Goal: Task Accomplishment & Management: Complete application form

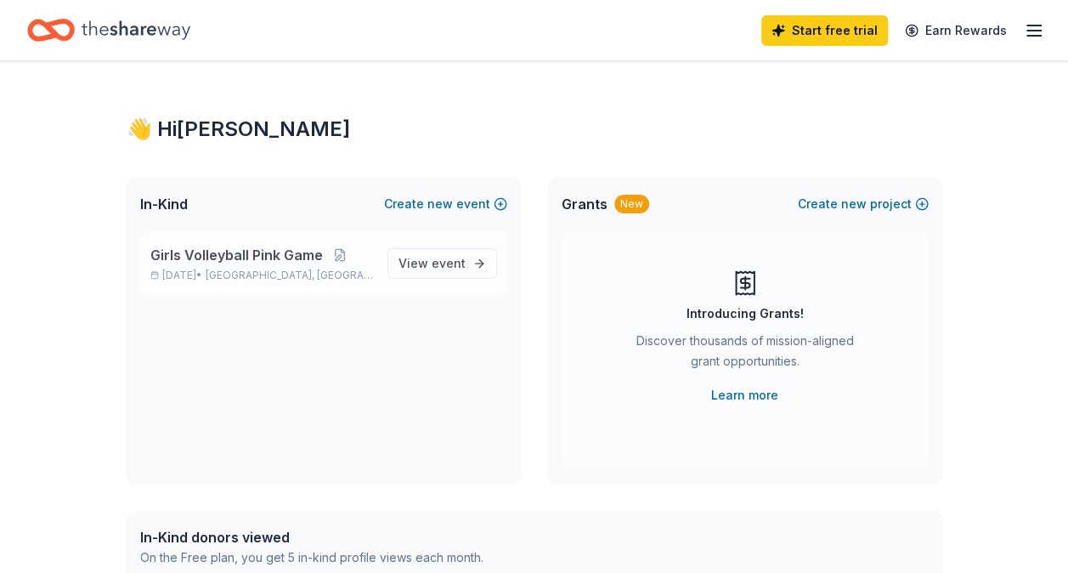
click at [212, 266] on div "Girls Volleyball Pink Game Oct 01, 2025 • East Brunswick, NJ" at bounding box center [261, 263] width 223 height 37
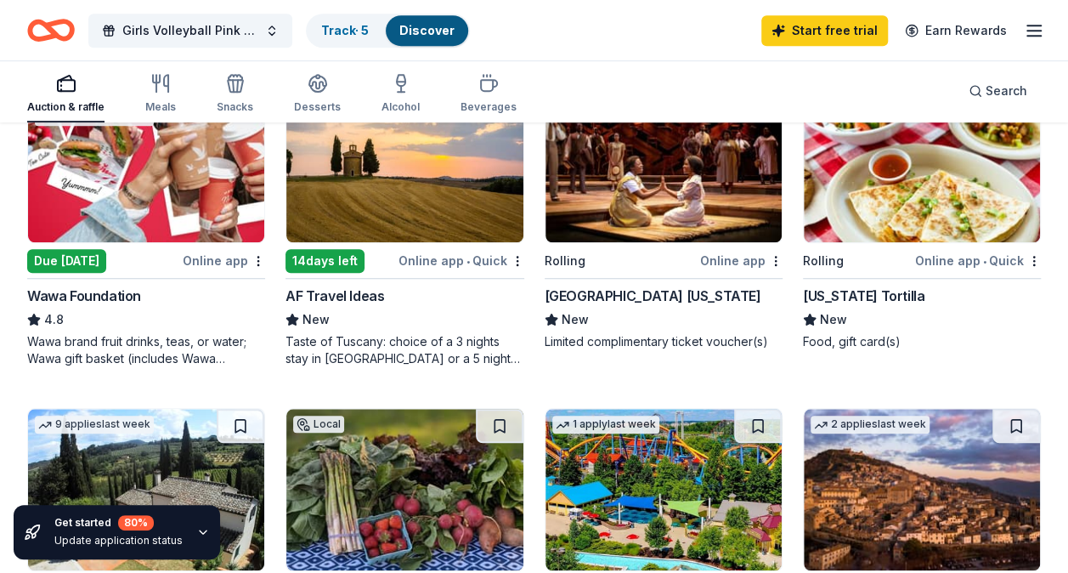
scroll to position [549, 0]
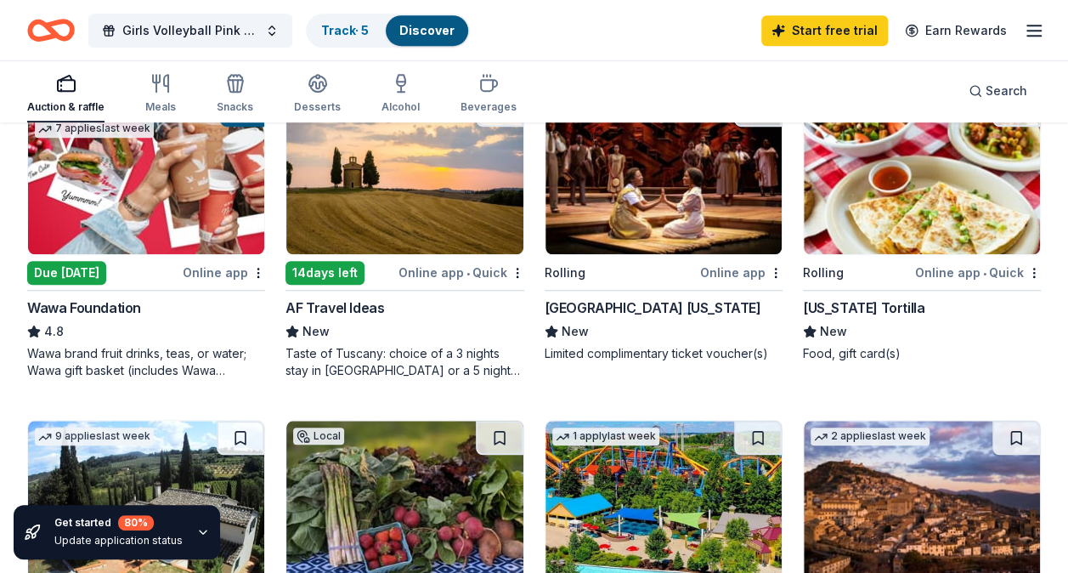
click at [667, 189] on img at bounding box center [663, 173] width 236 height 161
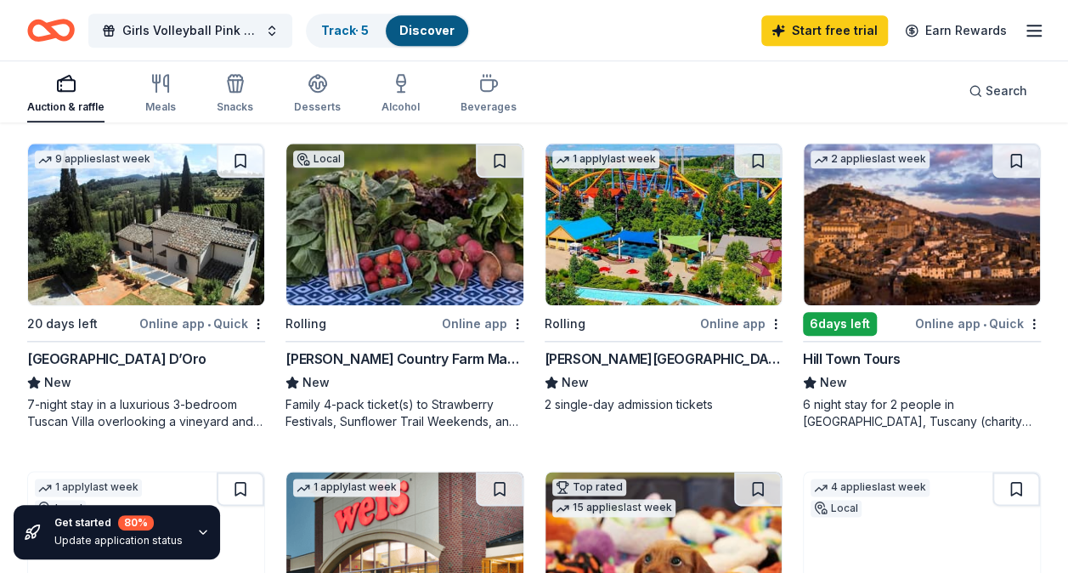
scroll to position [826, 0]
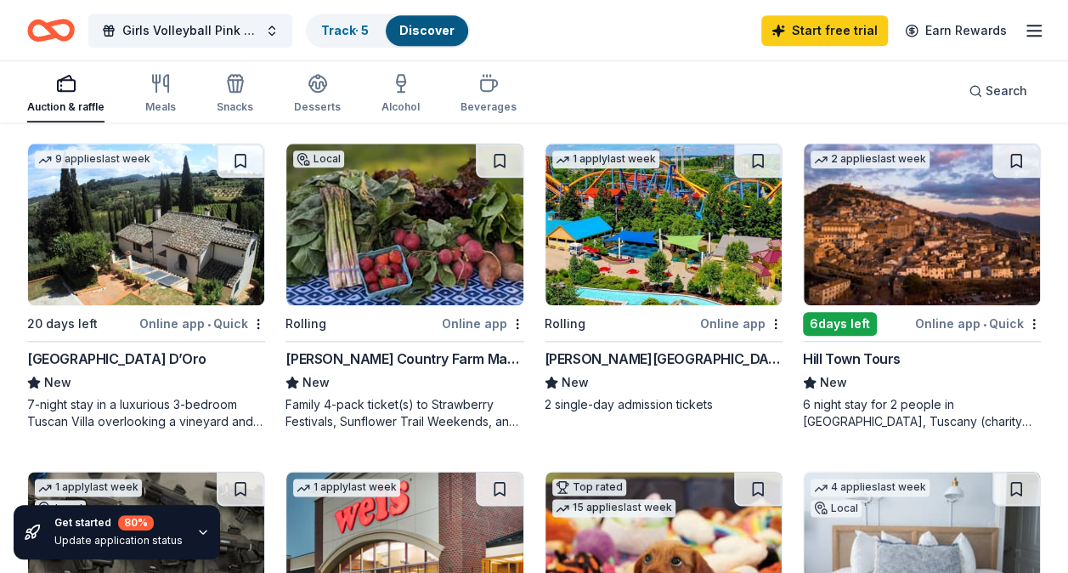
click at [642, 255] on img at bounding box center [663, 224] width 236 height 161
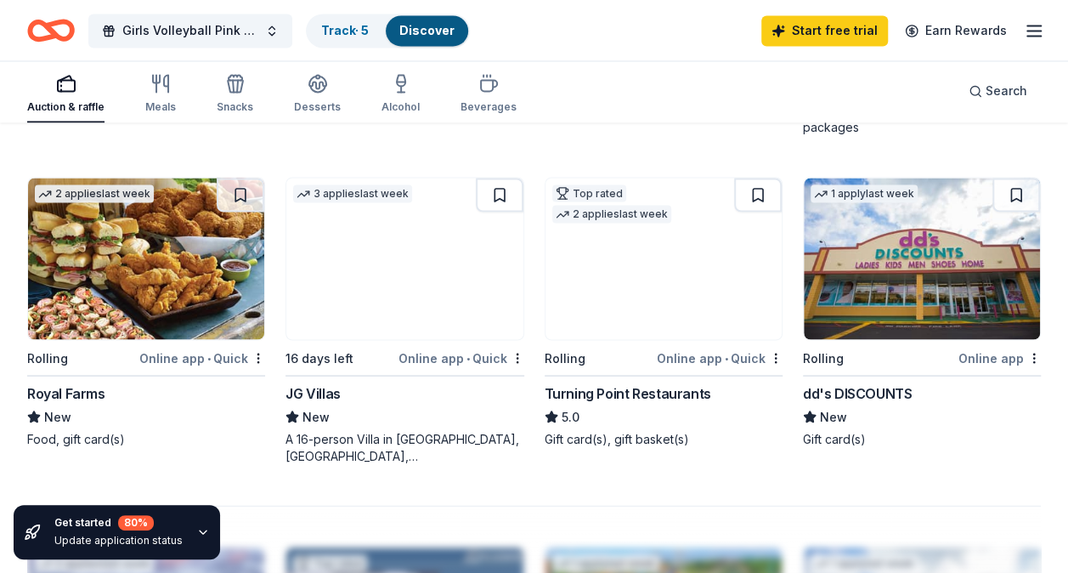
scroll to position [1463, 0]
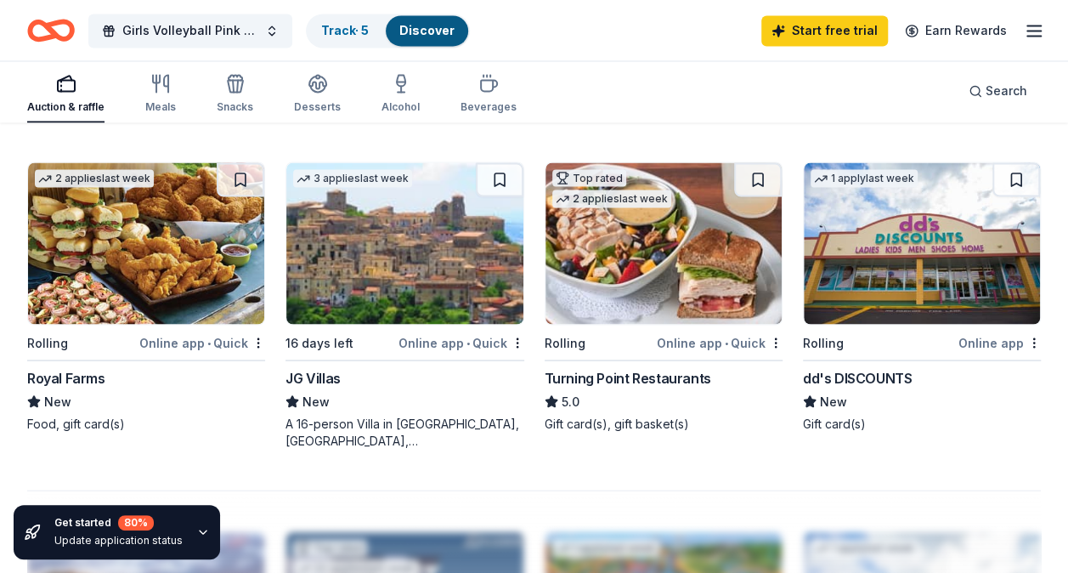
drag, startPoint x: 440, startPoint y: 371, endPoint x: 944, endPoint y: 431, distance: 507.3
click at [944, 431] on div "1 apply last week Rolling Online app dd's DISCOUNTS New Gift card(s)" at bounding box center [922, 304] width 238 height 287
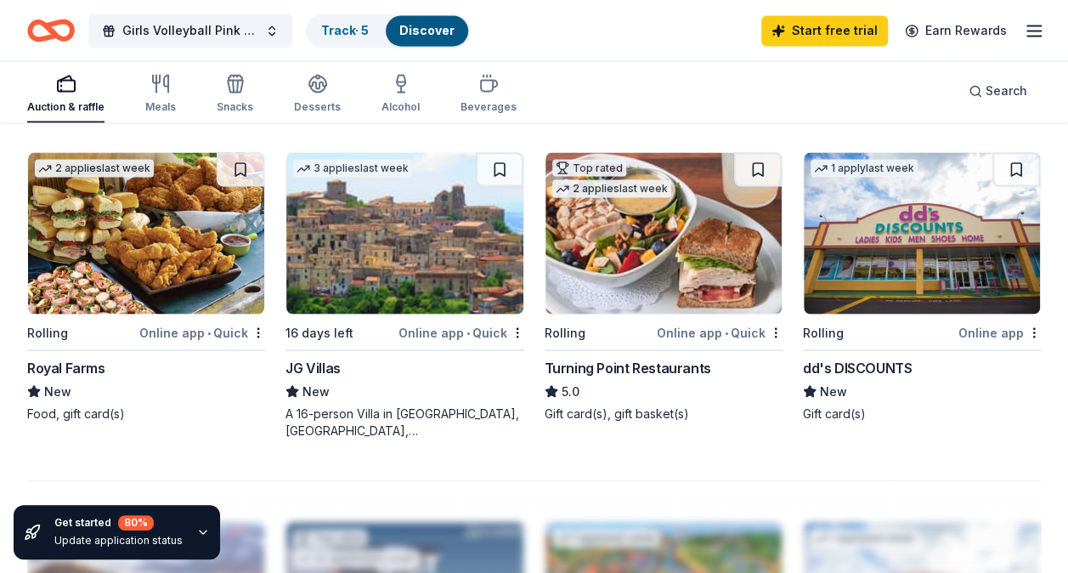
scroll to position [1471, 0]
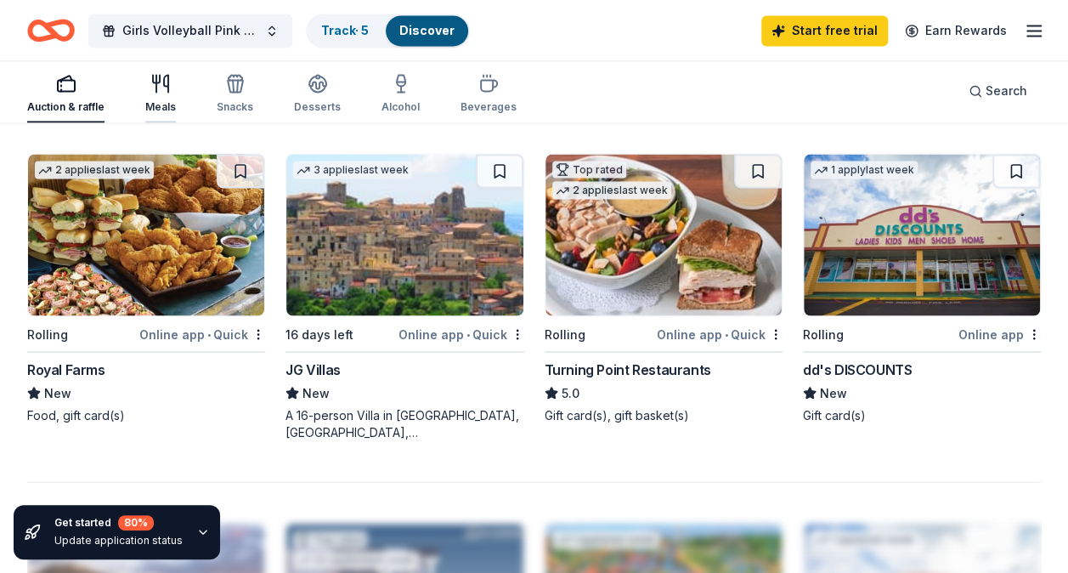
click at [157, 96] on div "Meals" at bounding box center [160, 93] width 31 height 41
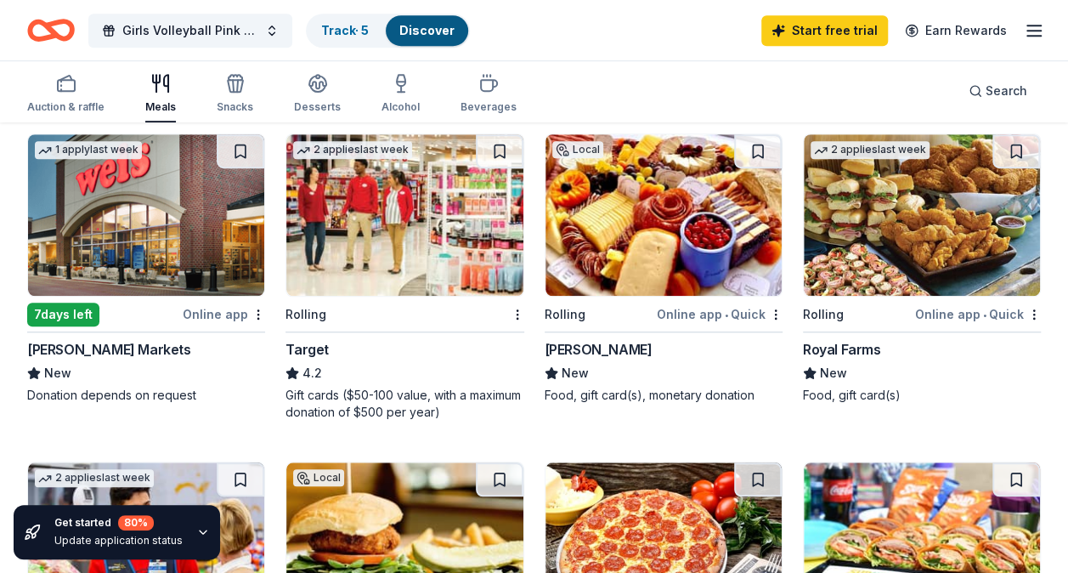
scroll to position [510, 0]
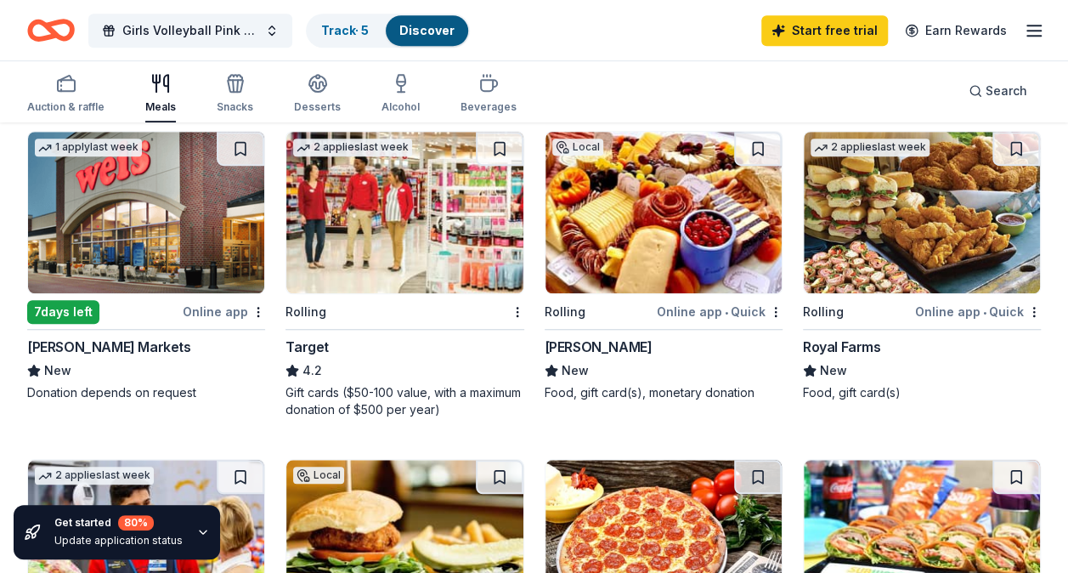
click at [357, 234] on img at bounding box center [404, 212] width 236 height 161
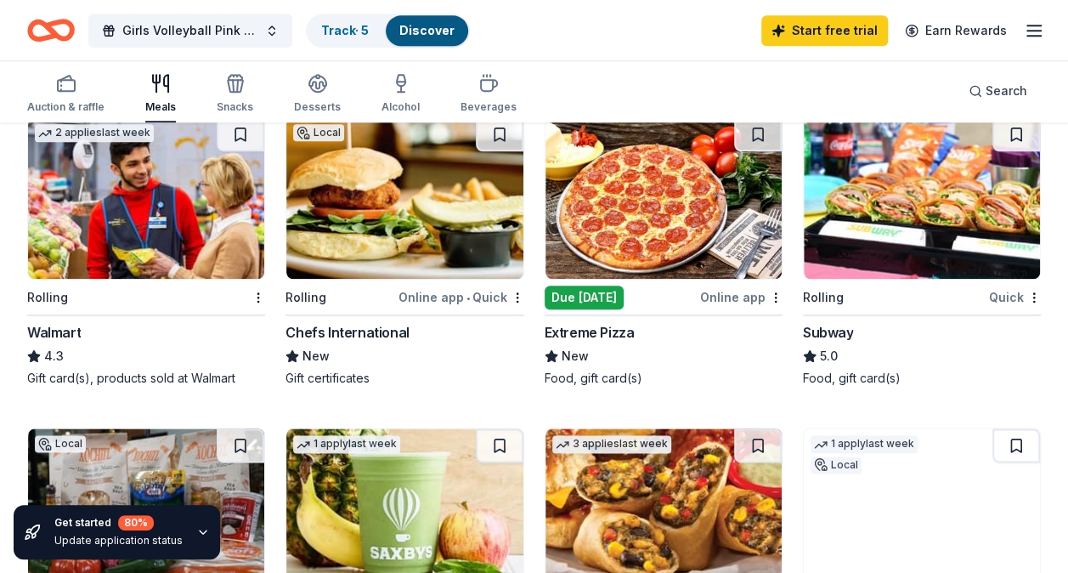
scroll to position [853, 0]
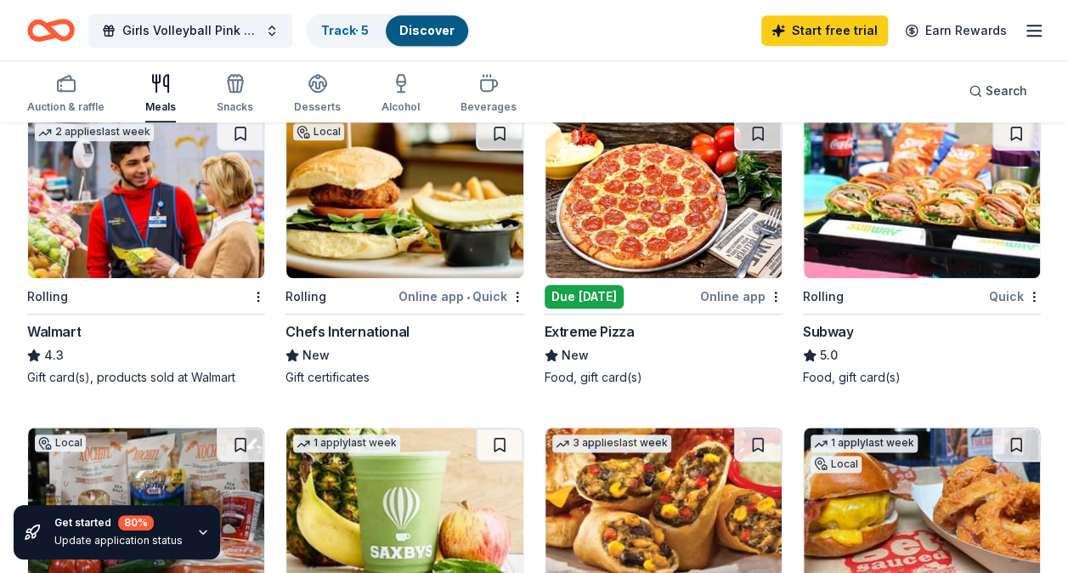
click at [148, 197] on img at bounding box center [146, 196] width 236 height 161
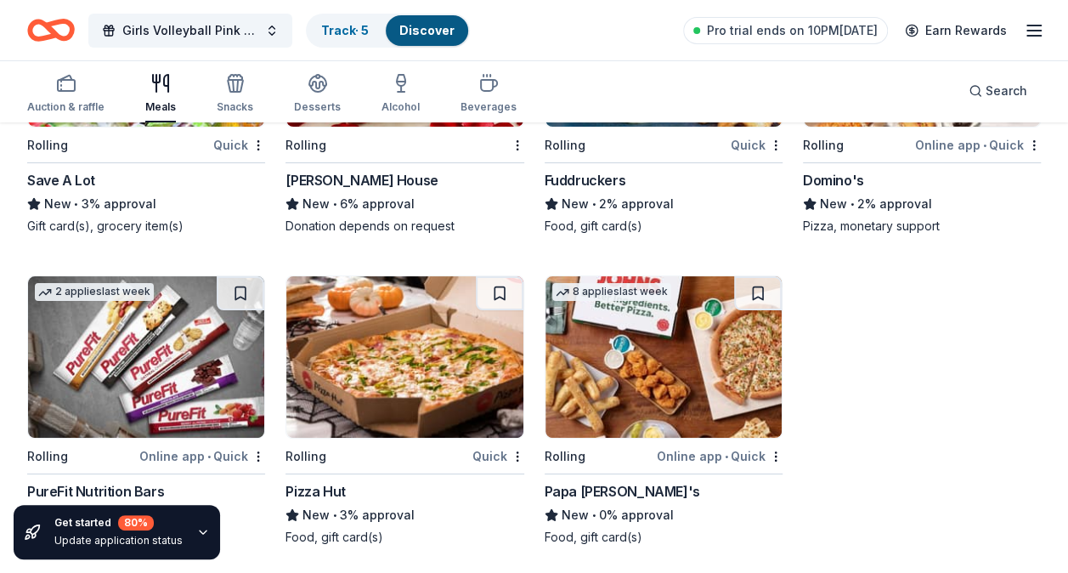
scroll to position [3200, 0]
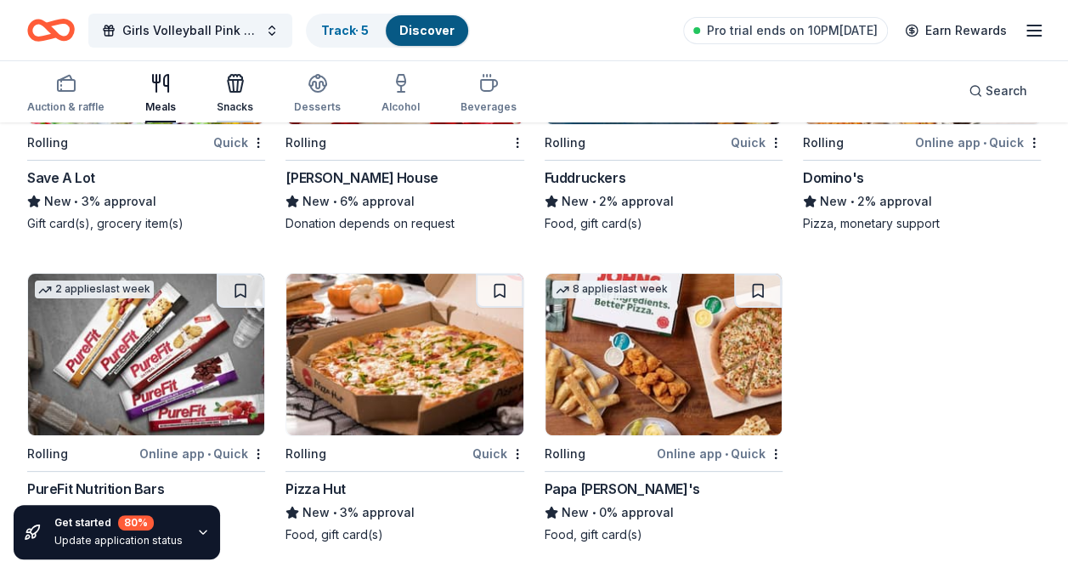
click at [226, 96] on div "Snacks" at bounding box center [235, 93] width 37 height 41
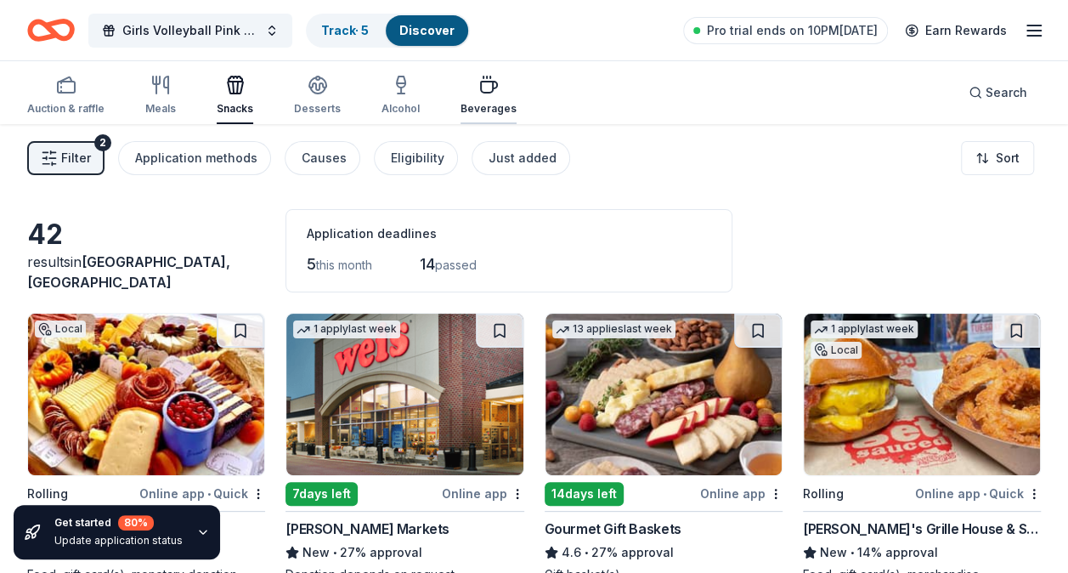
click at [481, 92] on icon "button" at bounding box center [489, 87] width 16 height 11
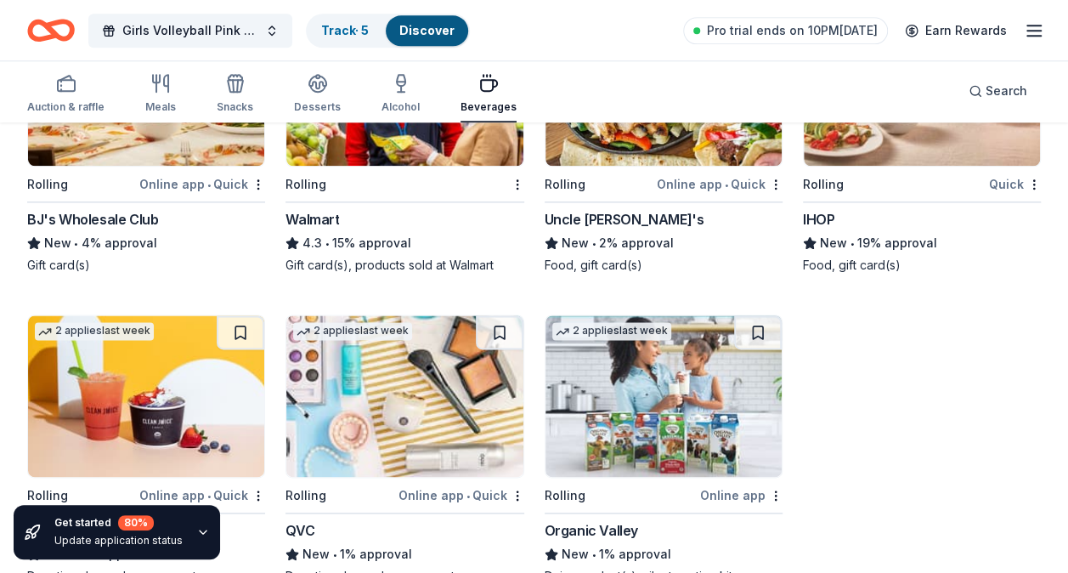
scroll to position [1026, 0]
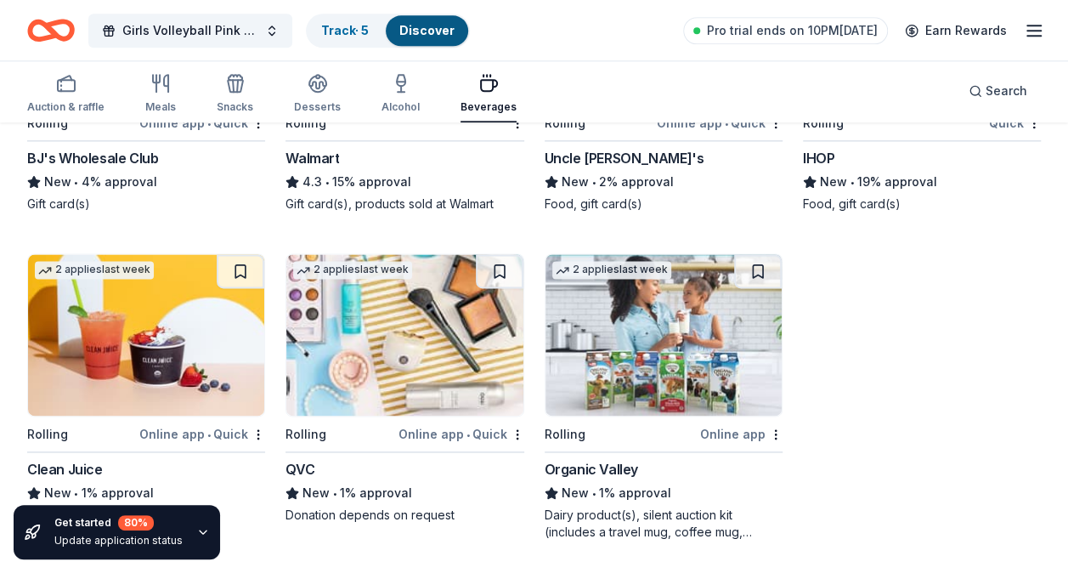
click at [656, 332] on img at bounding box center [663, 334] width 236 height 161
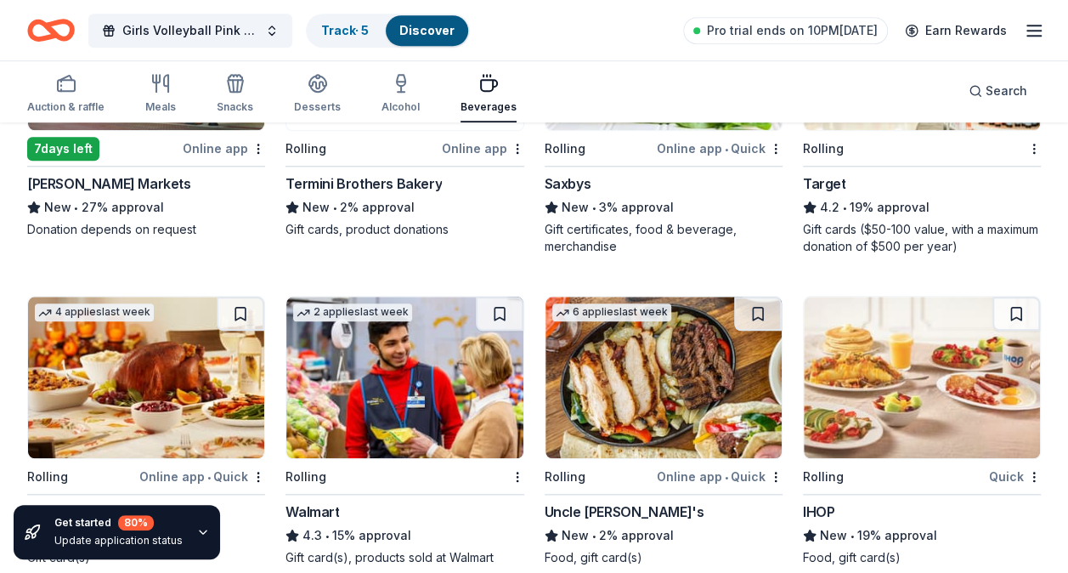
scroll to position [666, 0]
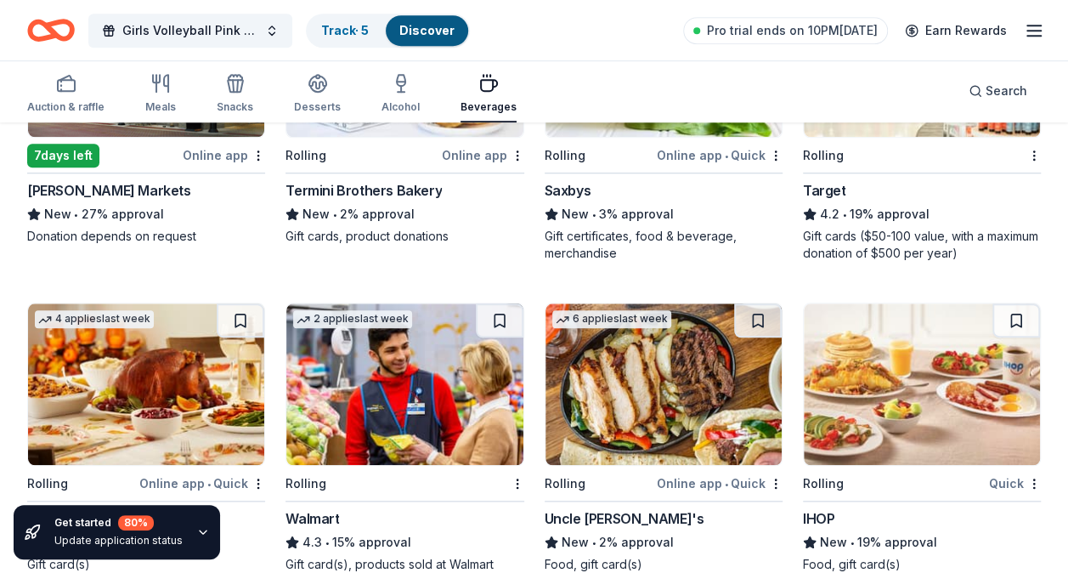
click at [892, 367] on img at bounding box center [922, 383] width 236 height 161
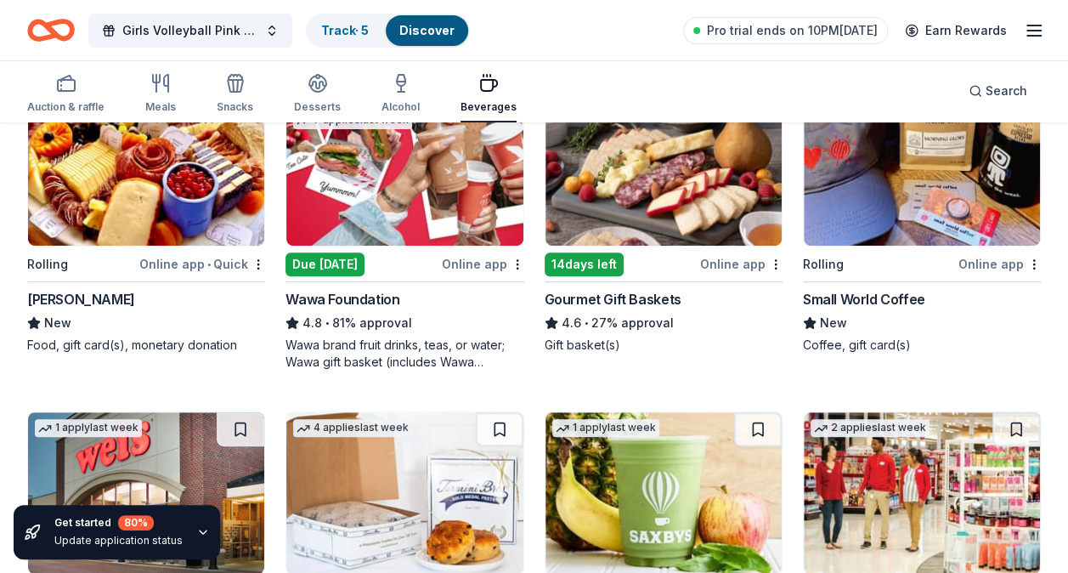
scroll to position [228, 0]
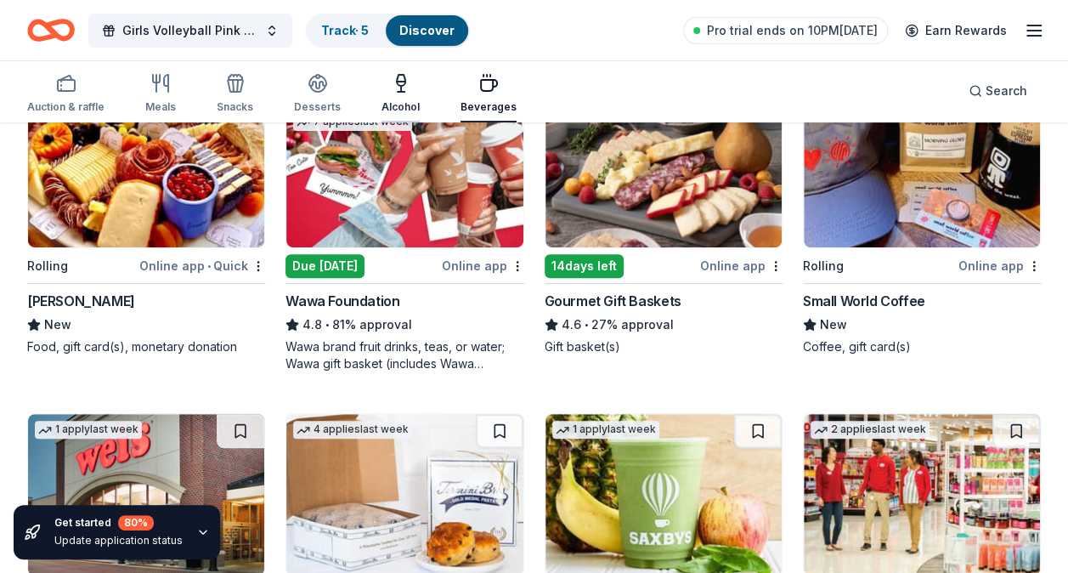
click at [391, 90] on icon "button" at bounding box center [401, 83] width 20 height 20
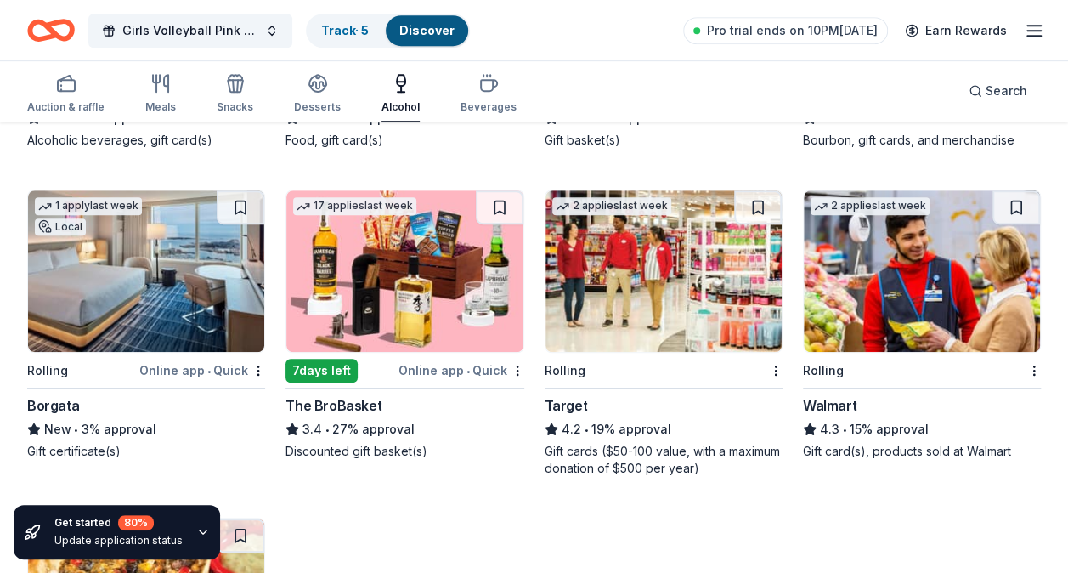
scroll to position [430, 0]
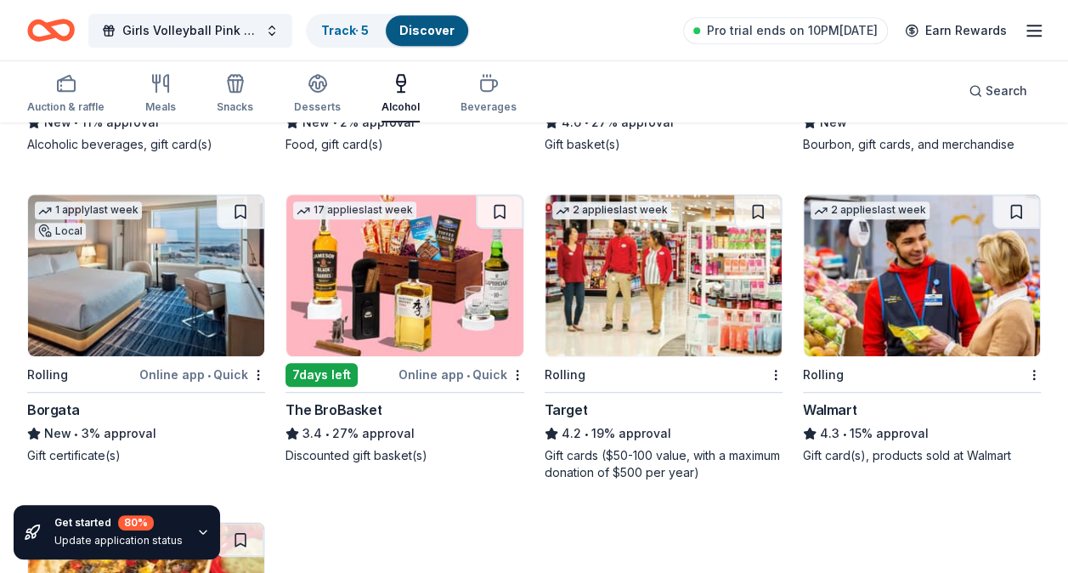
click at [134, 295] on img at bounding box center [146, 275] width 236 height 161
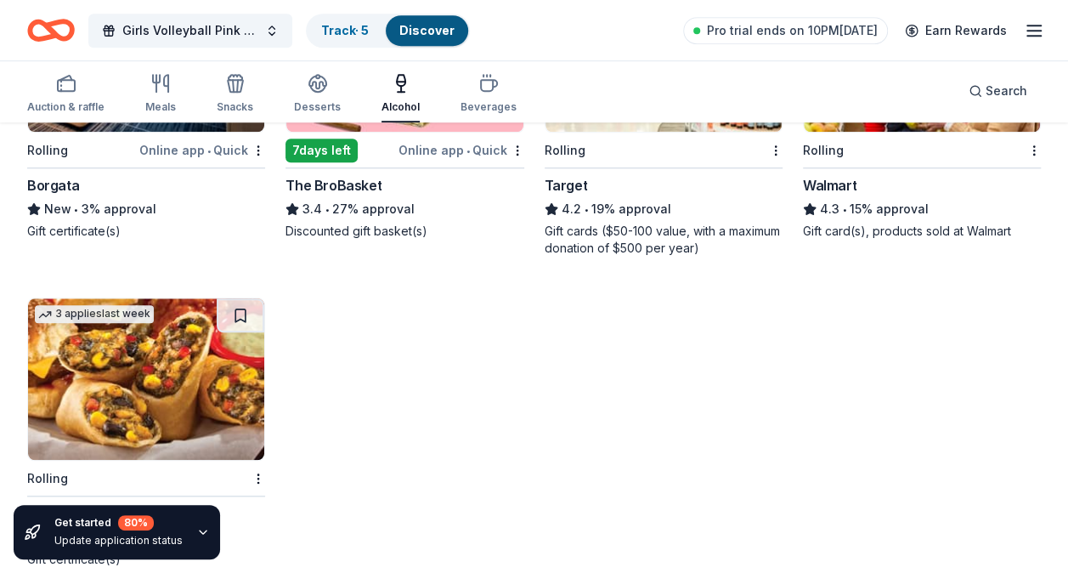
scroll to position [681, 0]
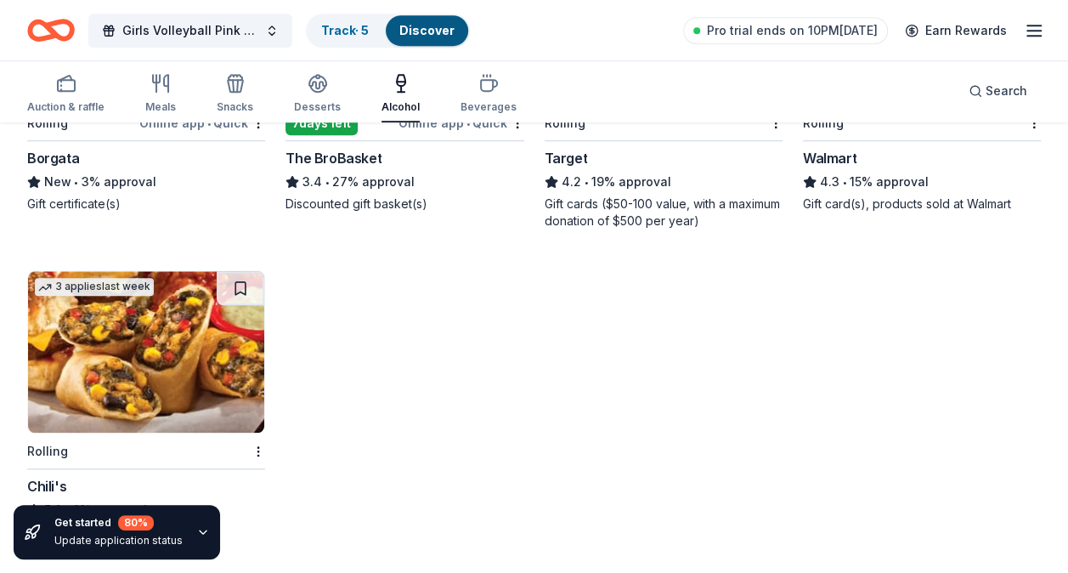
click at [136, 348] on img at bounding box center [146, 351] width 236 height 161
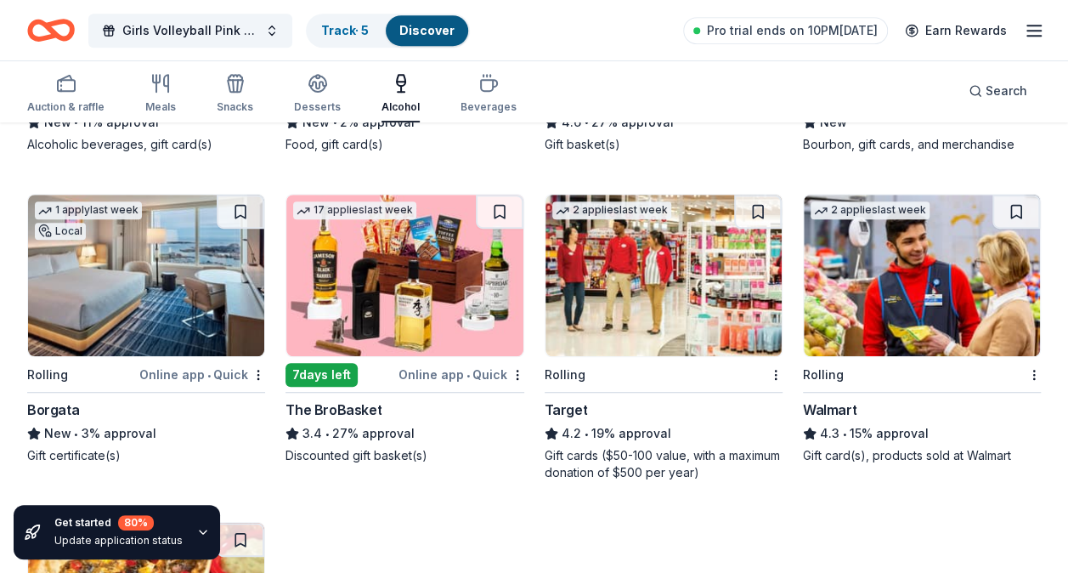
scroll to position [428, 0]
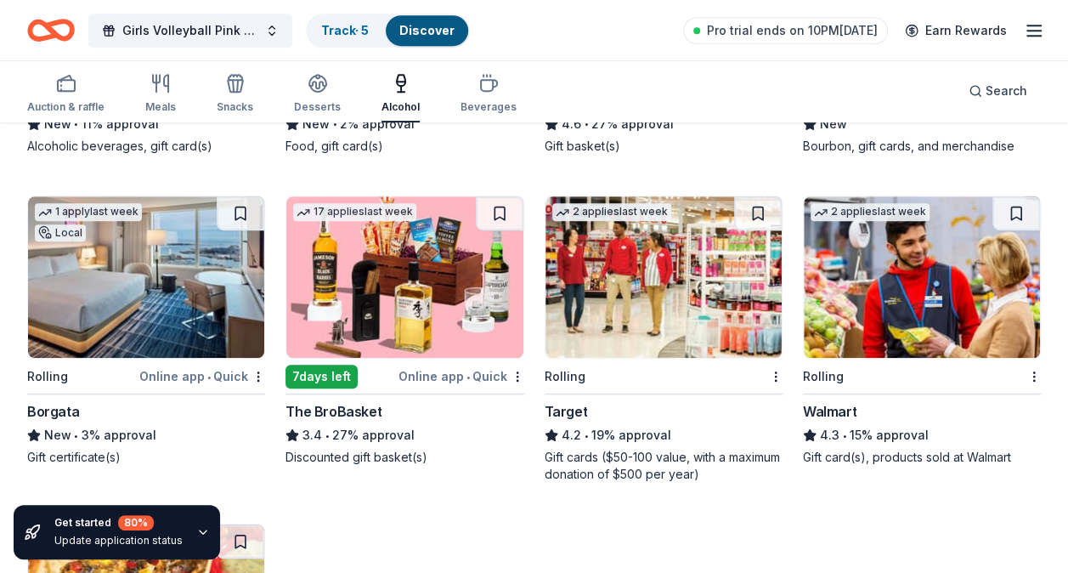
click at [393, 287] on img at bounding box center [404, 276] width 236 height 161
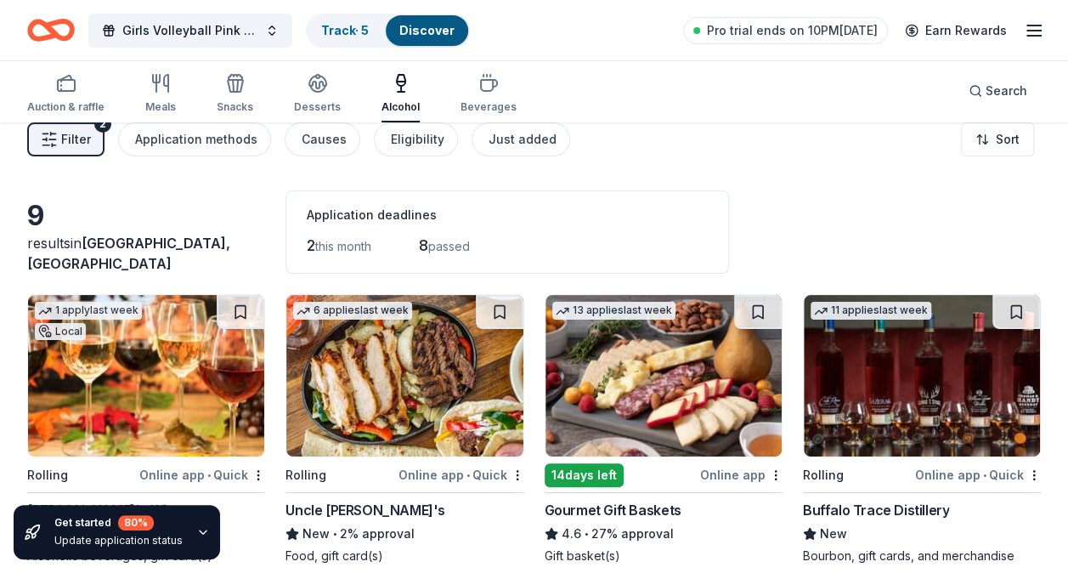
scroll to position [0, 0]
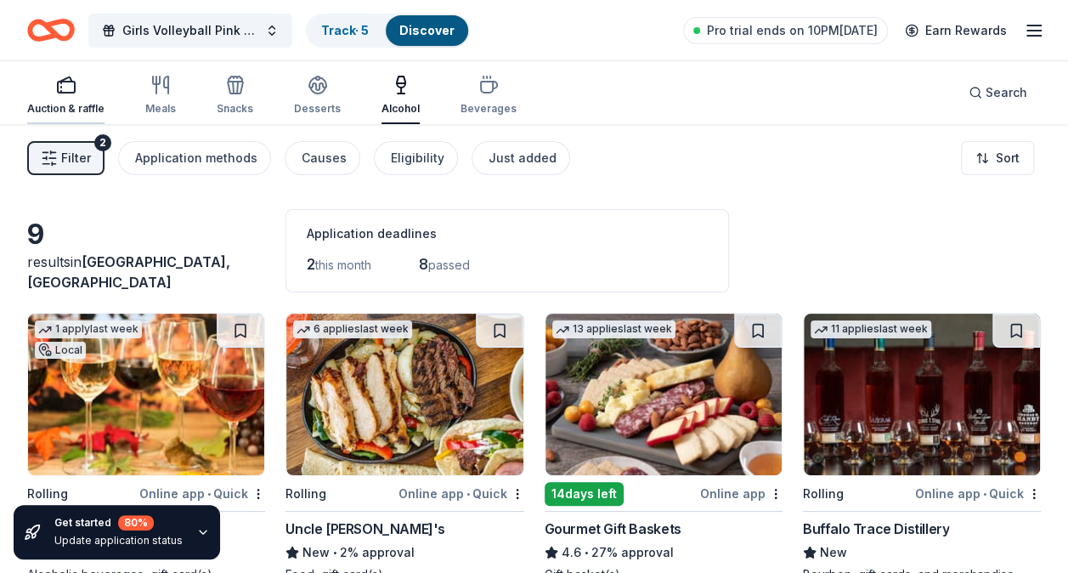
click at [81, 99] on div "Auction & raffle" at bounding box center [65, 95] width 77 height 41
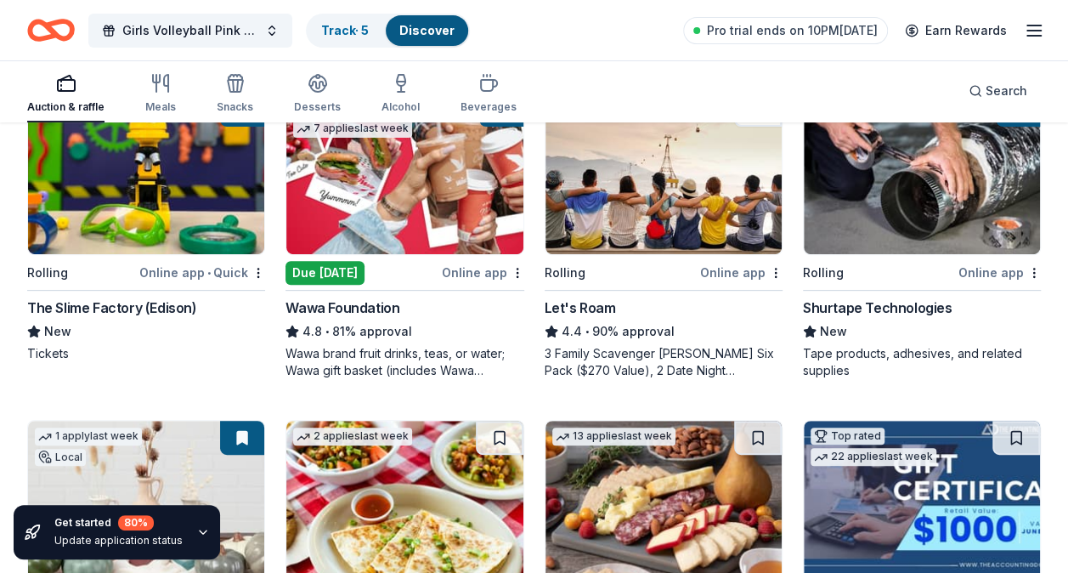
scroll to position [217, 0]
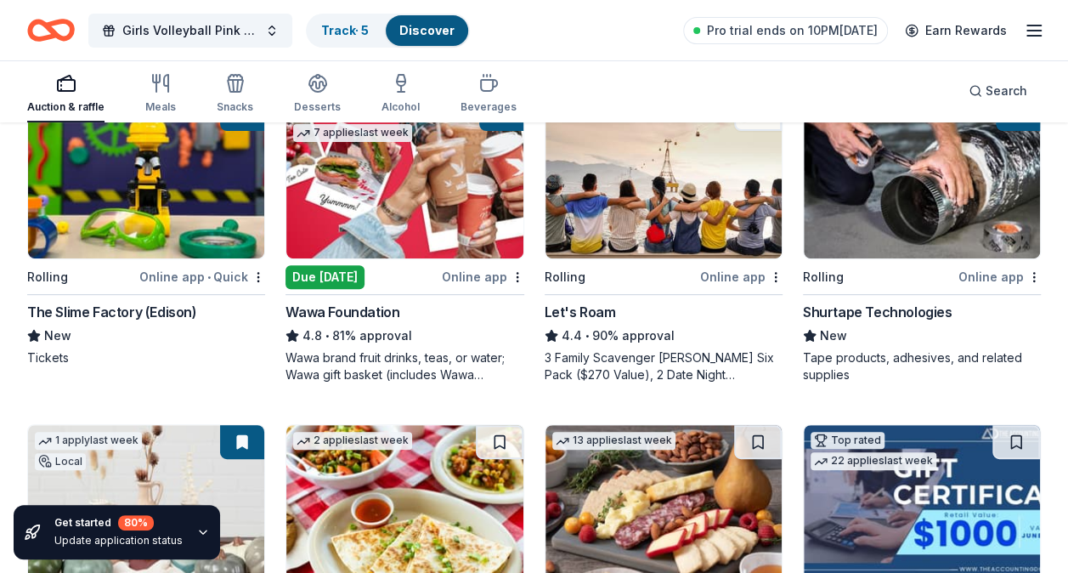
click at [168, 194] on img at bounding box center [146, 177] width 236 height 161
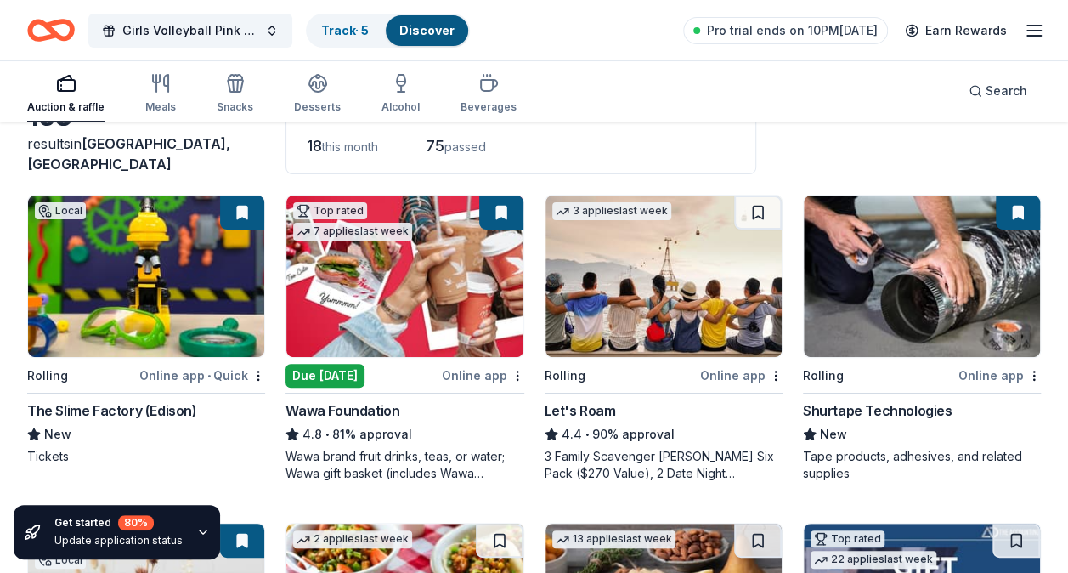
scroll to position [117, 0]
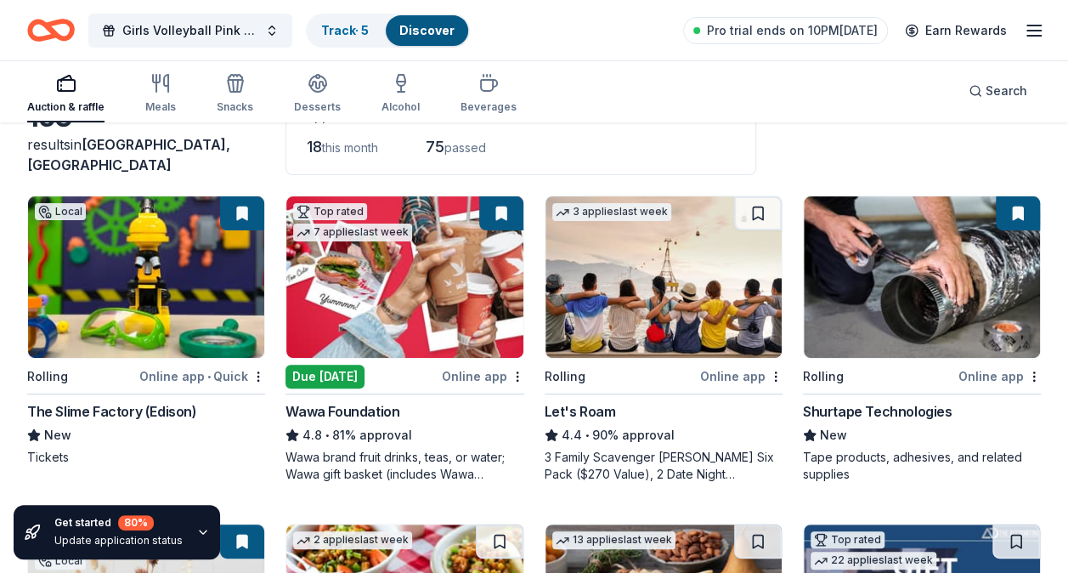
click at [629, 287] on img at bounding box center [663, 276] width 236 height 161
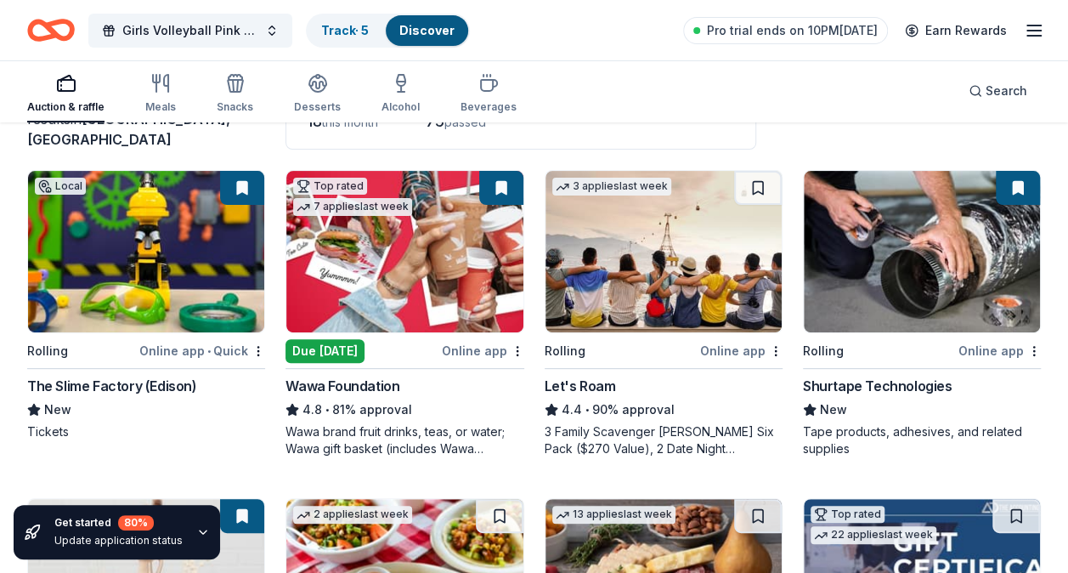
scroll to position [0, 0]
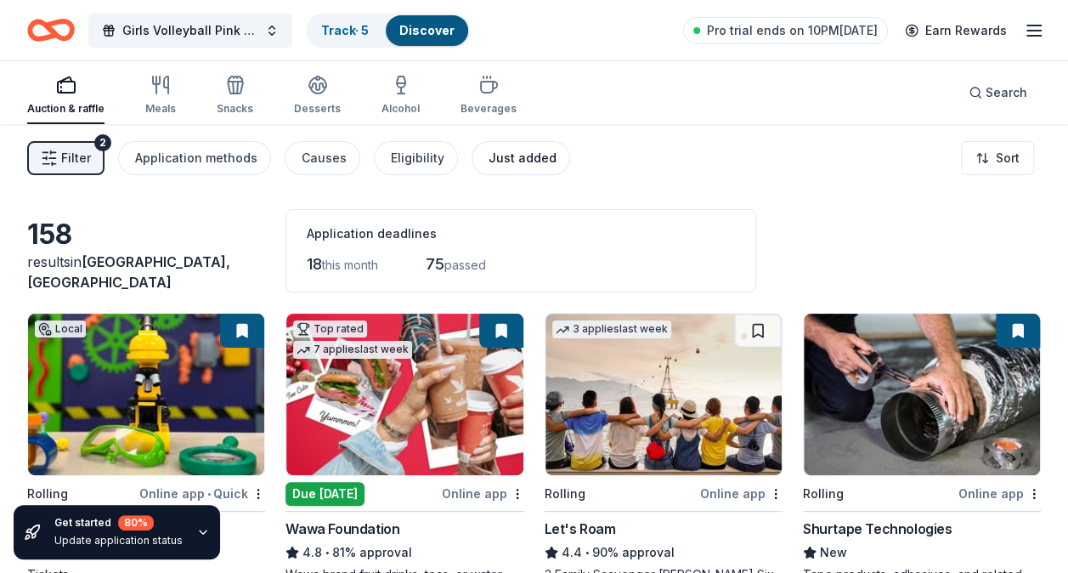
click at [514, 153] on div "Just added" at bounding box center [522, 158] width 68 height 20
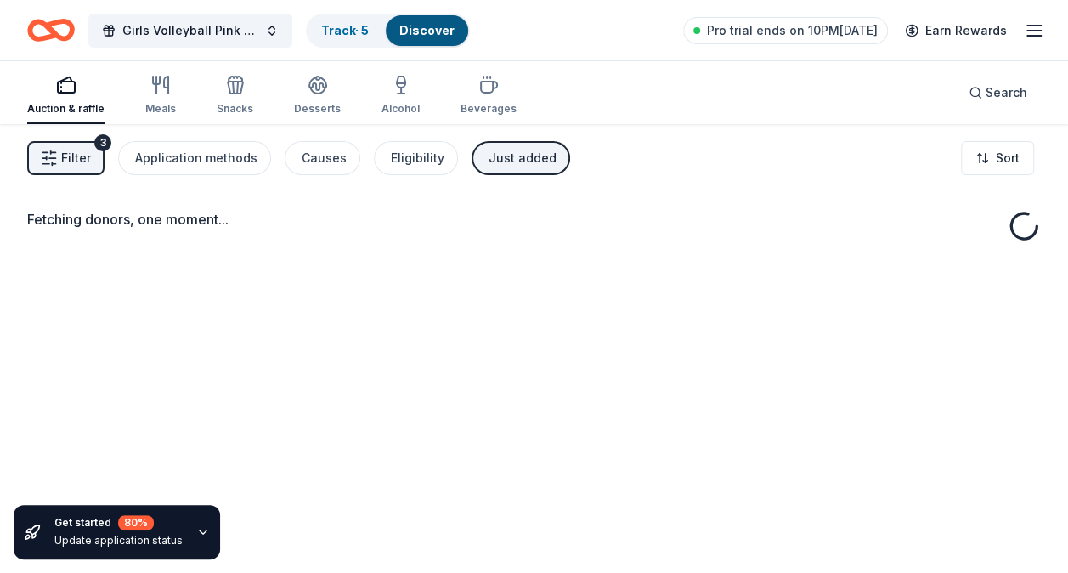
click at [514, 153] on div "Just added" at bounding box center [522, 158] width 68 height 20
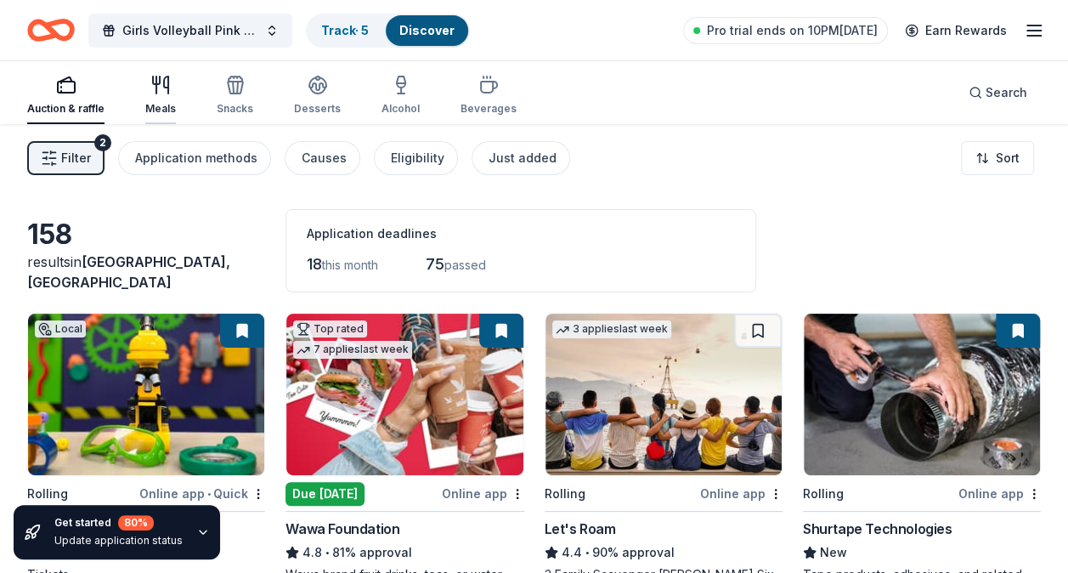
click at [156, 100] on div "Meals" at bounding box center [160, 95] width 31 height 41
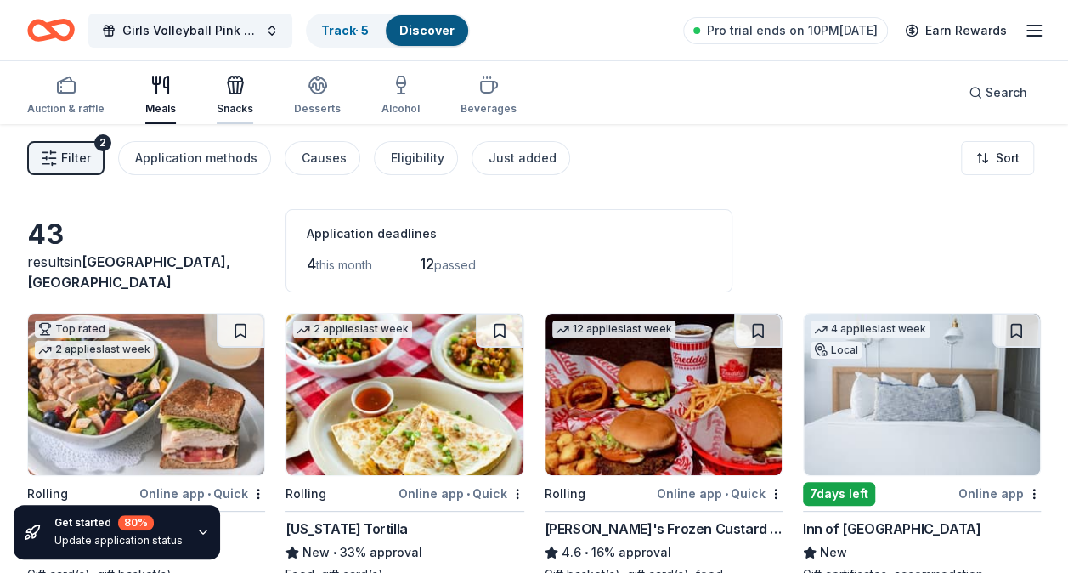
click at [240, 98] on div "Snacks" at bounding box center [235, 95] width 37 height 41
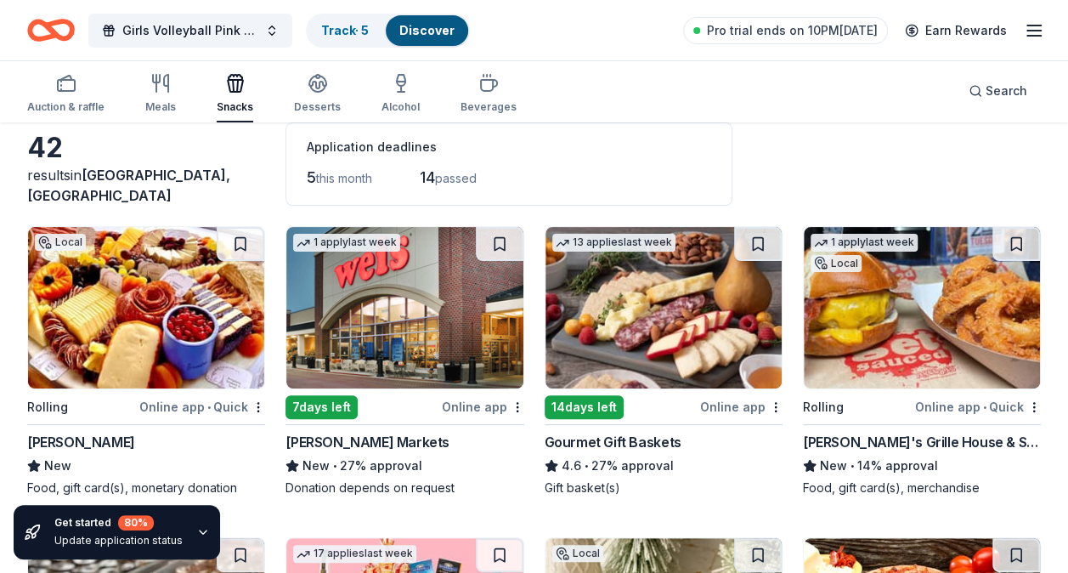
scroll to position [87, 0]
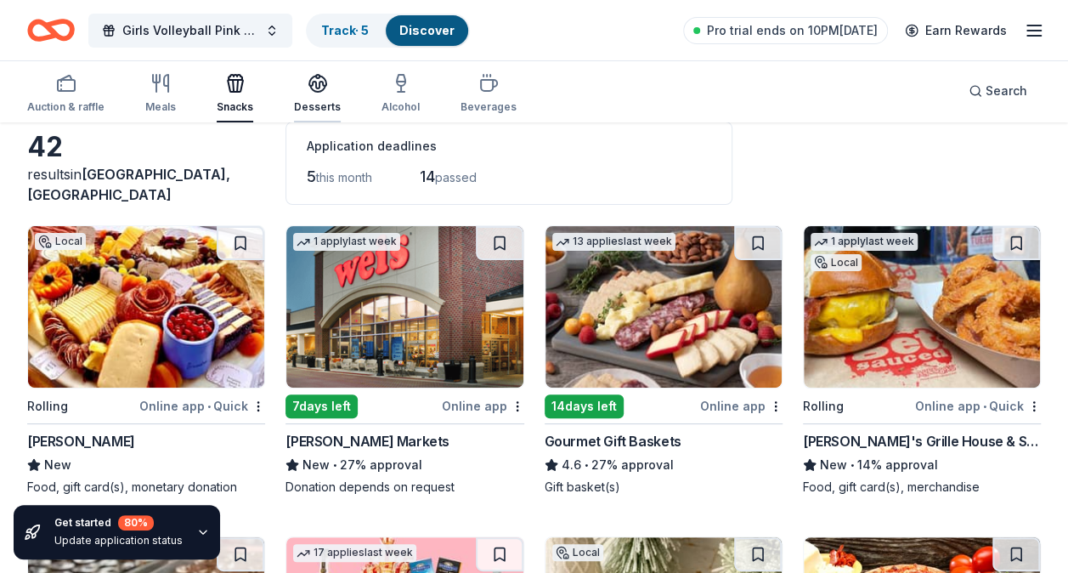
click at [302, 95] on div "Desserts" at bounding box center [317, 93] width 47 height 41
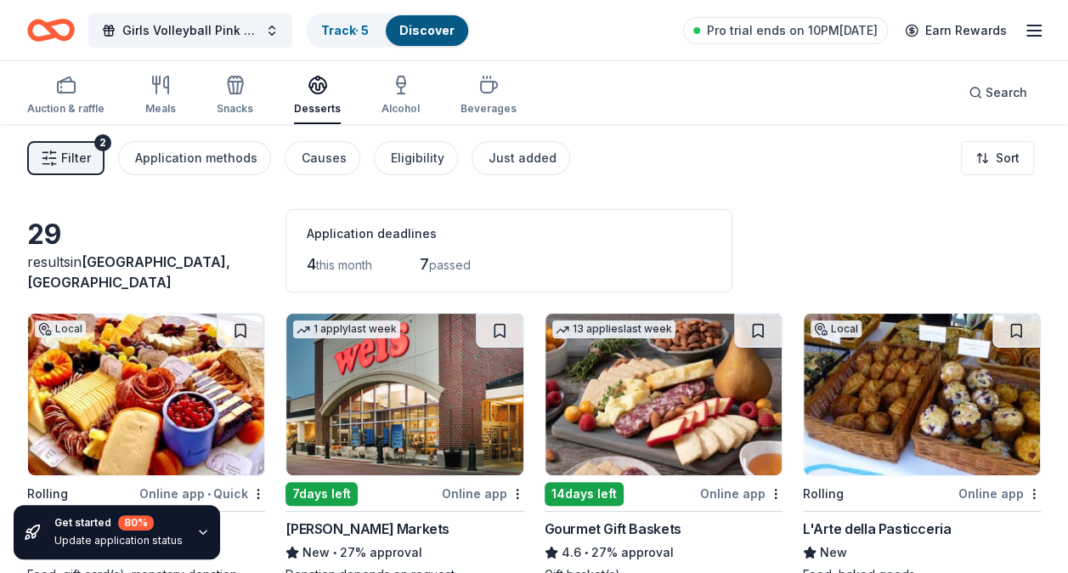
click at [200, 528] on icon "button" at bounding box center [203, 532] width 14 height 14
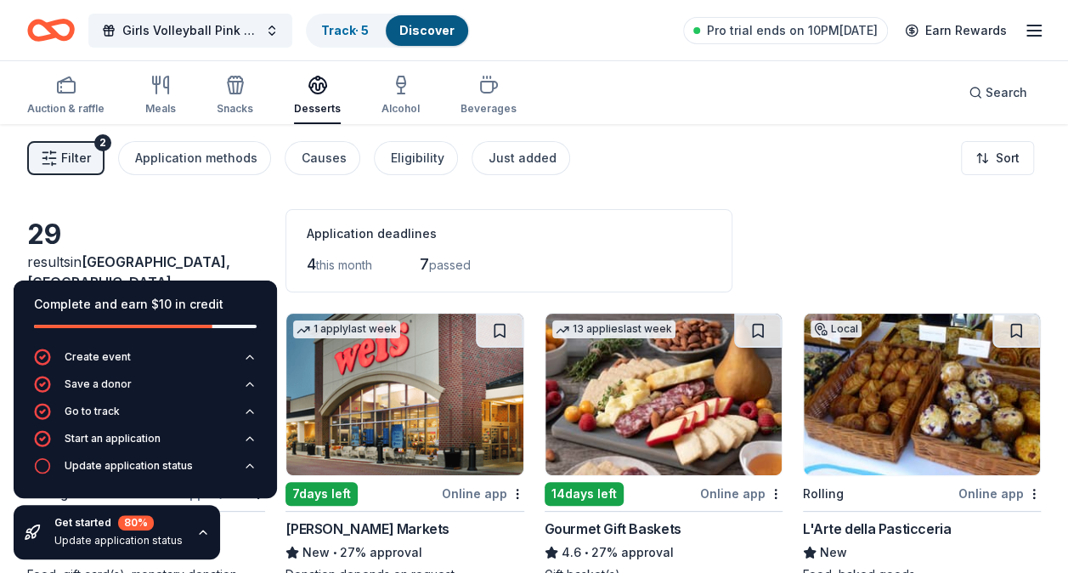
click at [200, 528] on icon "button" at bounding box center [203, 532] width 14 height 14
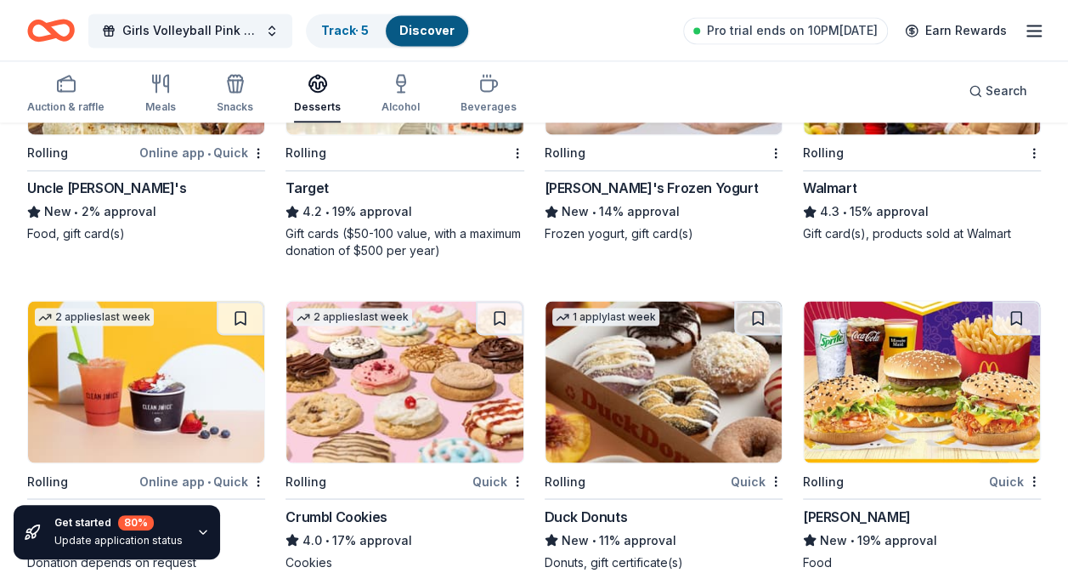
scroll to position [1285, 0]
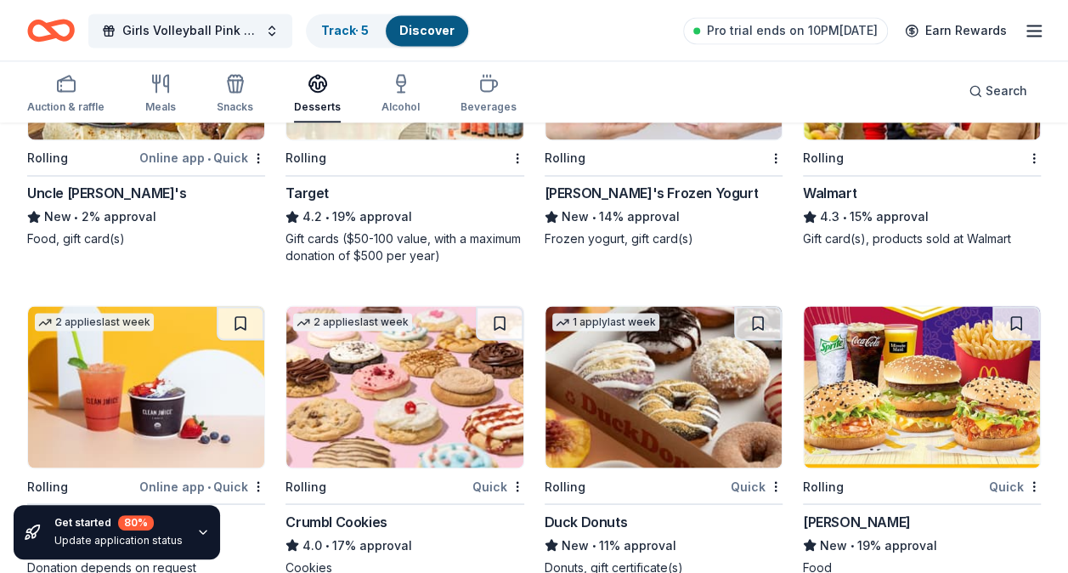
click at [669, 415] on img at bounding box center [663, 386] width 236 height 161
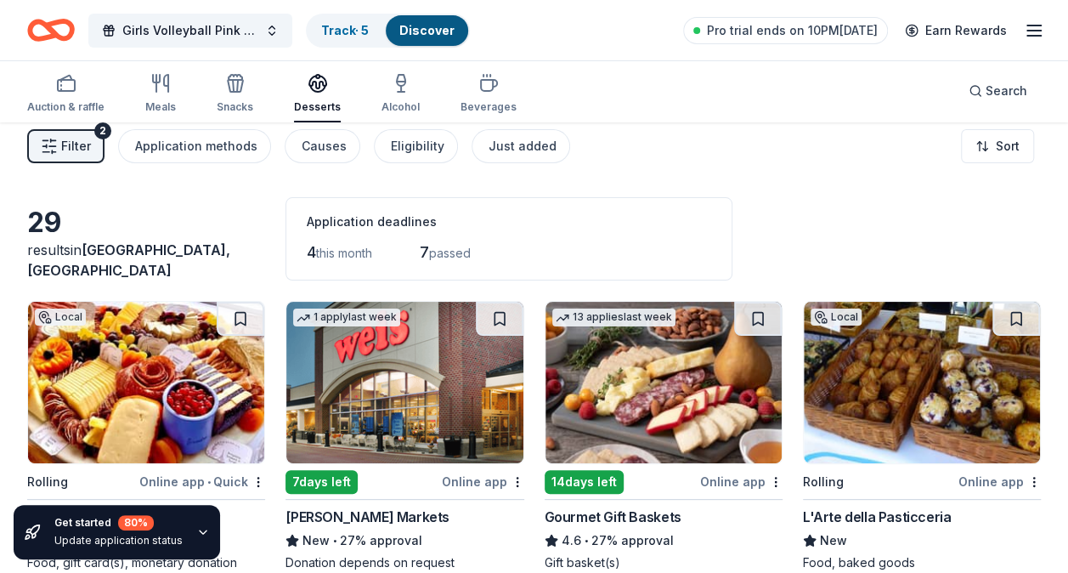
scroll to position [0, 0]
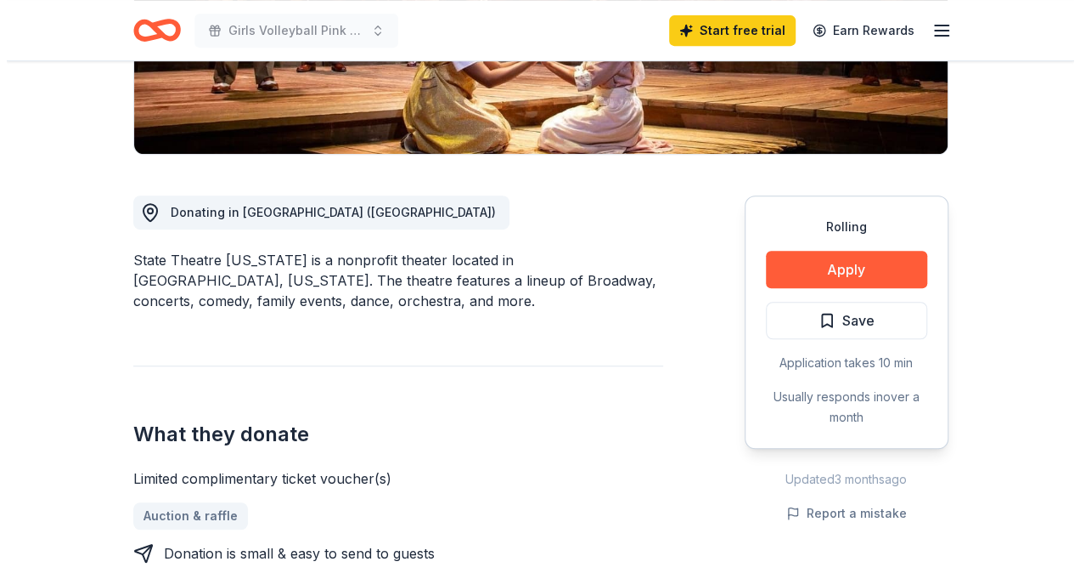
scroll to position [393, 0]
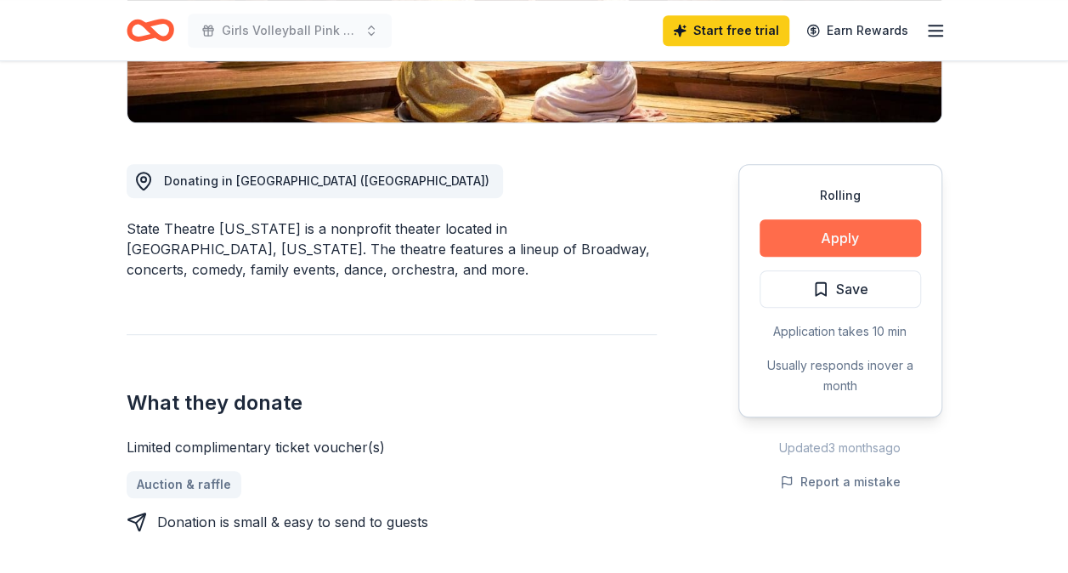
click at [865, 235] on button "Apply" at bounding box center [839, 237] width 161 height 37
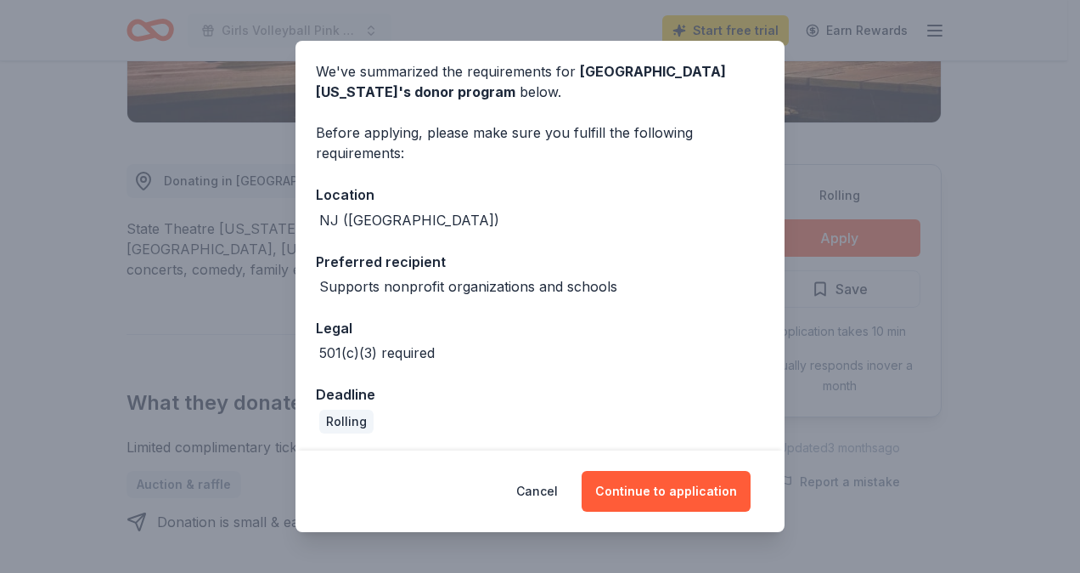
scroll to position [65, 0]
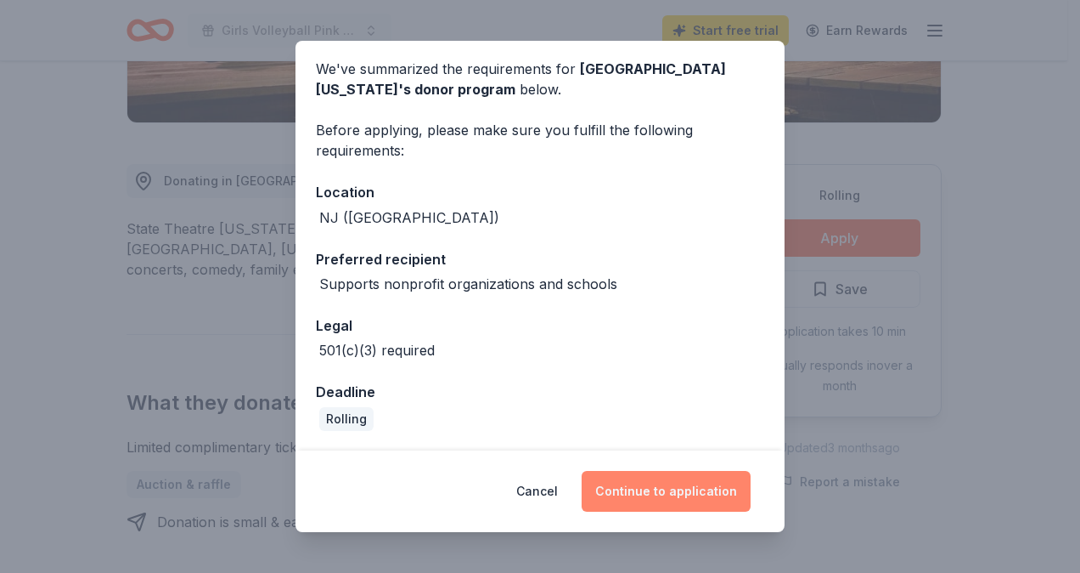
click at [640, 498] on button "Continue to application" at bounding box center [666, 491] width 169 height 41
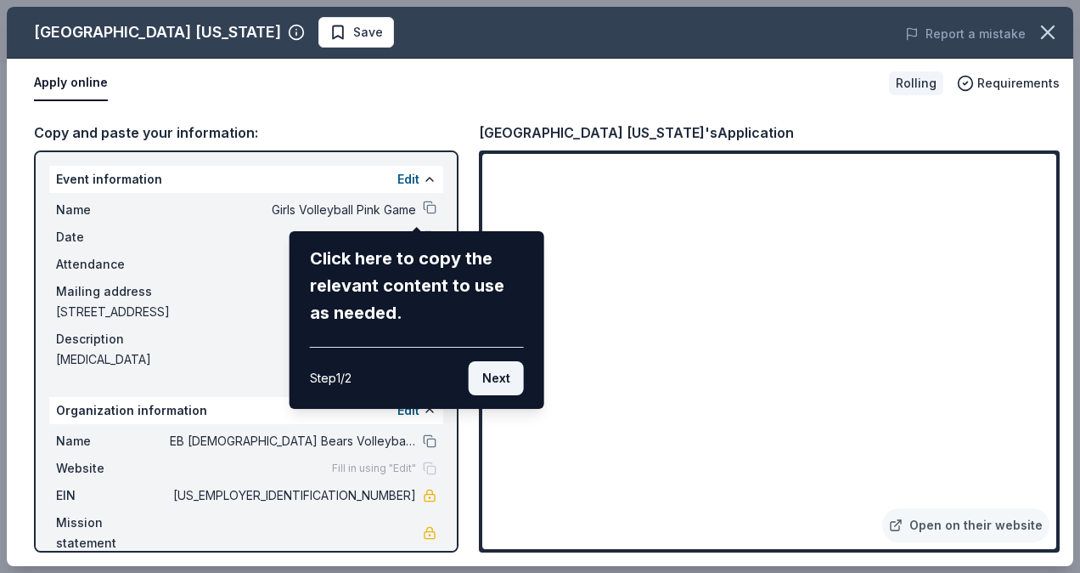
click at [493, 373] on button "Next" at bounding box center [496, 378] width 55 height 34
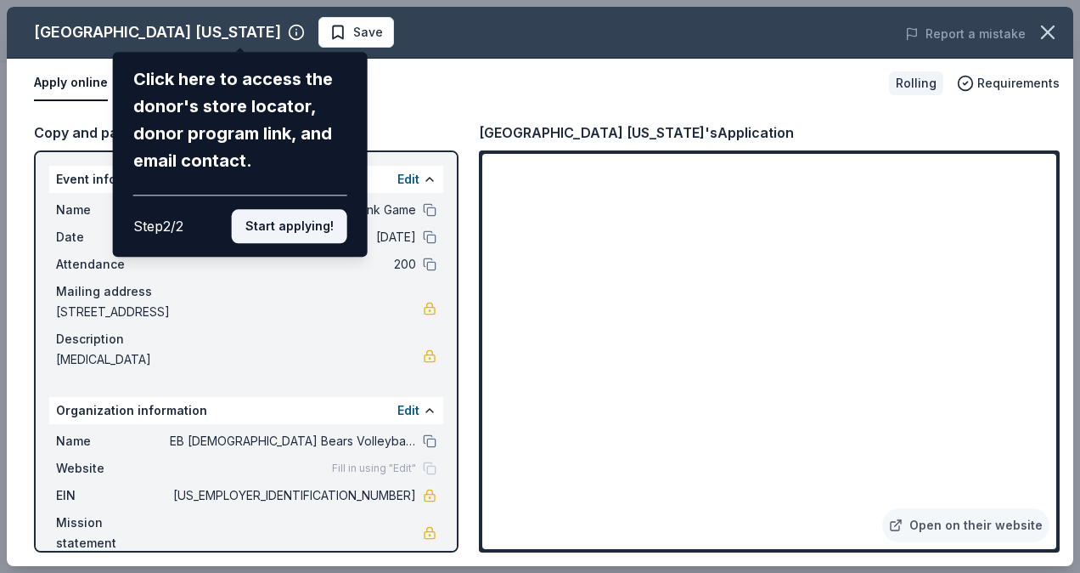
click at [302, 229] on button "Start applying!" at bounding box center [290, 226] width 116 height 34
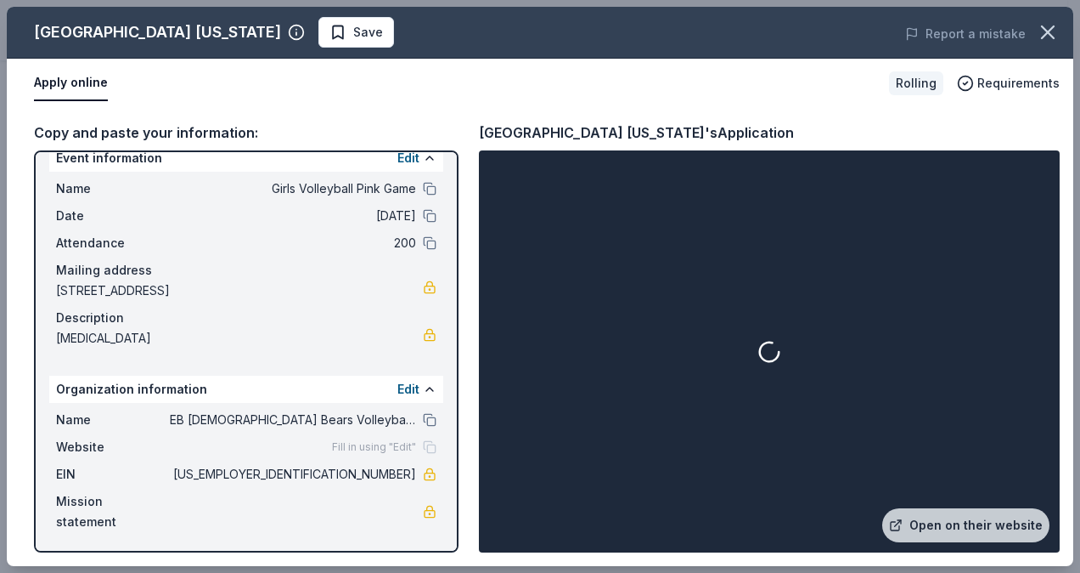
scroll to position [23, 0]
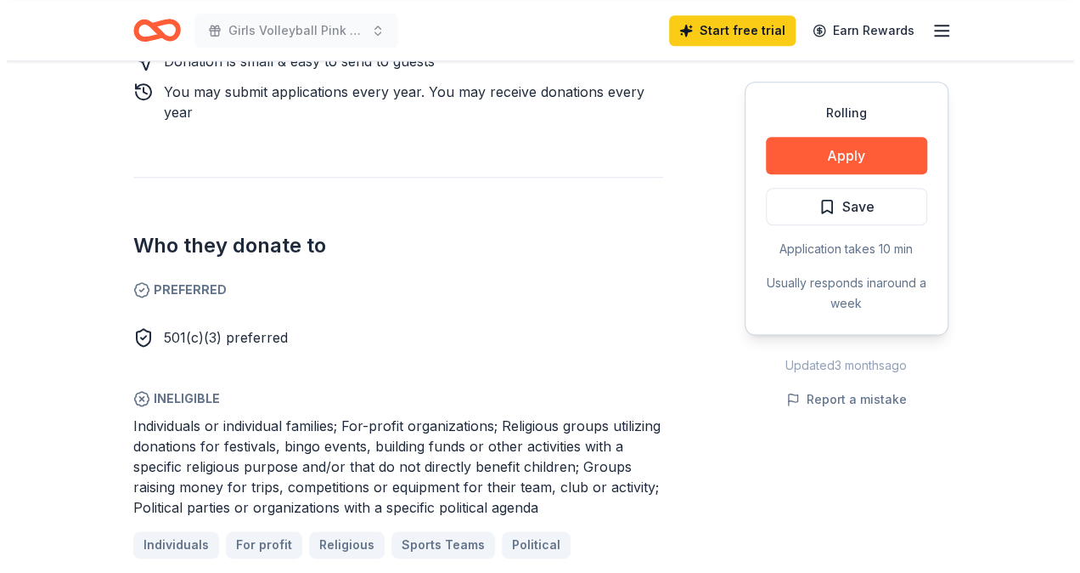
scroll to position [871, 0]
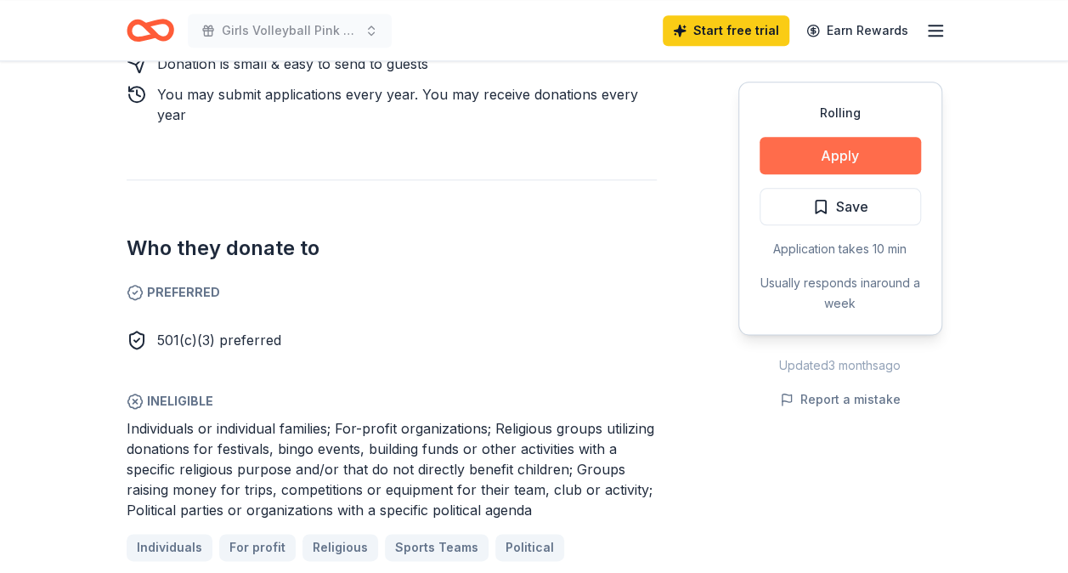
click at [787, 156] on button "Apply" at bounding box center [839, 155] width 161 height 37
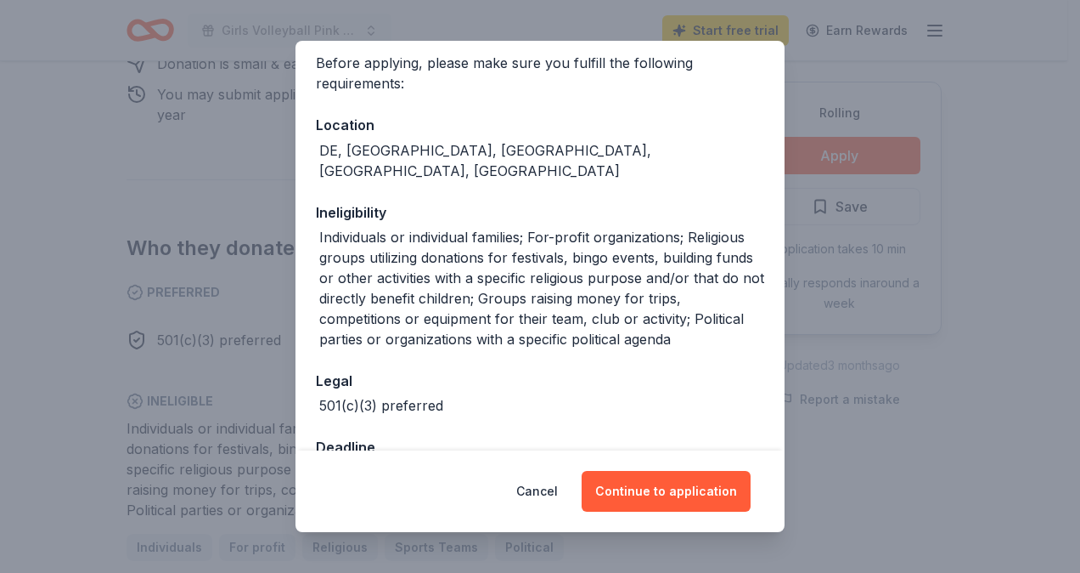
scroll to position [153, 0]
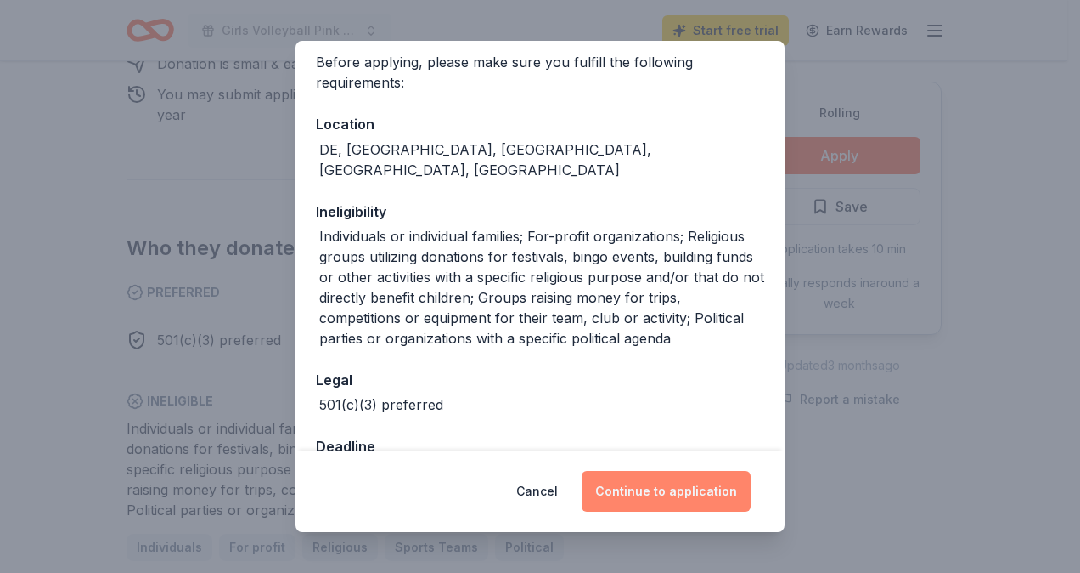
click at [651, 496] on button "Continue to application" at bounding box center [666, 491] width 169 height 41
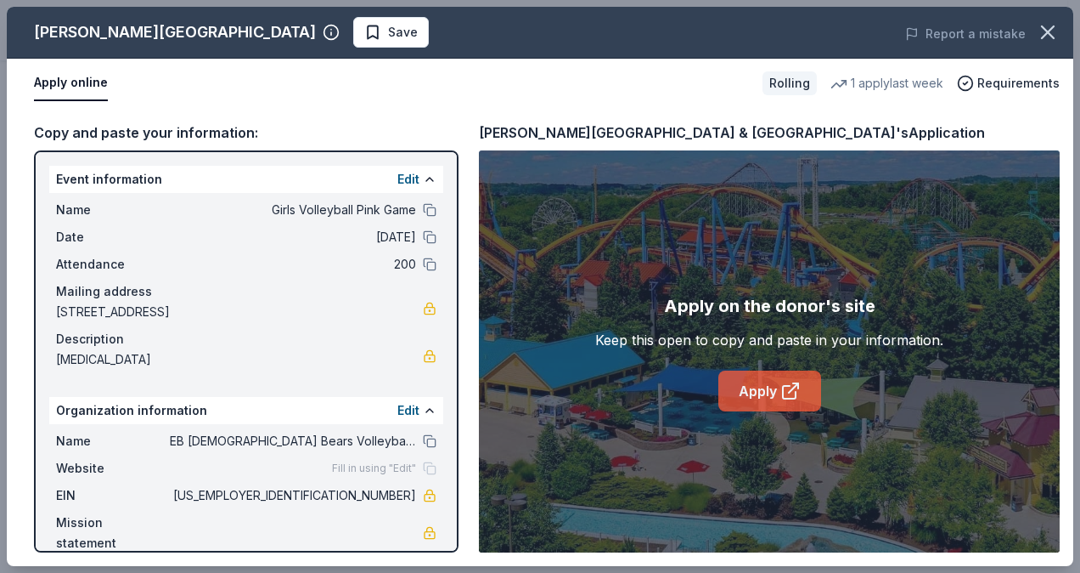
click at [749, 391] on link "Apply" at bounding box center [770, 390] width 103 height 41
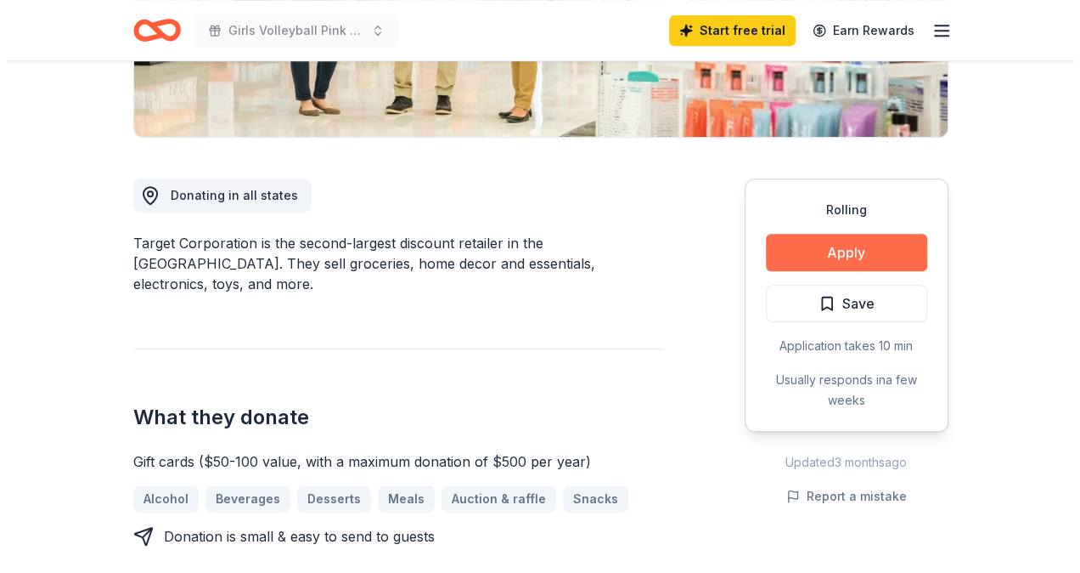
scroll to position [380, 0]
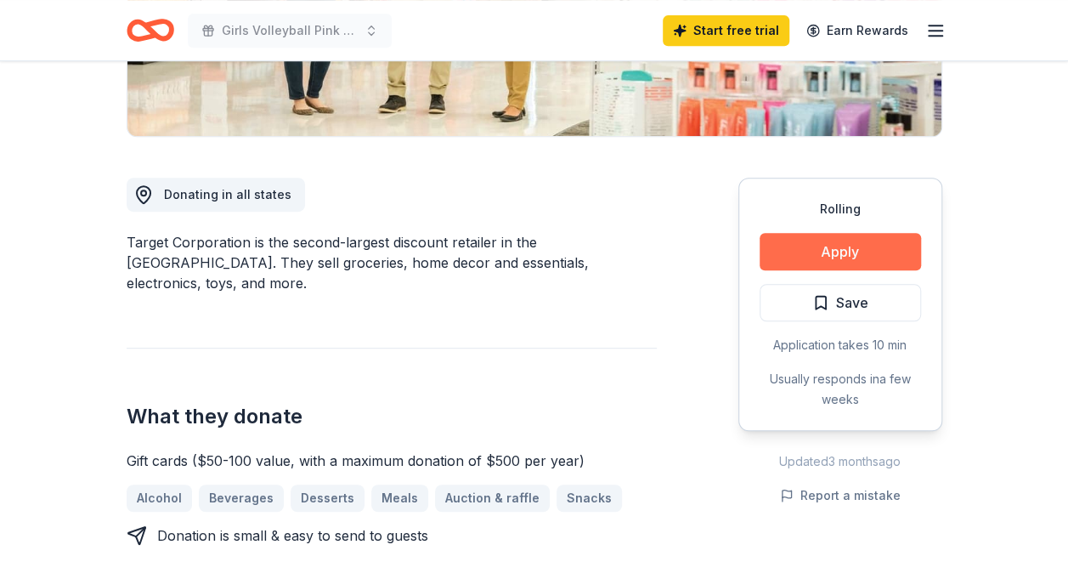
click at [819, 251] on button "Apply" at bounding box center [839, 251] width 161 height 37
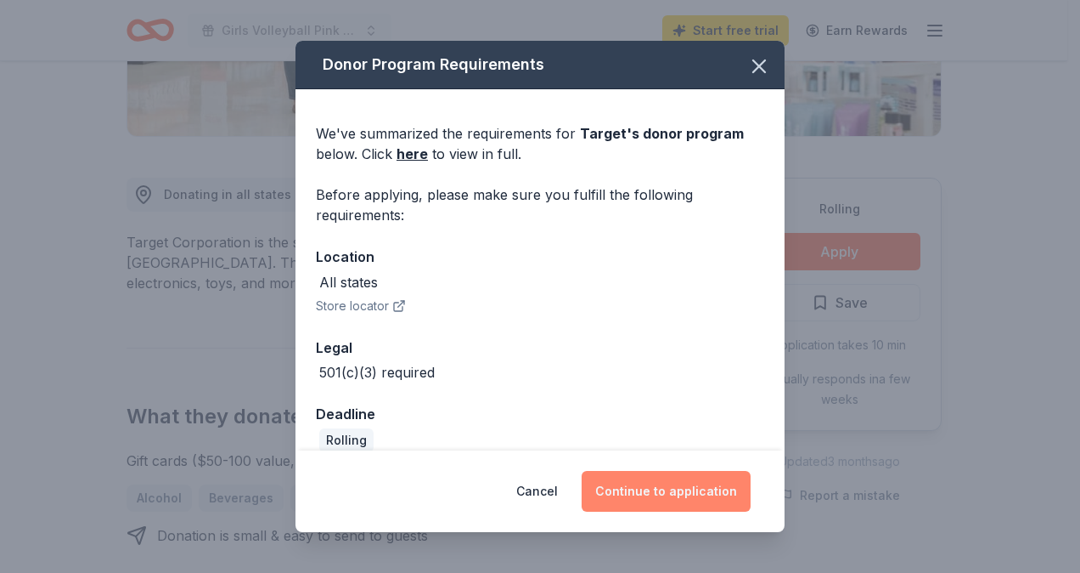
click at [633, 489] on button "Continue to application" at bounding box center [666, 491] width 169 height 41
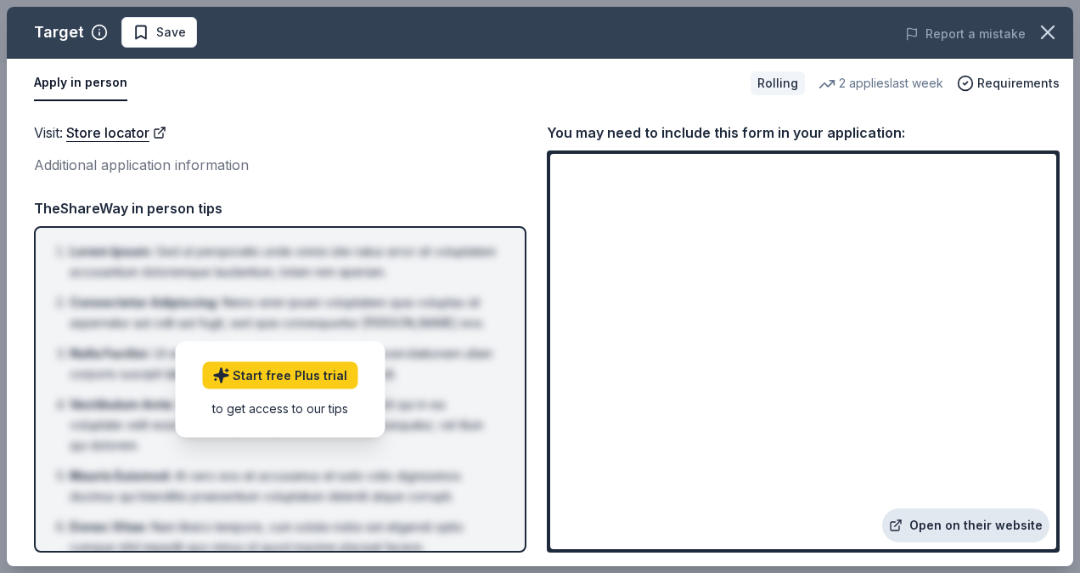
click at [946, 522] on link "Open on their website" at bounding box center [966, 525] width 167 height 34
click at [62, 78] on button "Apply in person" at bounding box center [80, 83] width 93 height 36
click at [110, 133] on link "Store locator" at bounding box center [116, 132] width 100 height 22
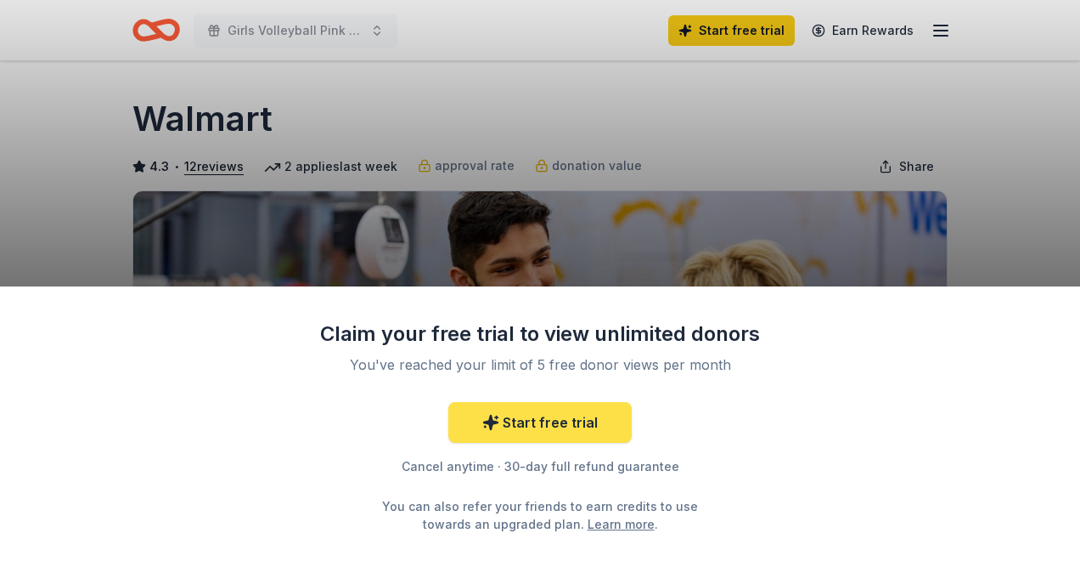
click at [553, 425] on link "Start free trial" at bounding box center [539, 422] width 183 height 41
click at [491, 416] on icon at bounding box center [490, 422] width 17 height 17
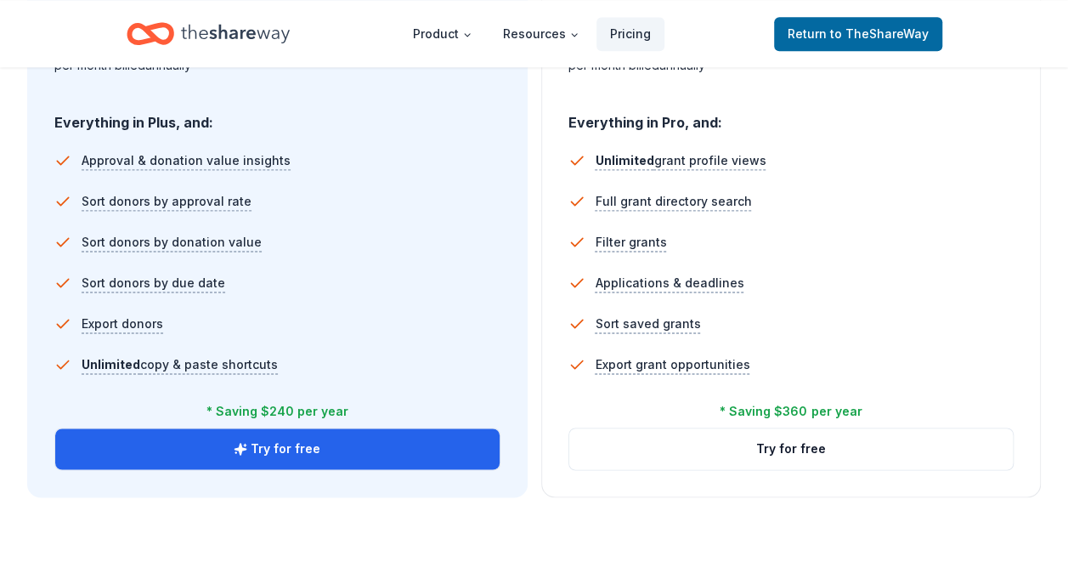
scroll to position [1139, 0]
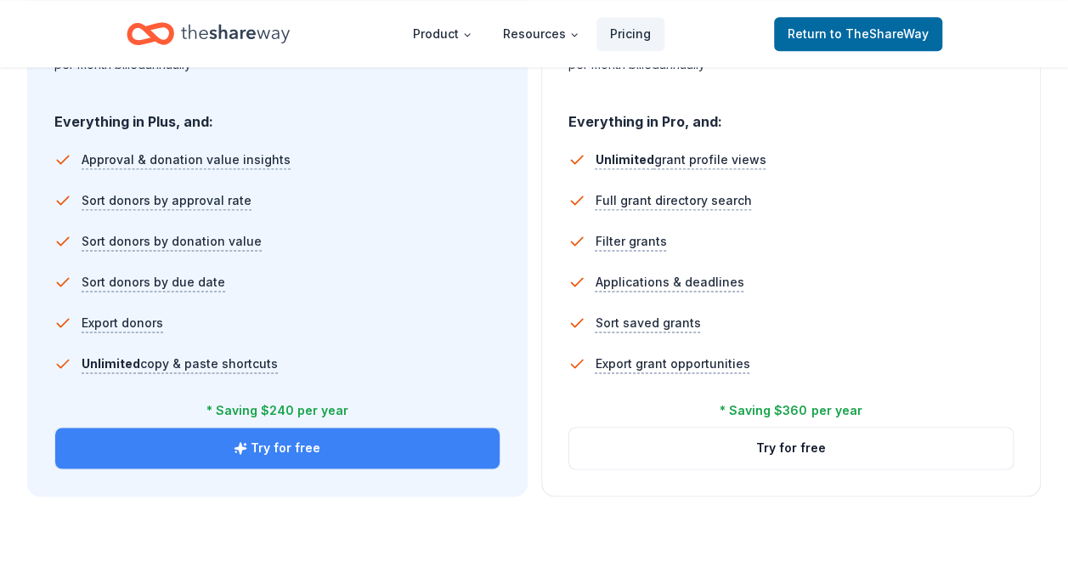
click at [291, 448] on button "Try for free" at bounding box center [277, 447] width 444 height 41
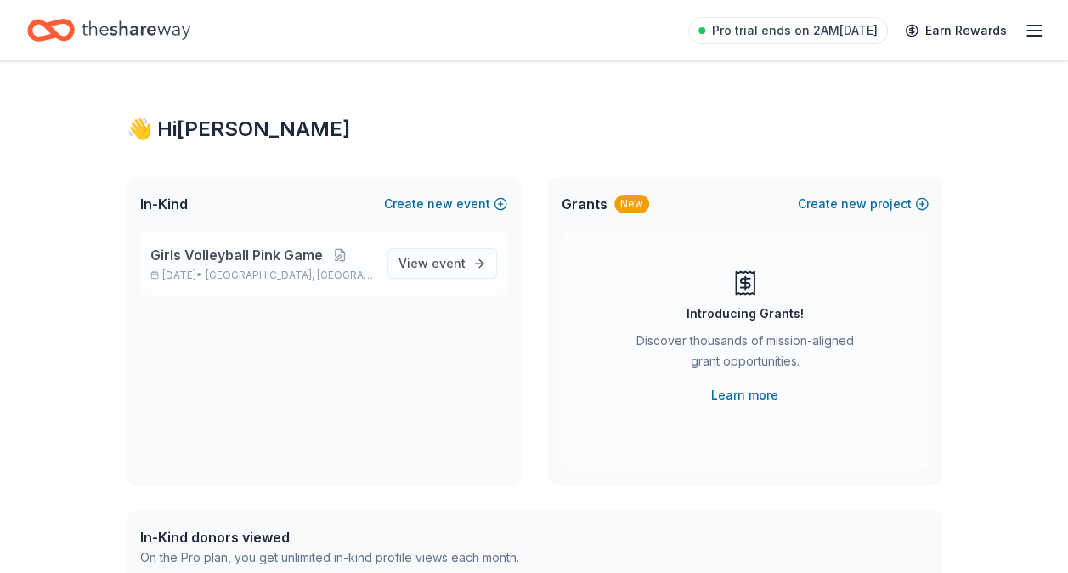
click at [237, 259] on span "Girls Volleyball Pink Game" at bounding box center [236, 255] width 172 height 20
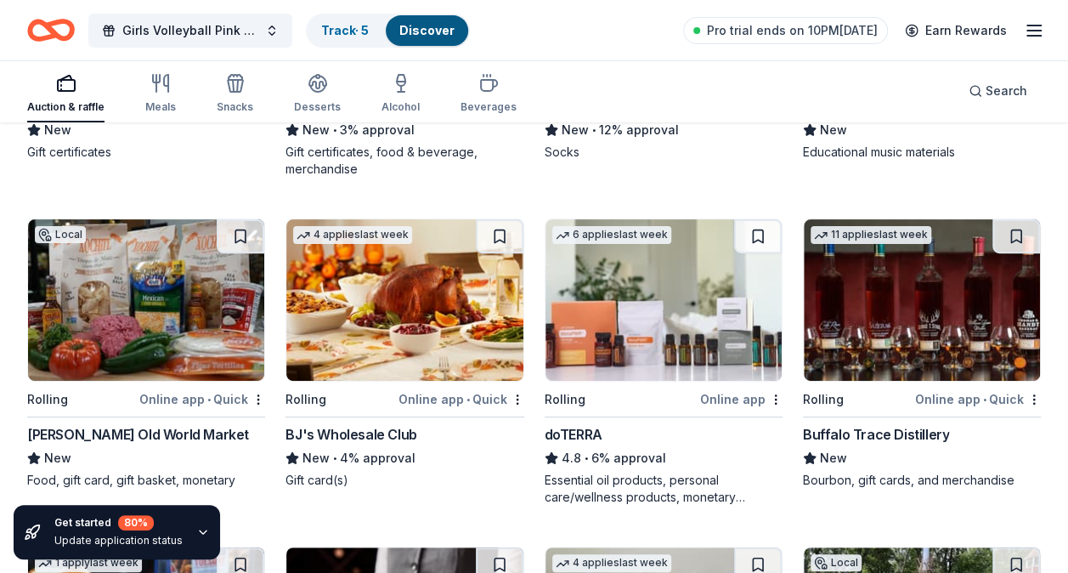
scroll to position [3346, 0]
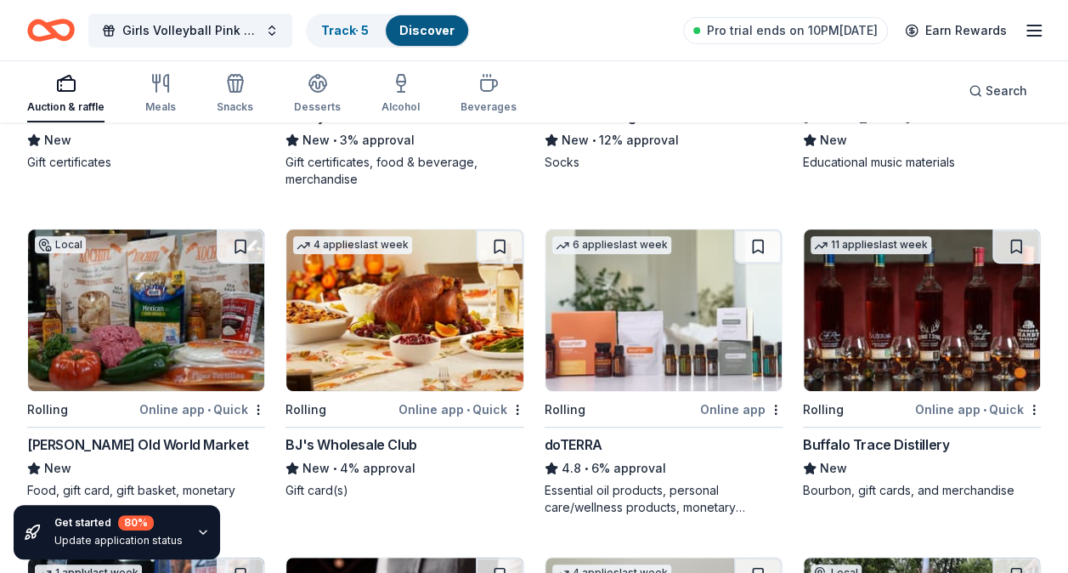
click at [348, 307] on img at bounding box center [404, 309] width 236 height 161
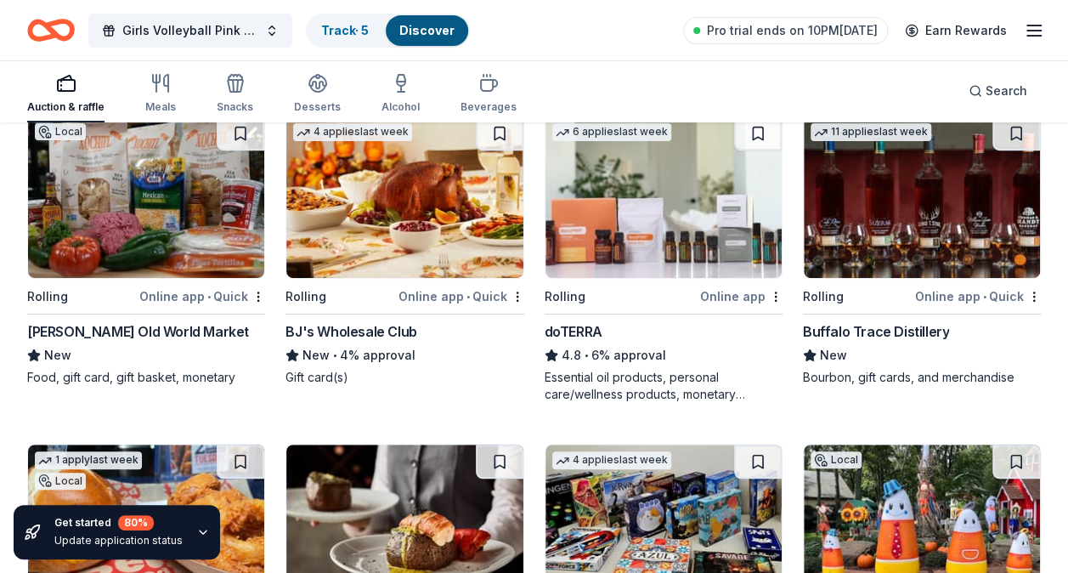
scroll to position [3460, 0]
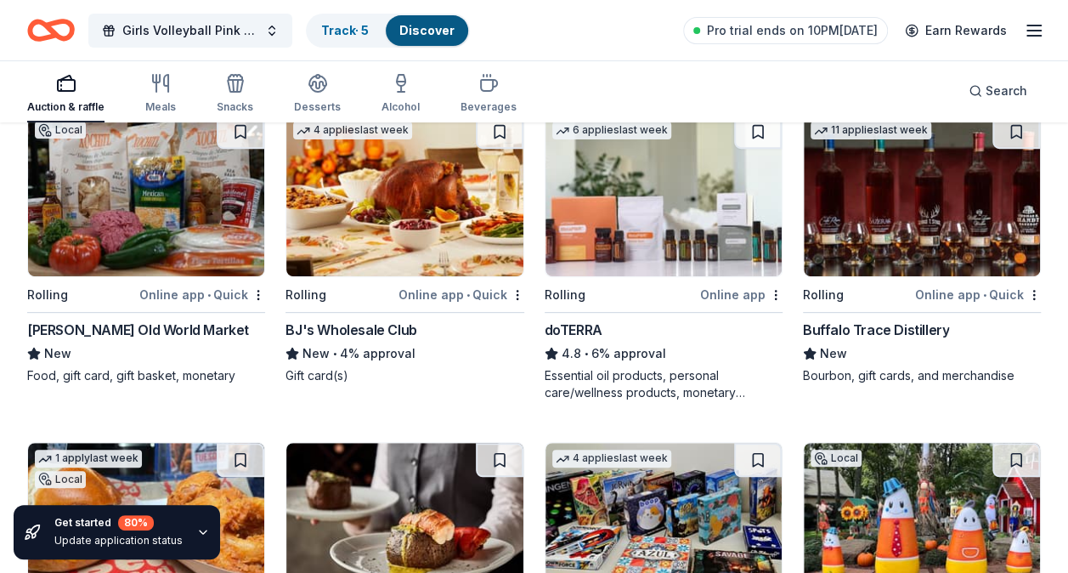
click at [138, 229] on img at bounding box center [146, 195] width 236 height 161
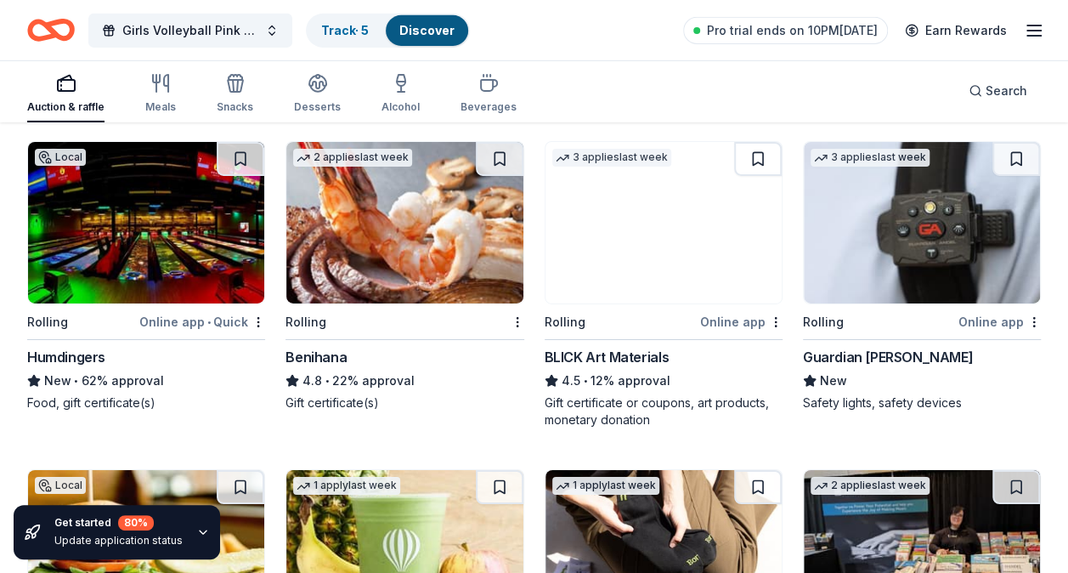
scroll to position [2775, 0]
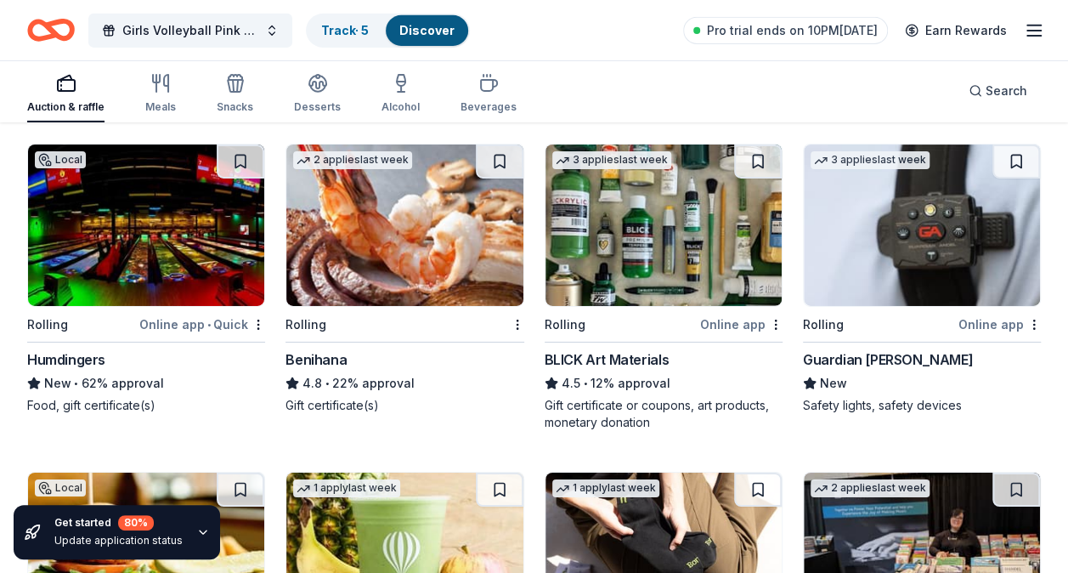
click at [150, 229] on img at bounding box center [146, 224] width 236 height 161
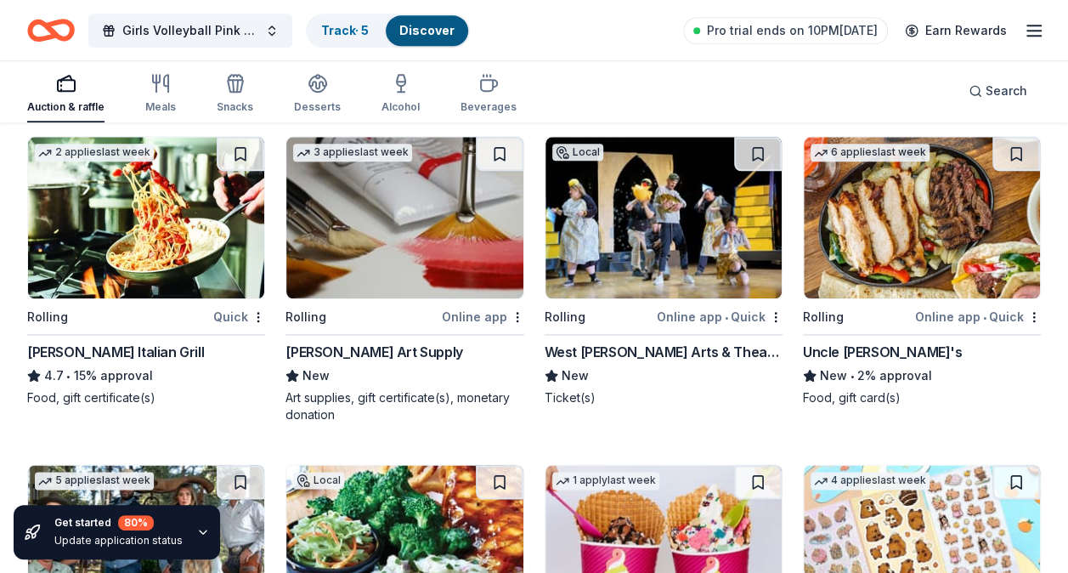
scroll to position [4092, 0]
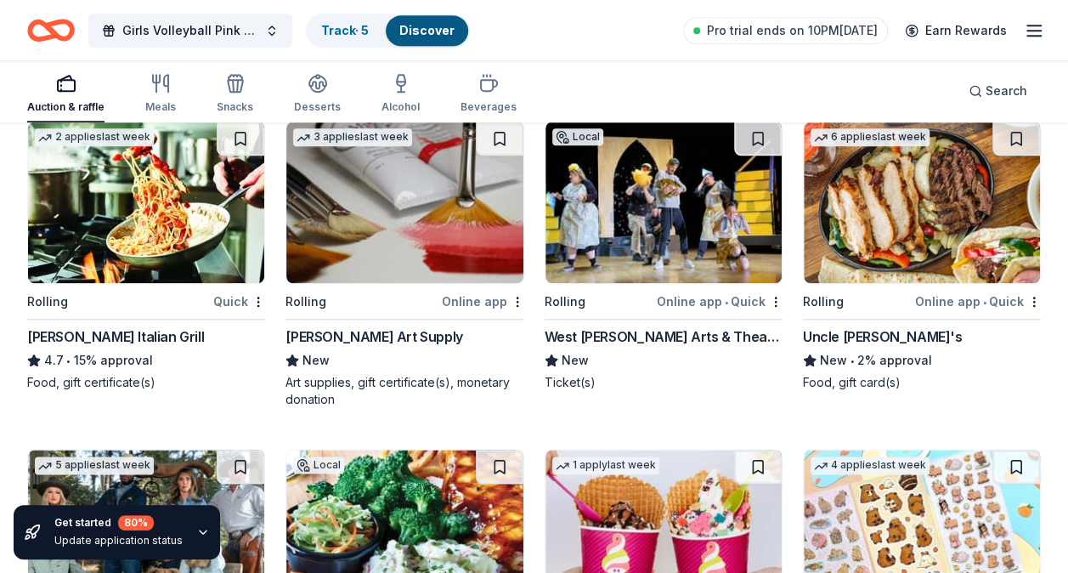
click at [117, 209] on img at bounding box center [146, 201] width 236 height 161
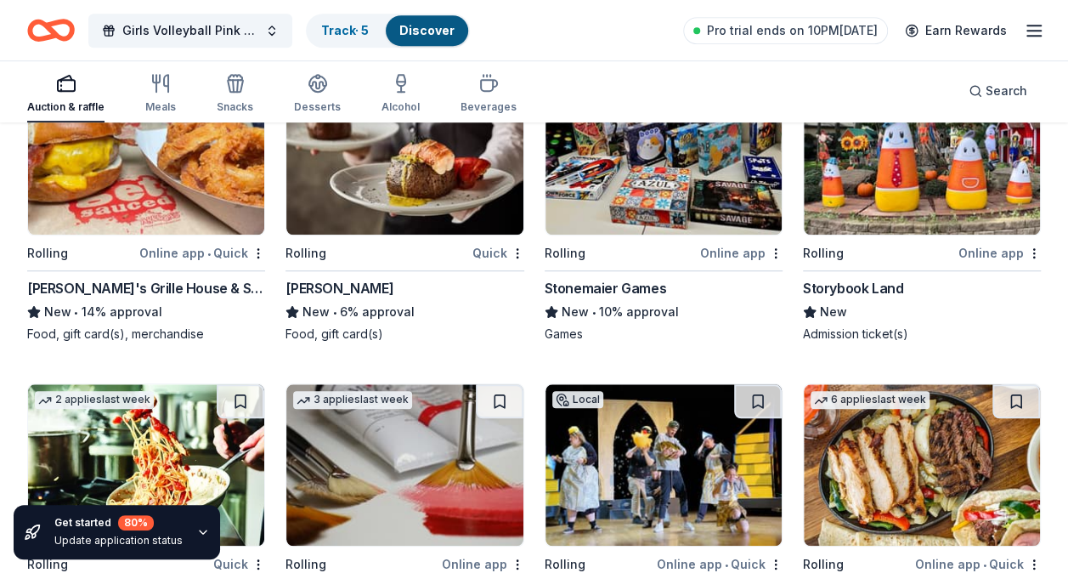
scroll to position [3829, 0]
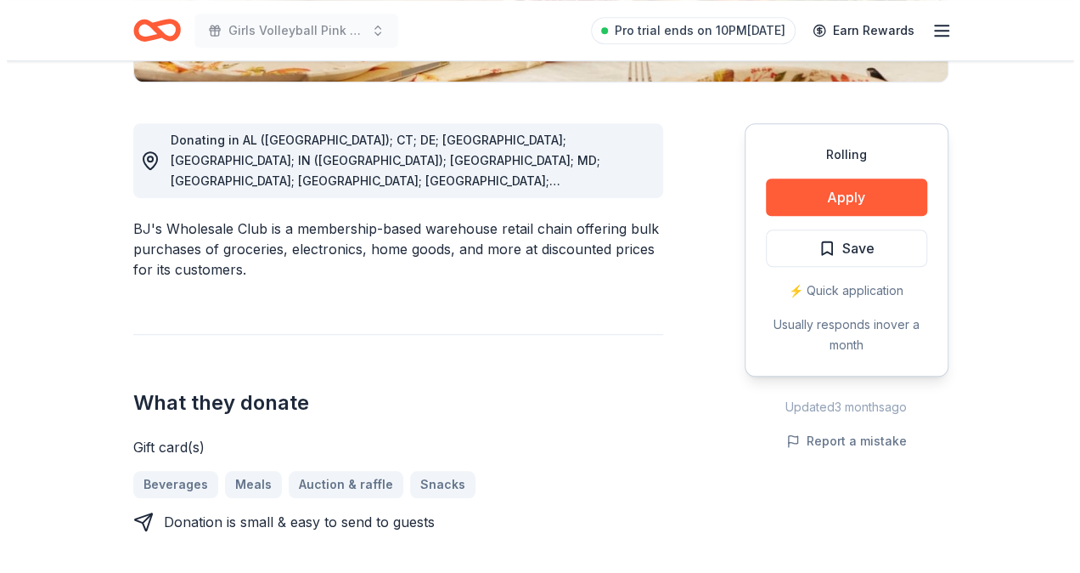
scroll to position [439, 0]
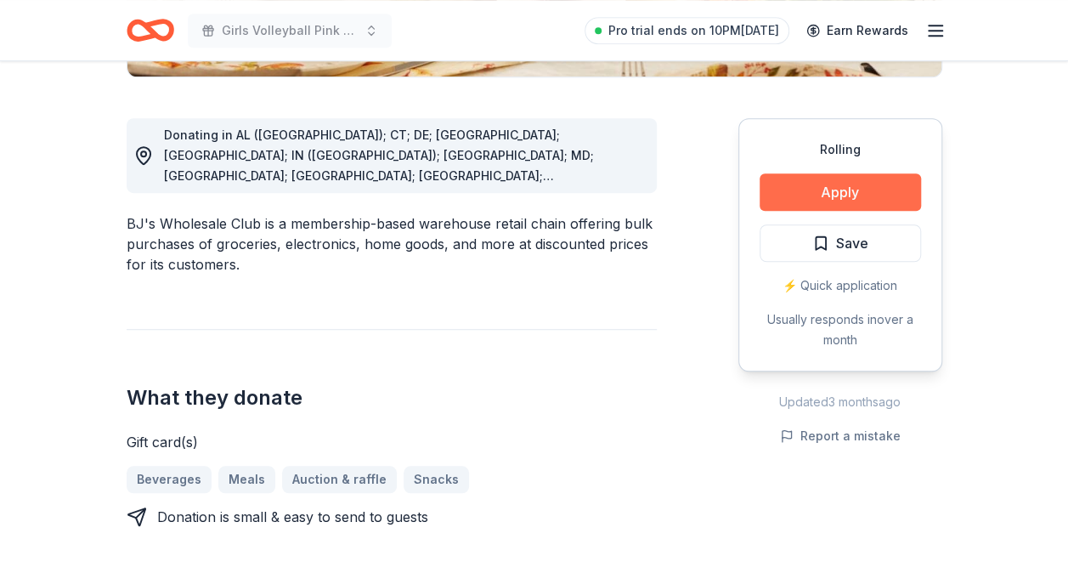
click at [832, 196] on button "Apply" at bounding box center [839, 191] width 161 height 37
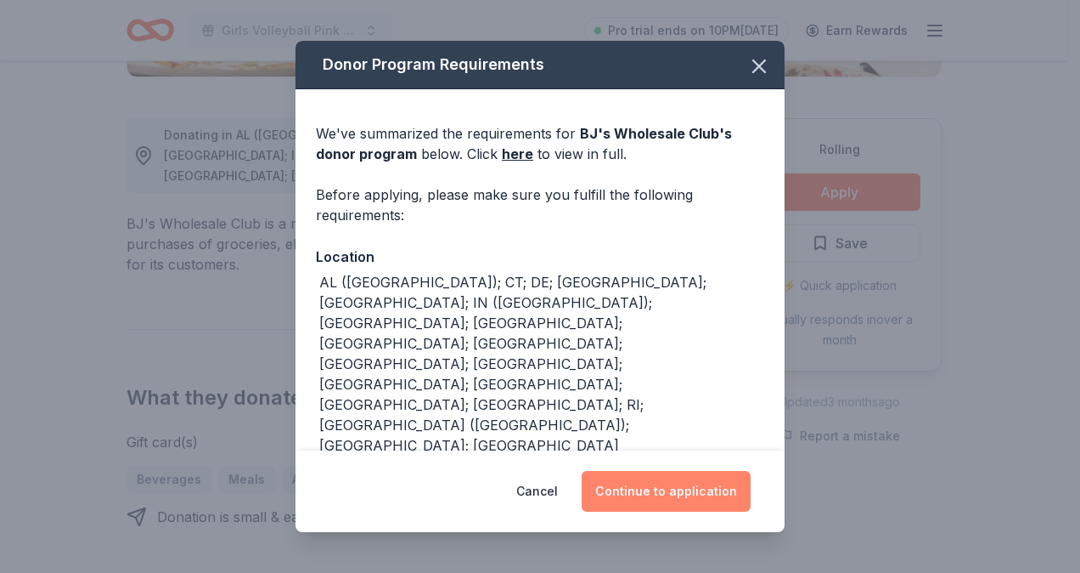
click at [652, 471] on button "Continue to application" at bounding box center [666, 491] width 169 height 41
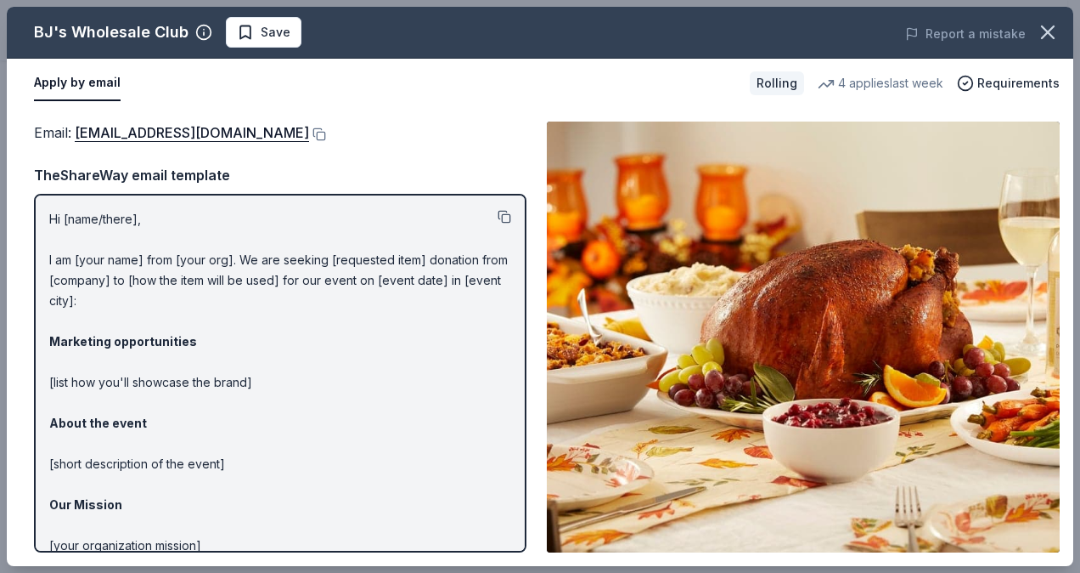
click at [498, 212] on button at bounding box center [505, 217] width 14 height 14
drag, startPoint x: 128, startPoint y: 127, endPoint x: 390, endPoint y: 135, distance: 261.7
click at [390, 135] on div "Email : community@bjs.com" at bounding box center [280, 132] width 493 height 22
click at [309, 129] on button at bounding box center [317, 134] width 17 height 14
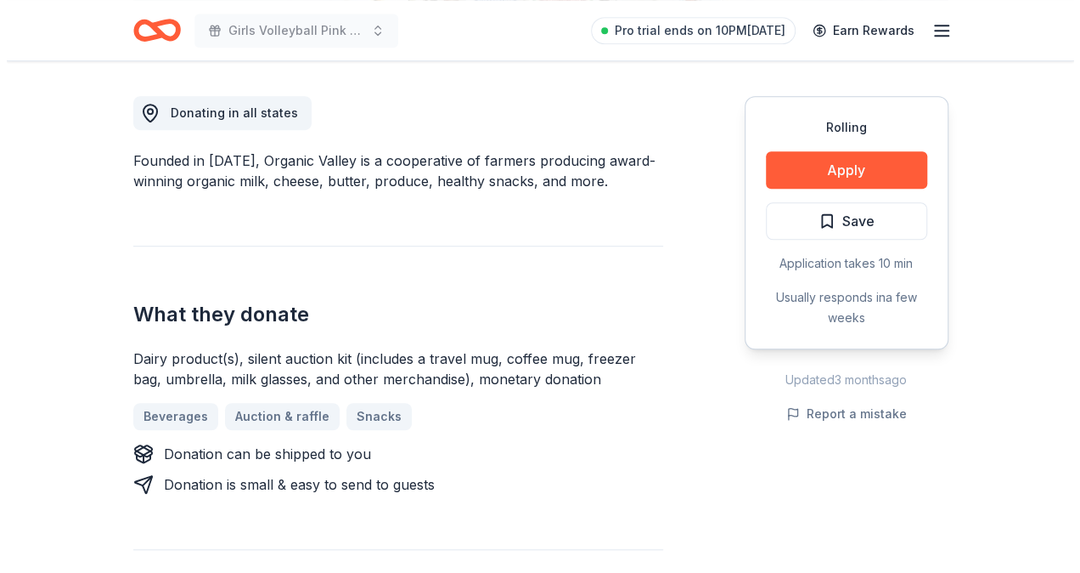
scroll to position [462, 0]
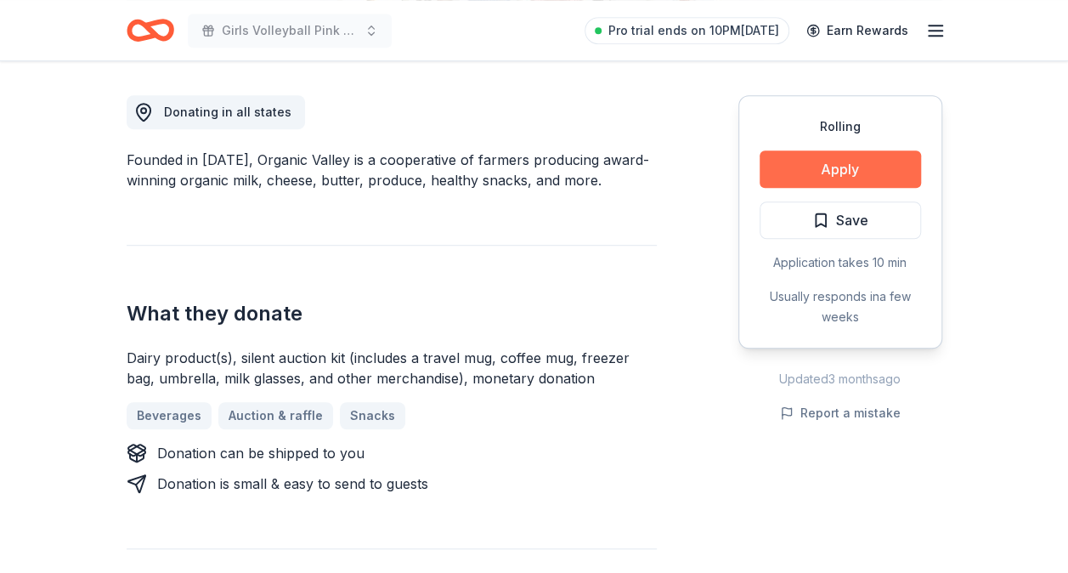
click at [839, 165] on button "Apply" at bounding box center [839, 168] width 161 height 37
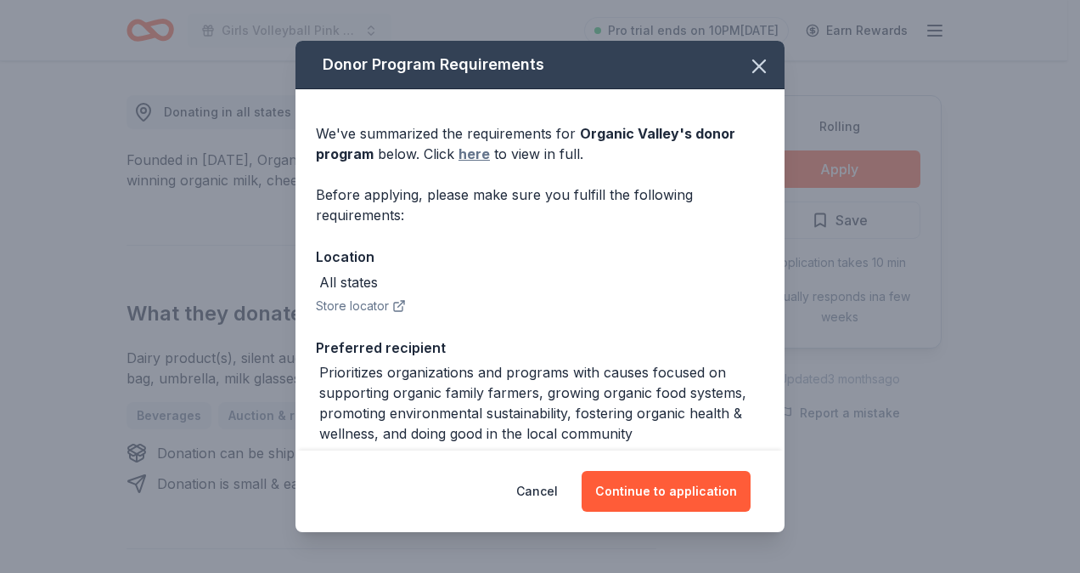
click at [472, 151] on link "here" at bounding box center [474, 154] width 31 height 20
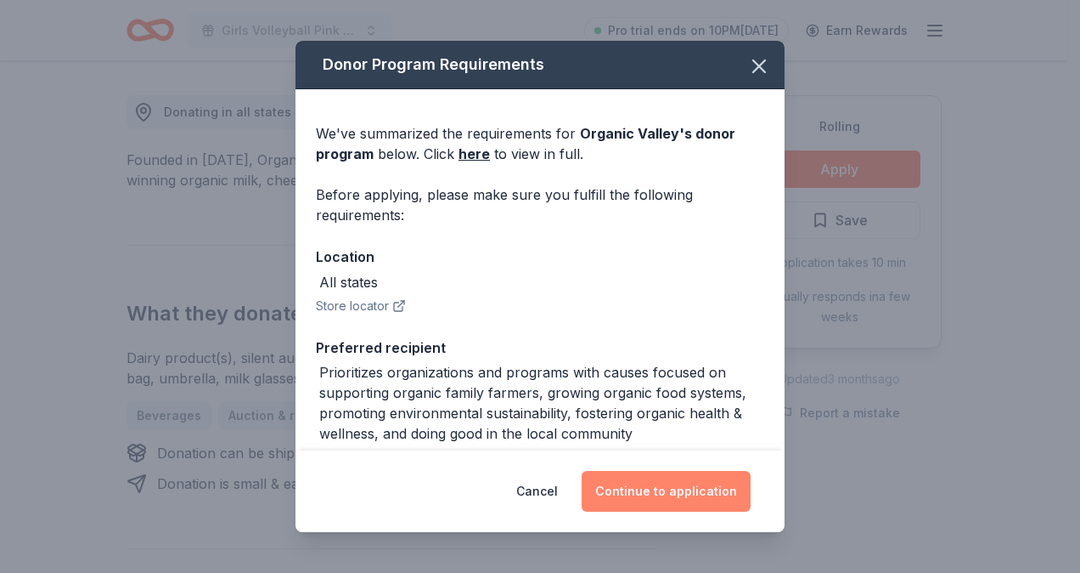
click at [642, 493] on button "Continue to application" at bounding box center [666, 491] width 169 height 41
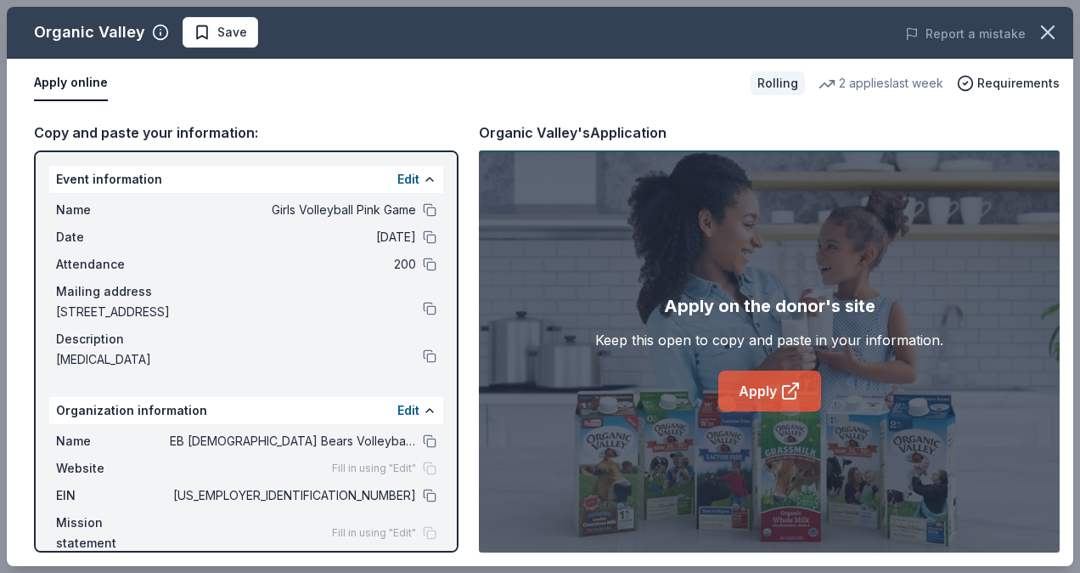
click at [770, 399] on link "Apply" at bounding box center [770, 390] width 103 height 41
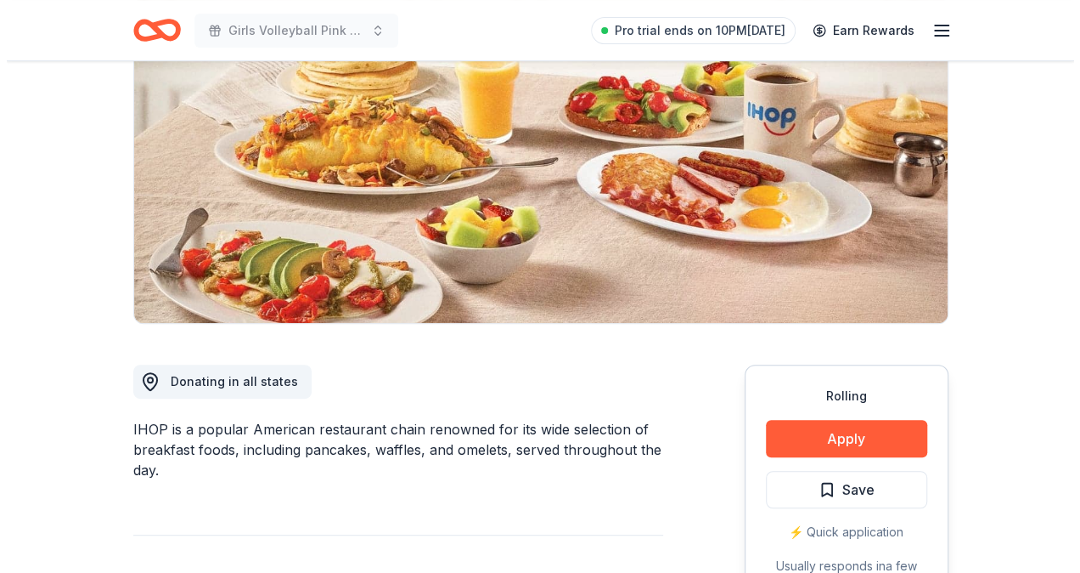
scroll to position [192, 0]
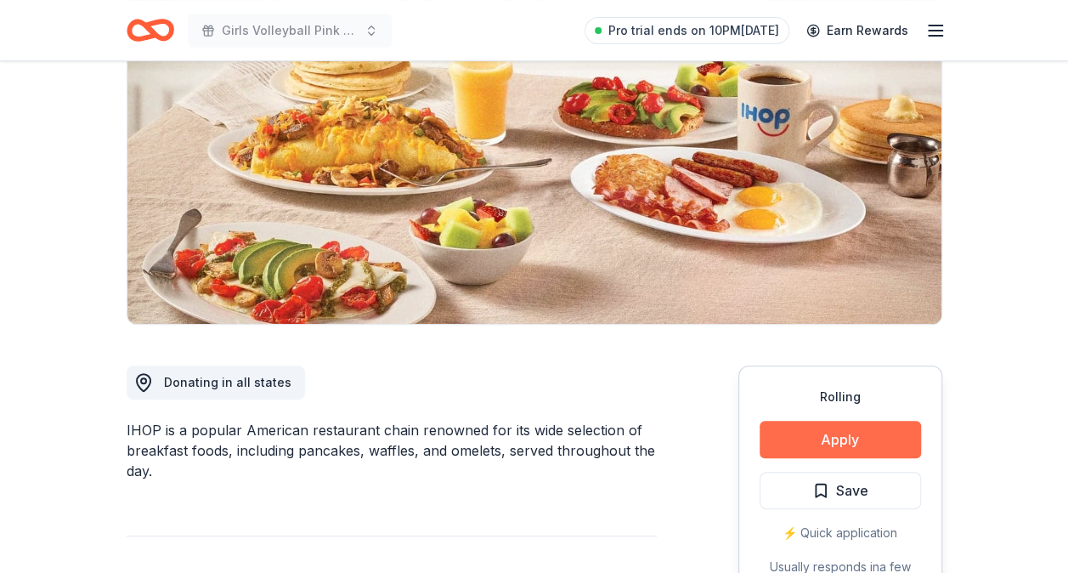
click at [826, 437] on button "Apply" at bounding box center [839, 438] width 161 height 37
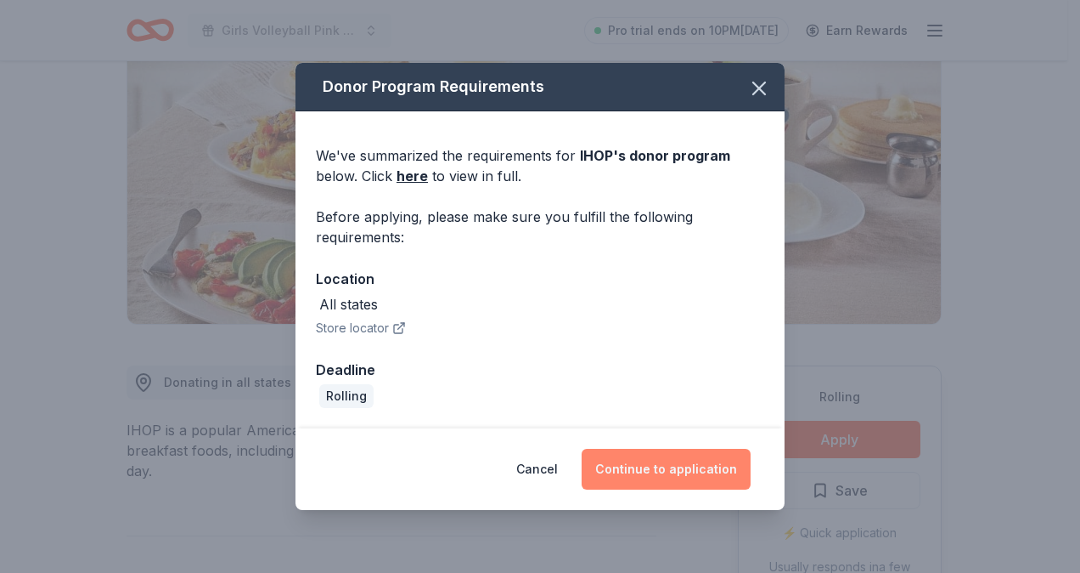
click at [668, 468] on button "Continue to application" at bounding box center [666, 468] width 169 height 41
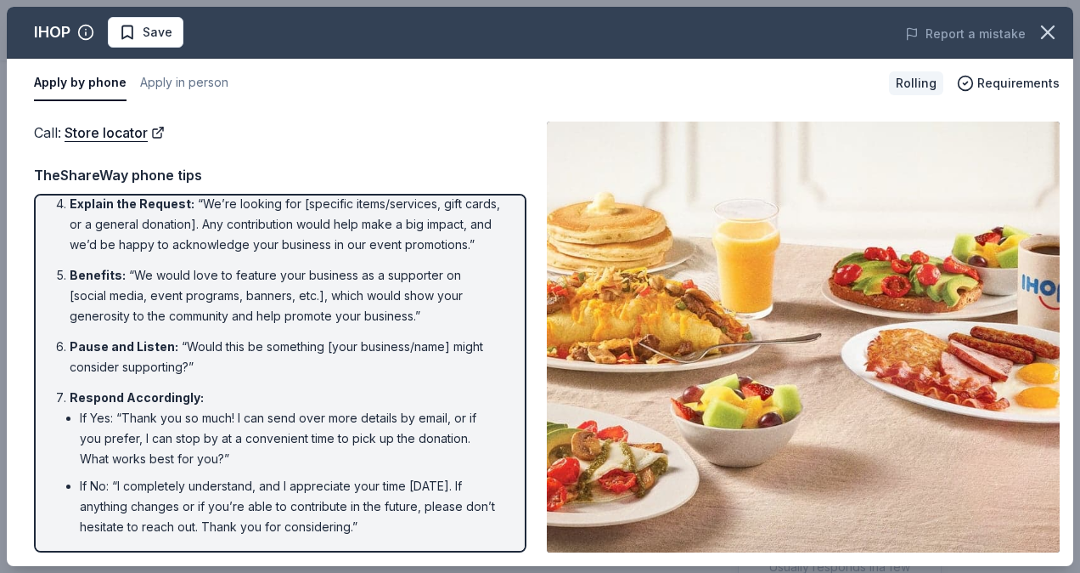
scroll to position [0, 0]
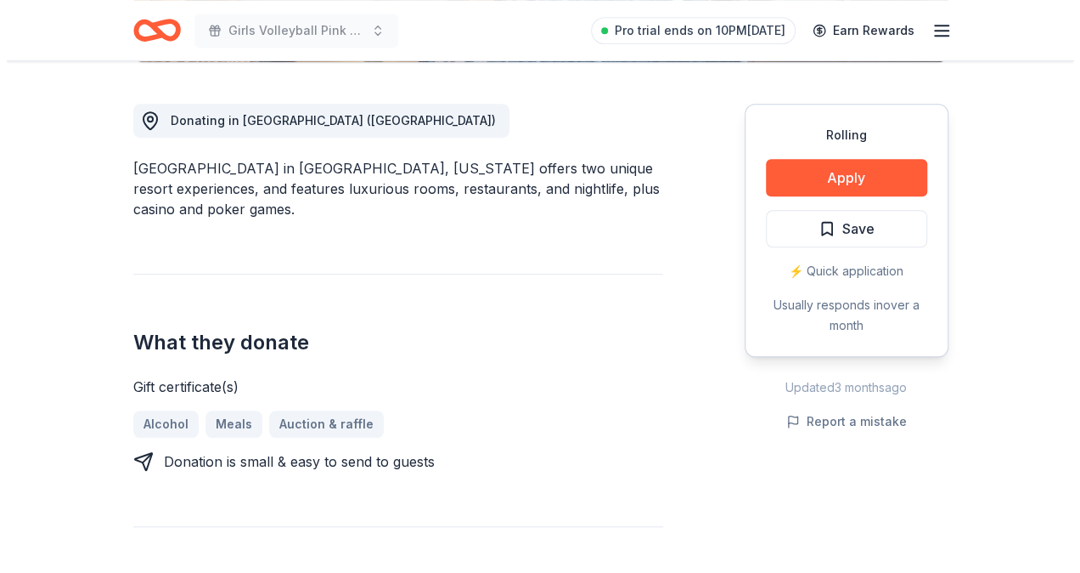
scroll to position [450, 0]
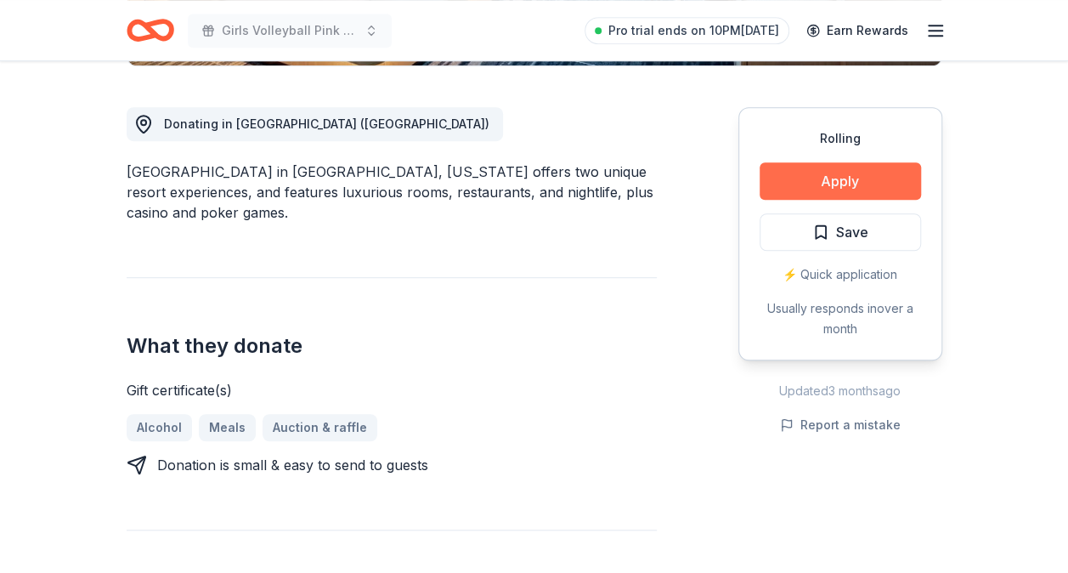
click at [823, 178] on button "Apply" at bounding box center [839, 180] width 161 height 37
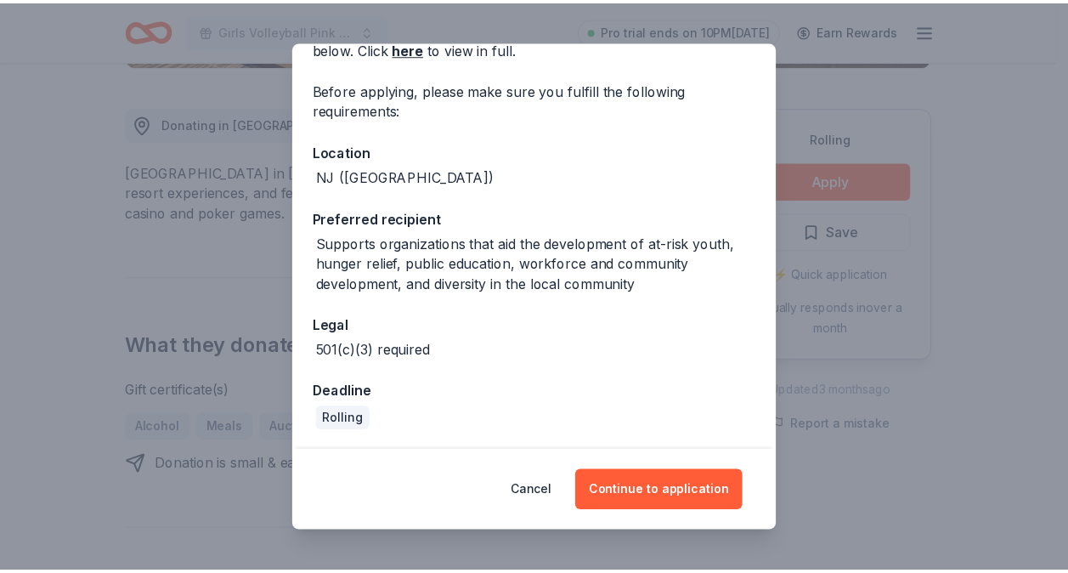
scroll to position [0, 0]
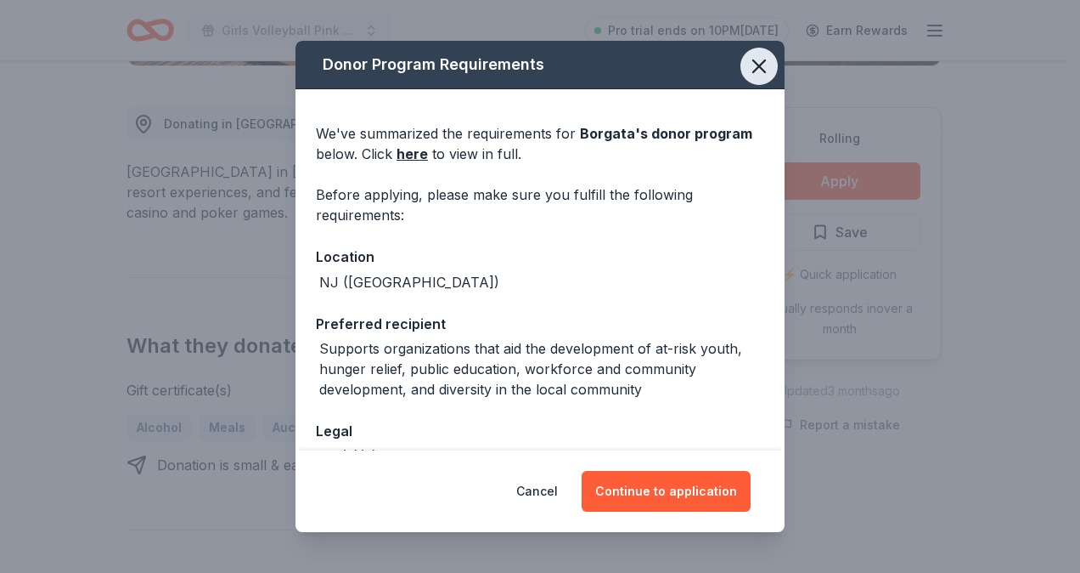
click at [753, 64] on icon "button" at bounding box center [759, 66] width 12 height 12
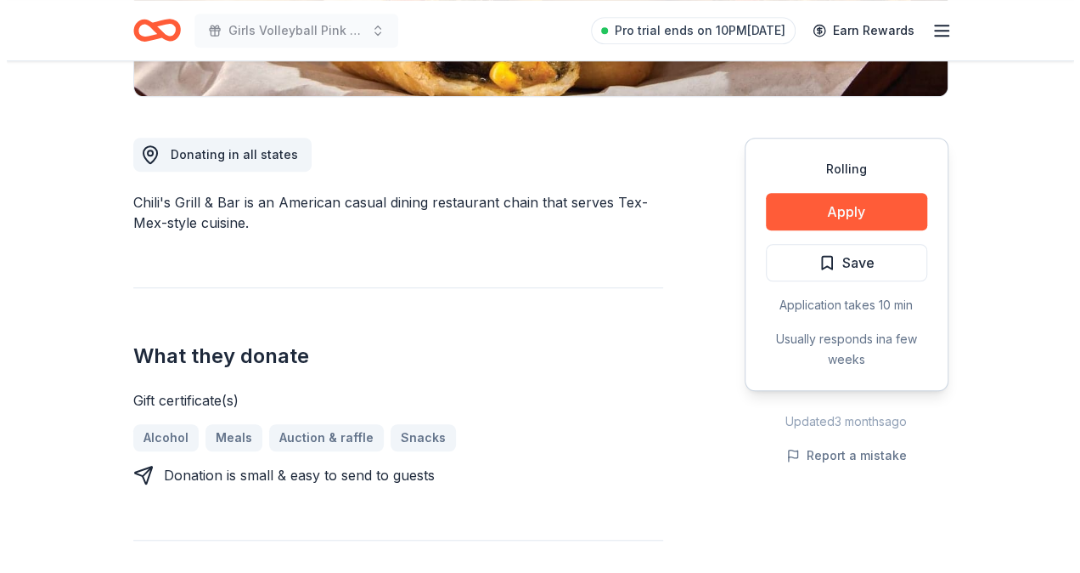
scroll to position [420, 0]
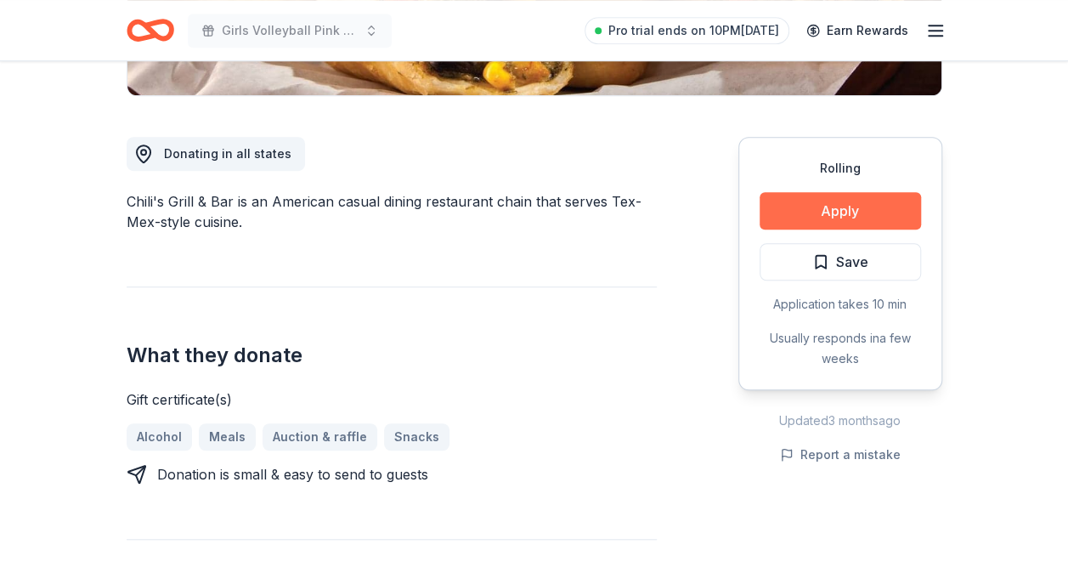
click at [852, 217] on button "Apply" at bounding box center [839, 210] width 161 height 37
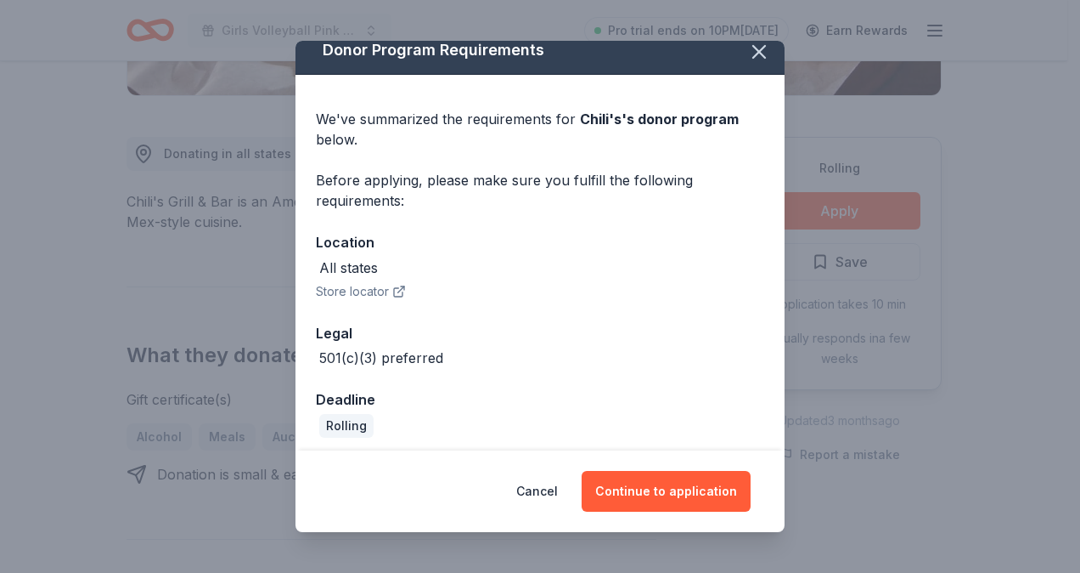
scroll to position [22, 0]
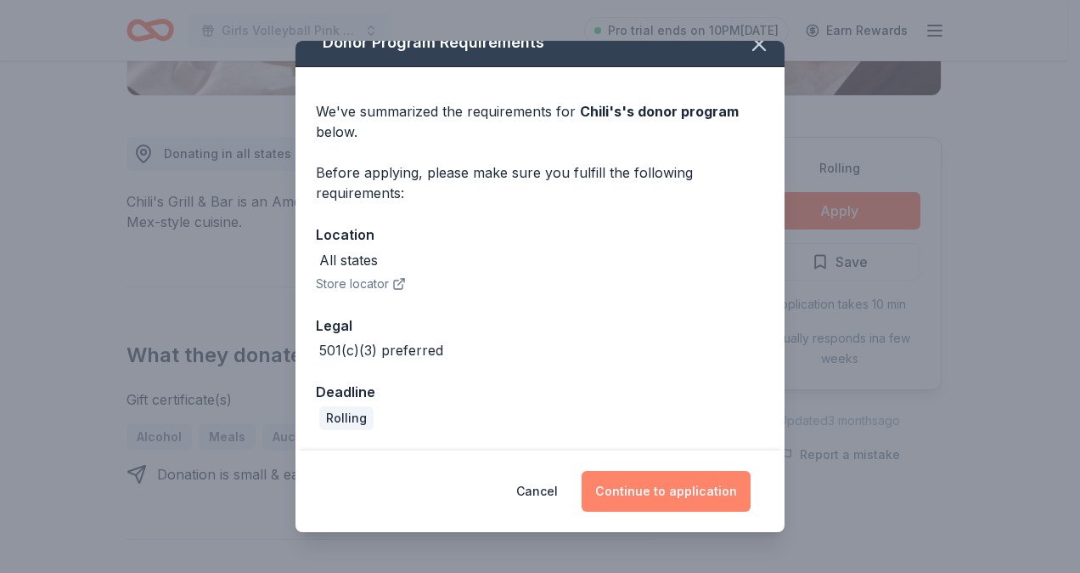
click at [632, 494] on button "Continue to application" at bounding box center [666, 491] width 169 height 41
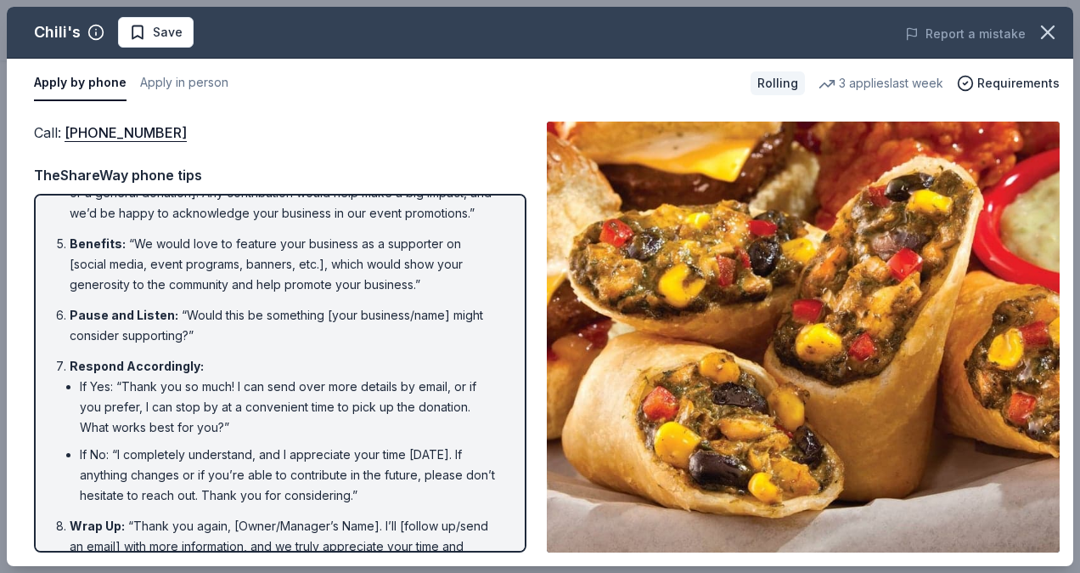
scroll to position [0, 0]
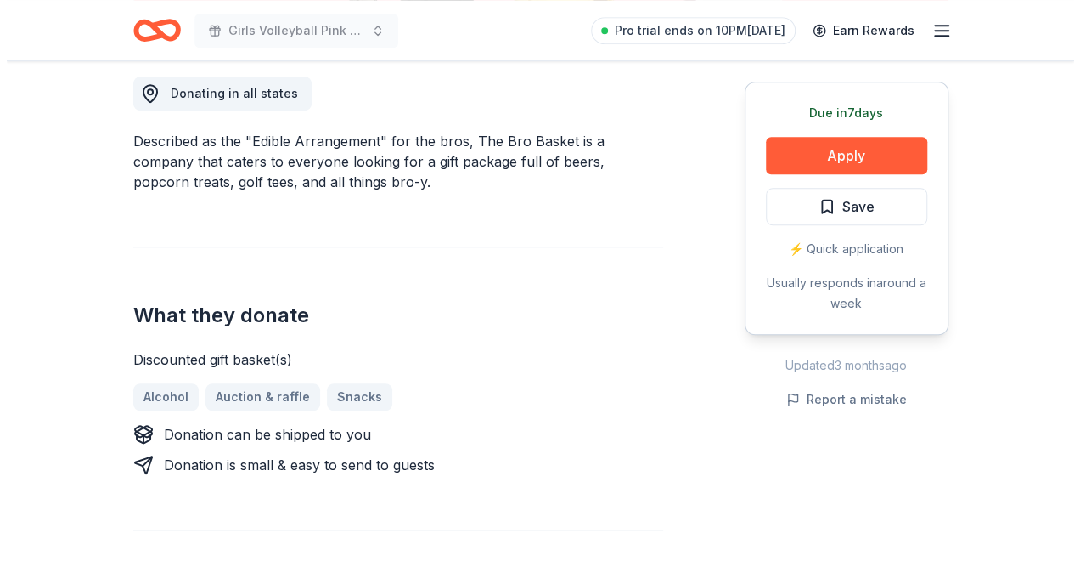
scroll to position [482, 0]
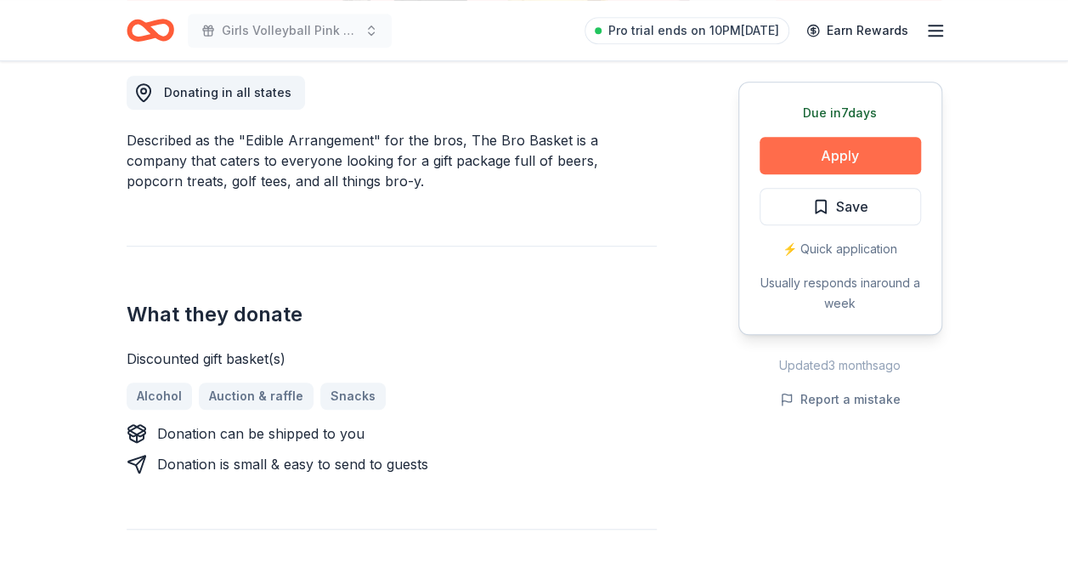
click at [848, 157] on button "Apply" at bounding box center [839, 155] width 161 height 37
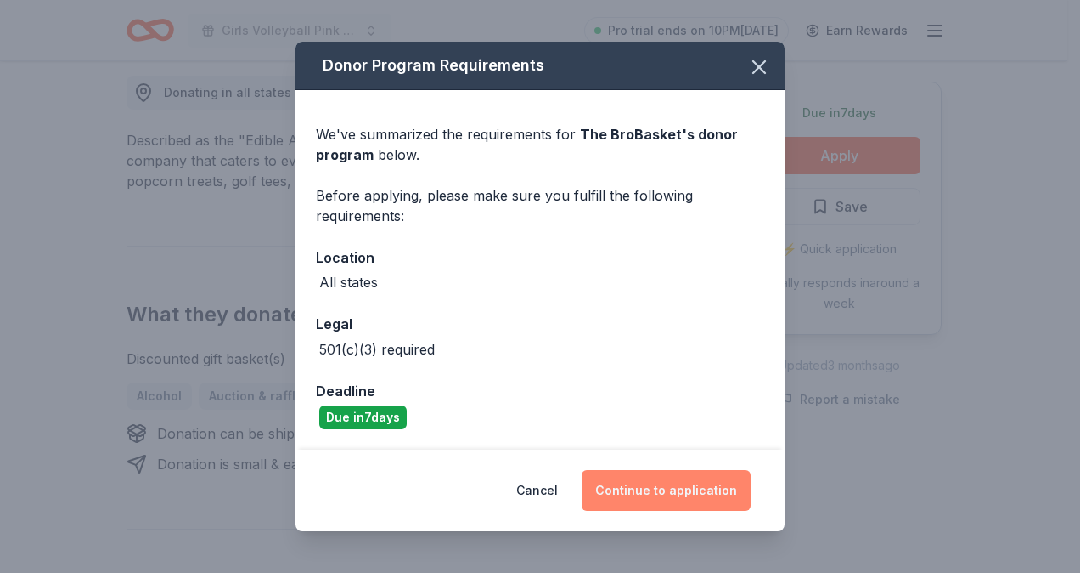
click at [640, 498] on button "Continue to application" at bounding box center [666, 490] width 169 height 41
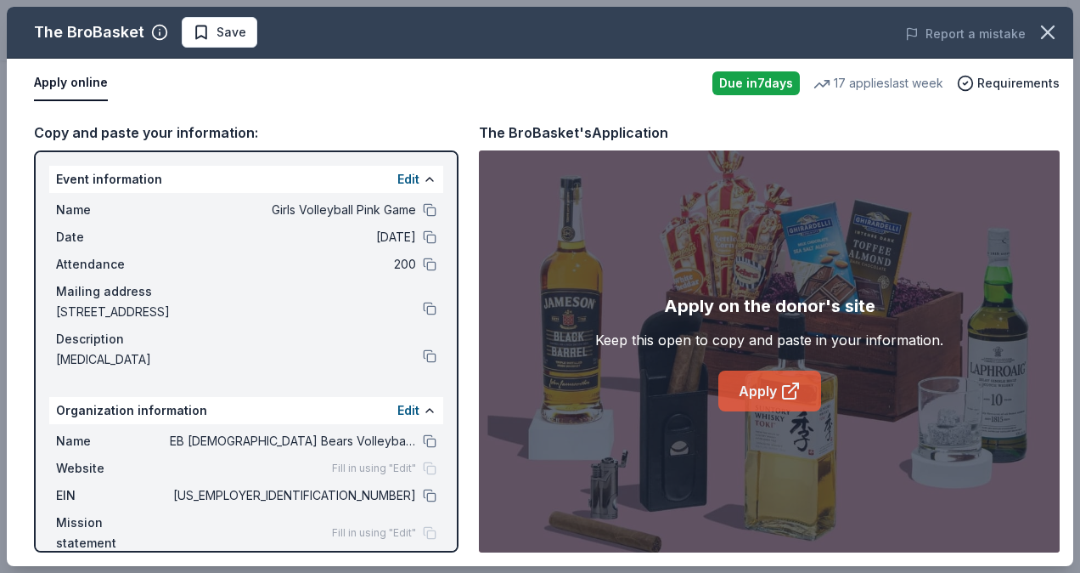
click at [770, 384] on link "Apply" at bounding box center [770, 390] width 103 height 41
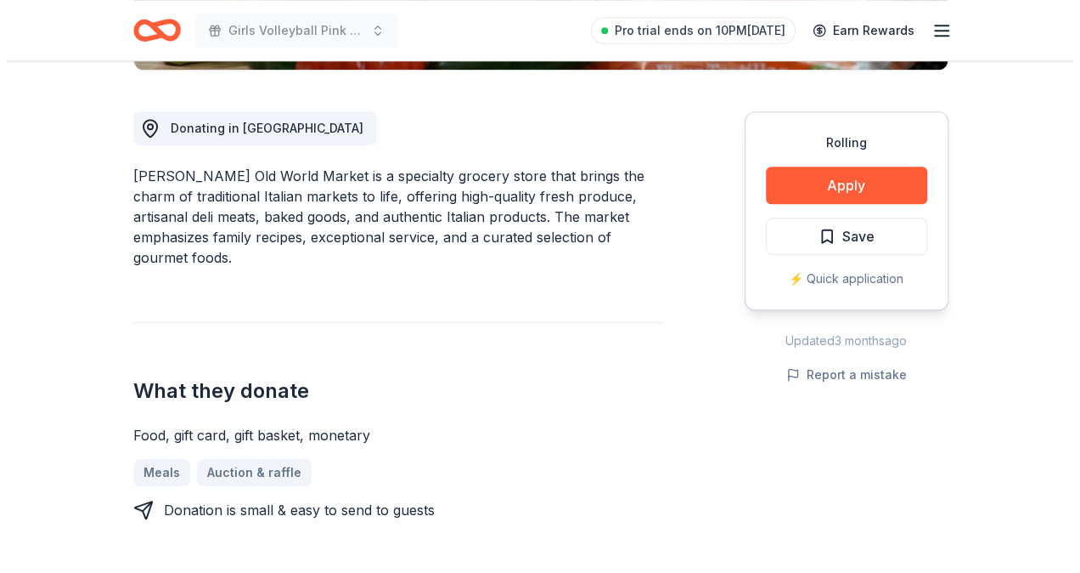
scroll to position [445, 0]
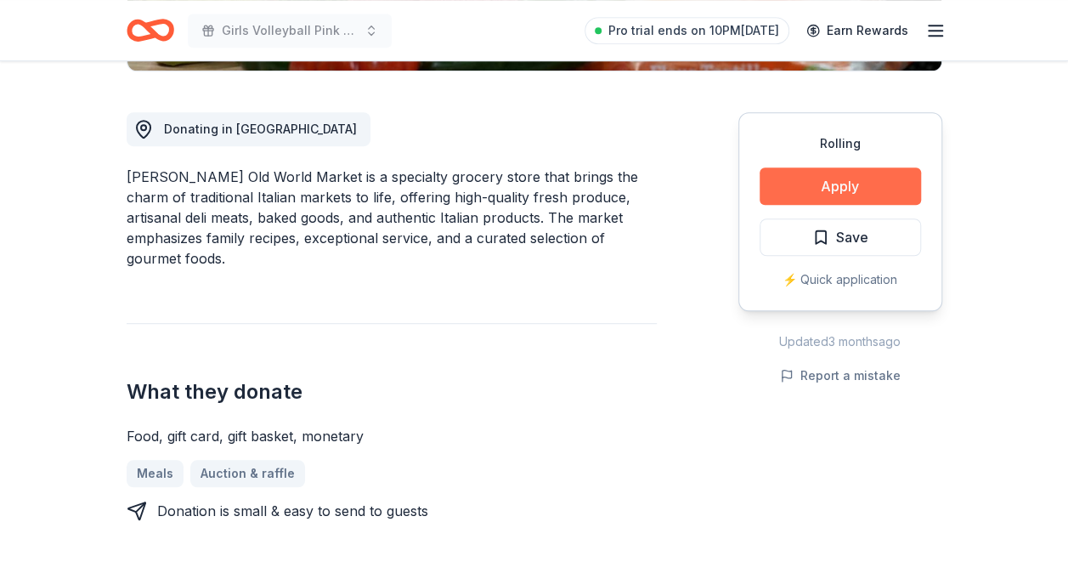
click at [855, 191] on button "Apply" at bounding box center [839, 185] width 161 height 37
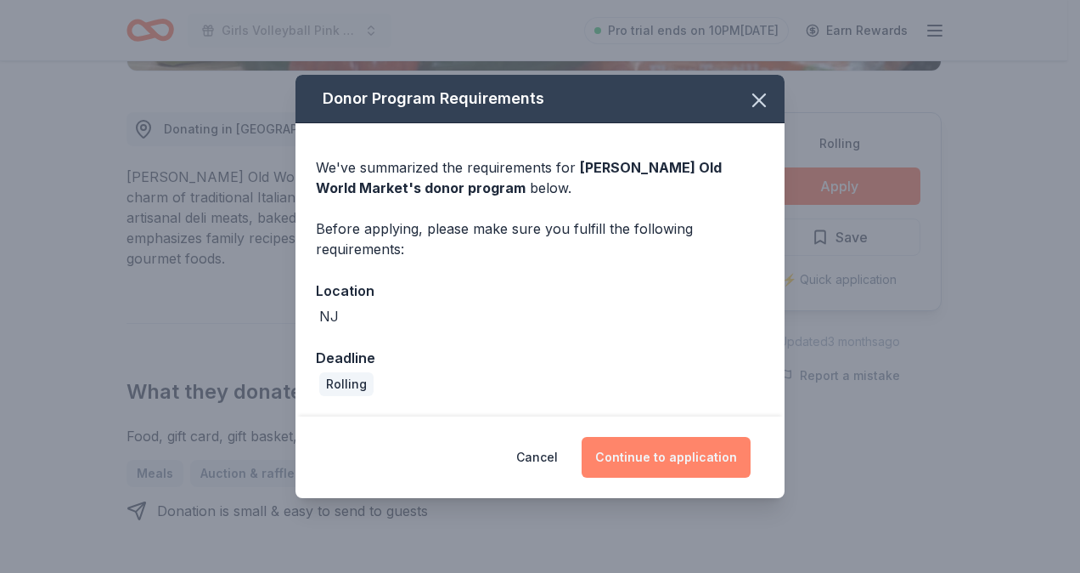
click at [627, 460] on button "Continue to application" at bounding box center [666, 457] width 169 height 41
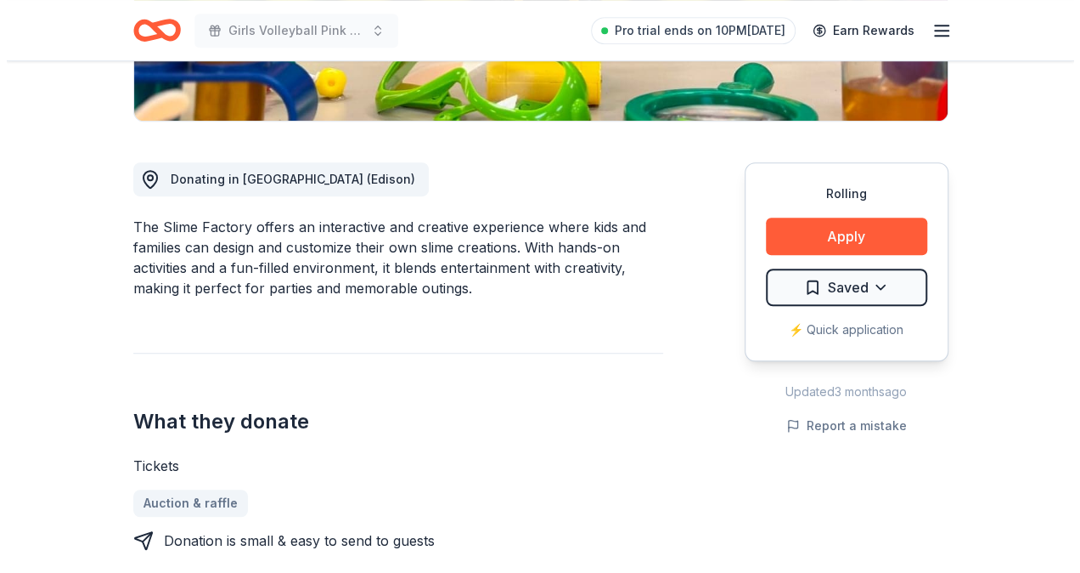
scroll to position [392, 0]
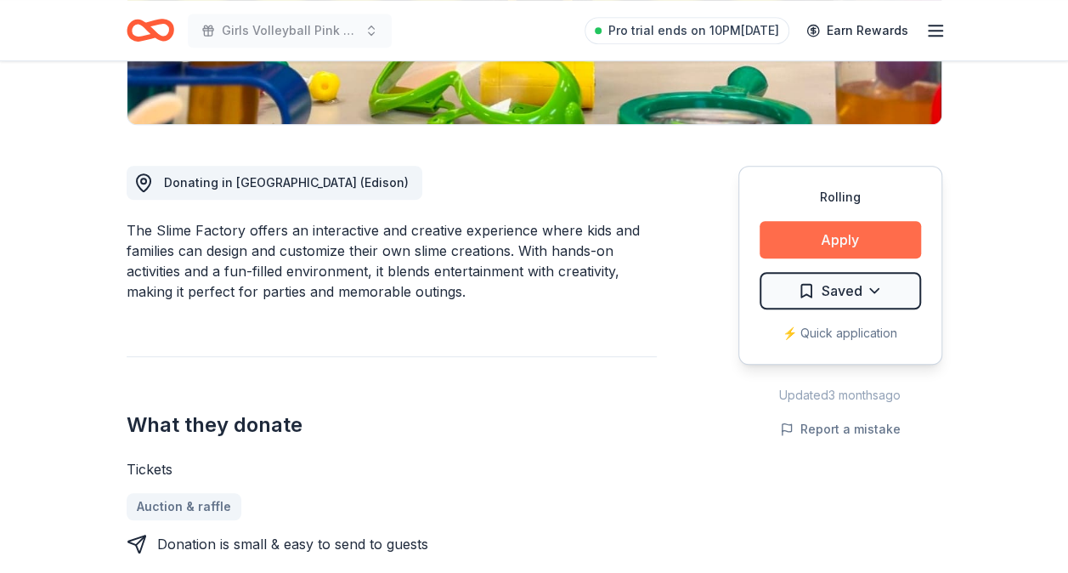
click at [828, 238] on button "Apply" at bounding box center [839, 239] width 161 height 37
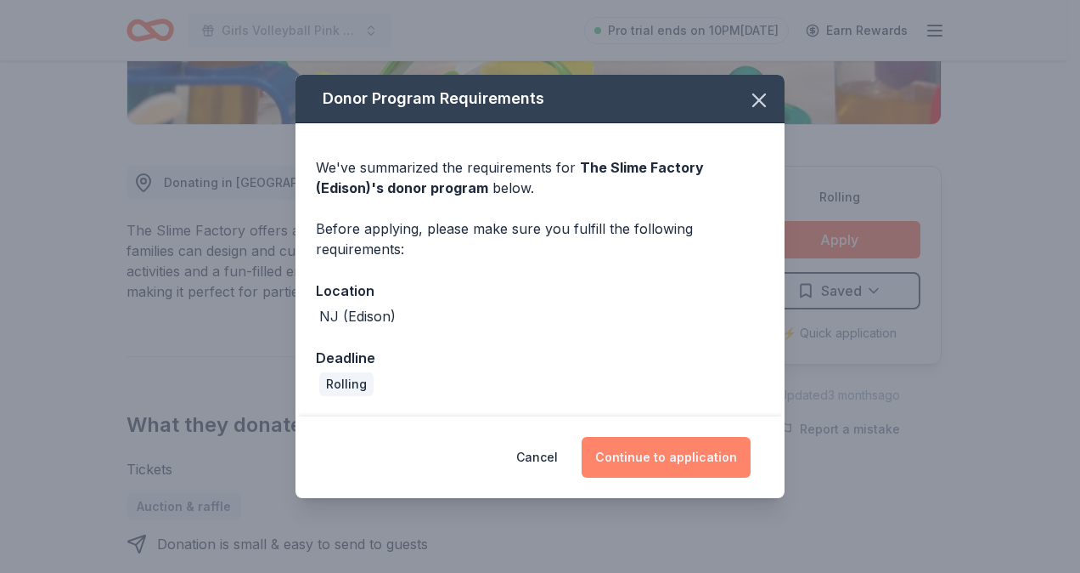
click at [681, 460] on button "Continue to application" at bounding box center [666, 457] width 169 height 41
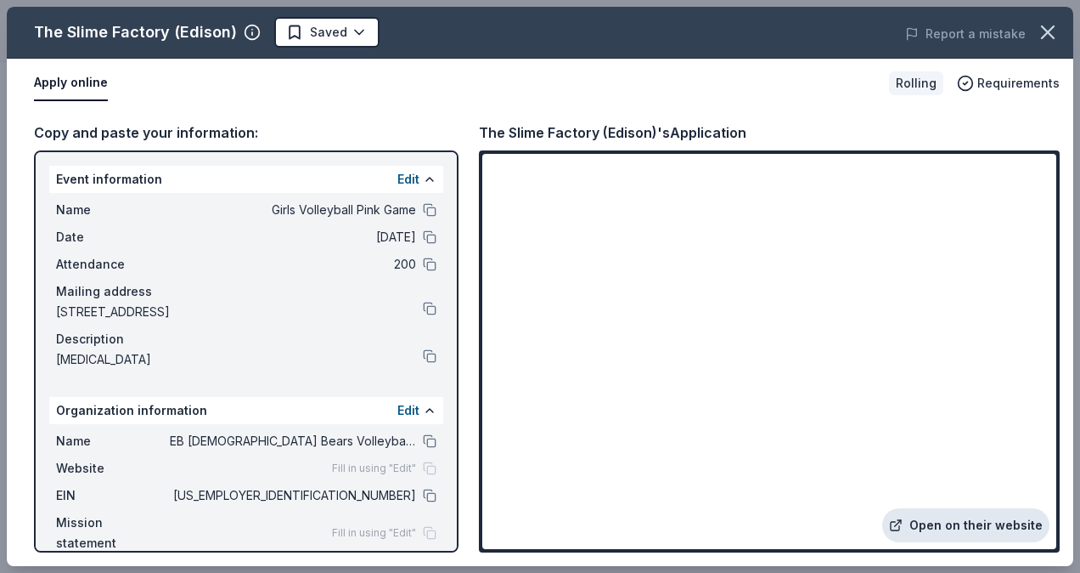
click at [942, 520] on link "Open on their website" at bounding box center [966, 525] width 167 height 34
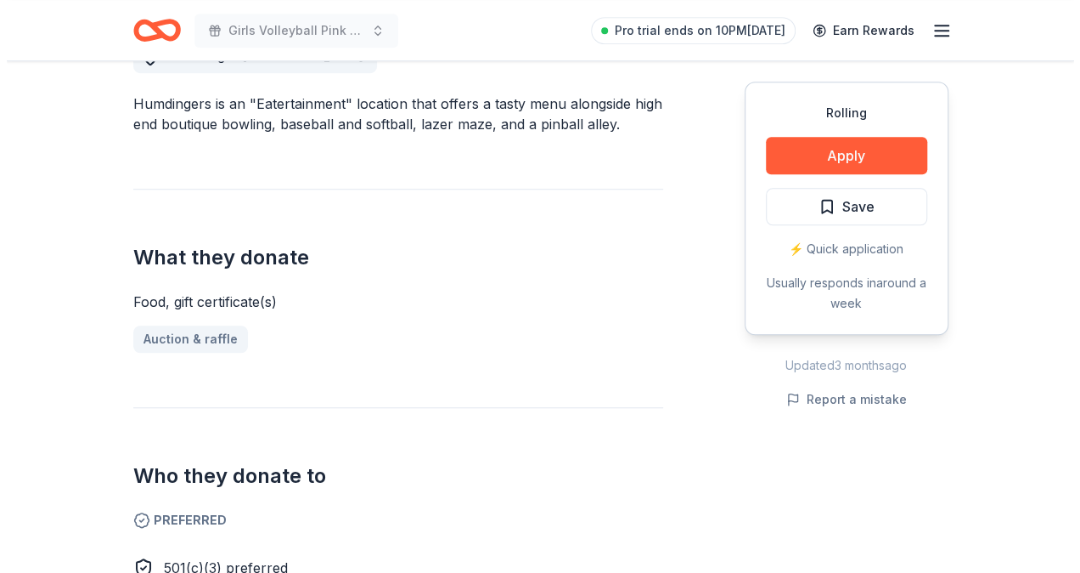
scroll to position [516, 0]
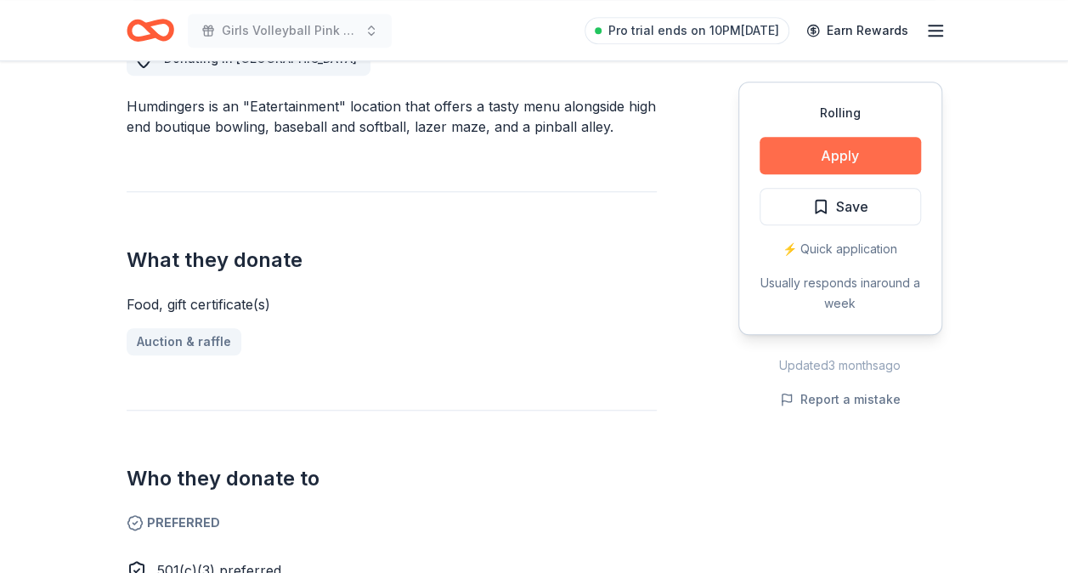
click at [866, 160] on button "Apply" at bounding box center [839, 155] width 161 height 37
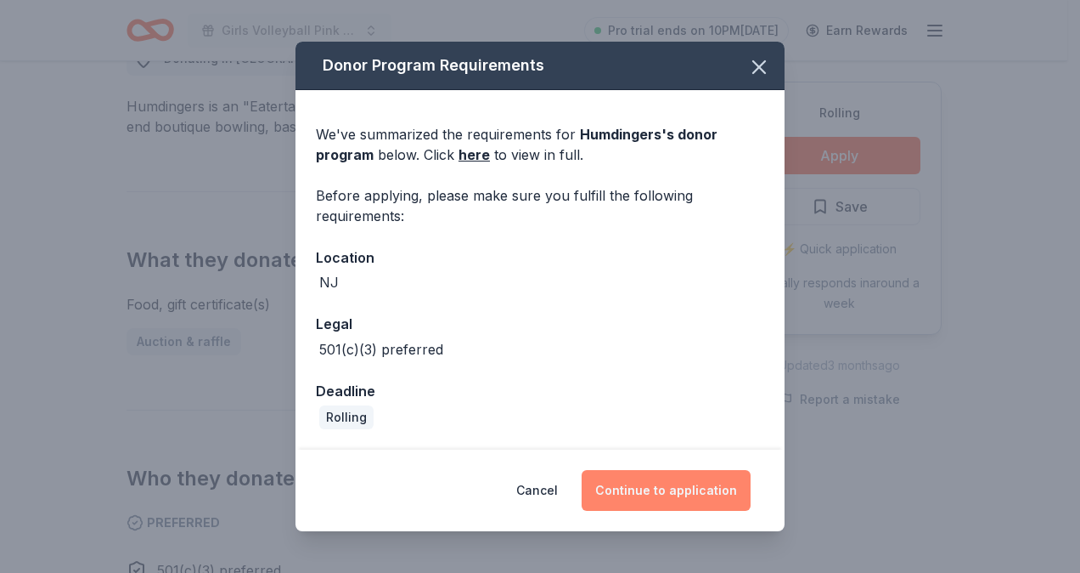
click at [635, 491] on button "Continue to application" at bounding box center [666, 490] width 169 height 41
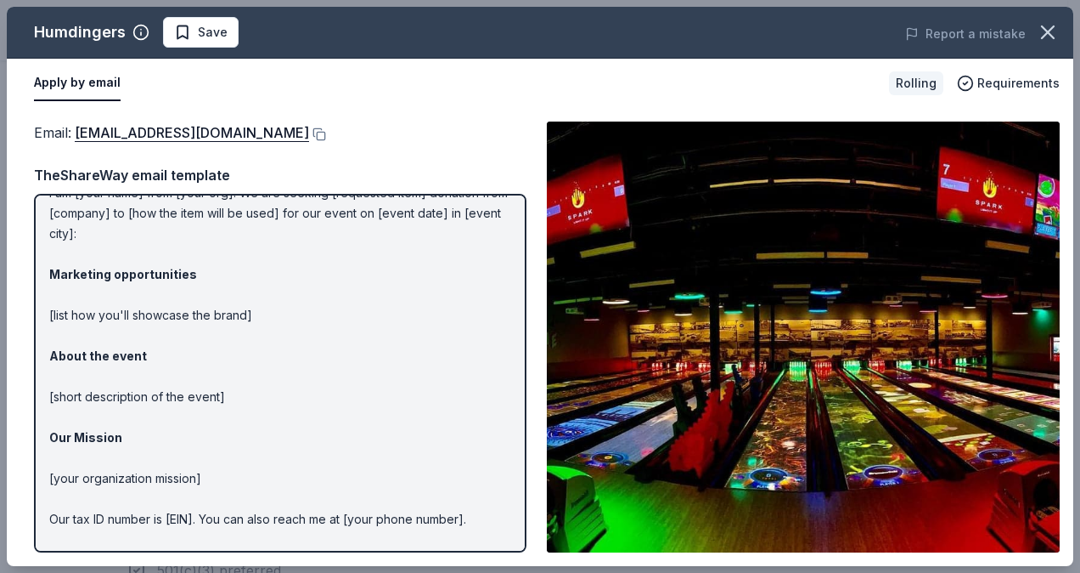
scroll to position [99, 0]
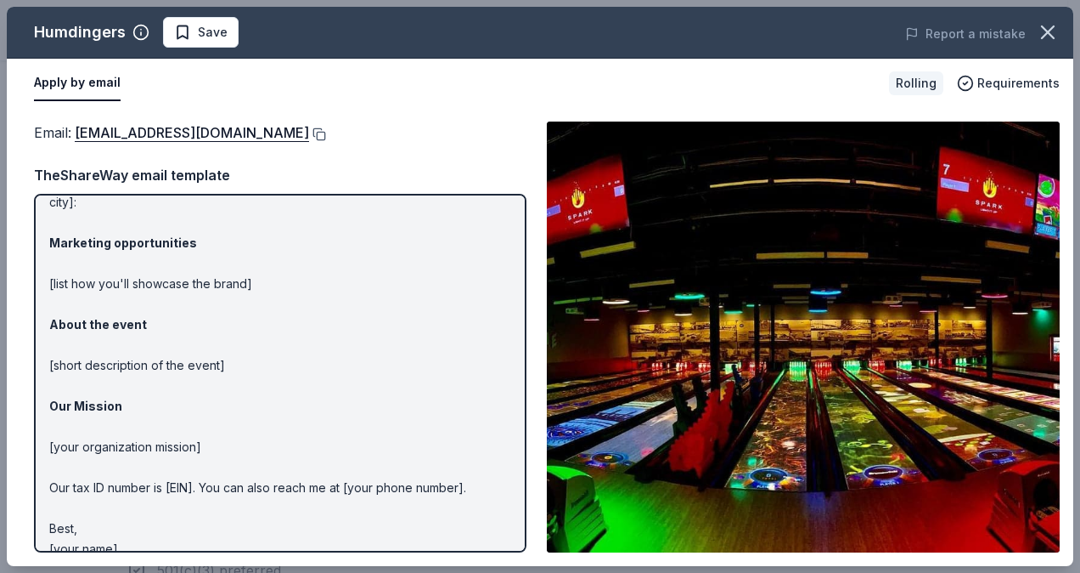
click at [309, 130] on button at bounding box center [317, 134] width 17 height 14
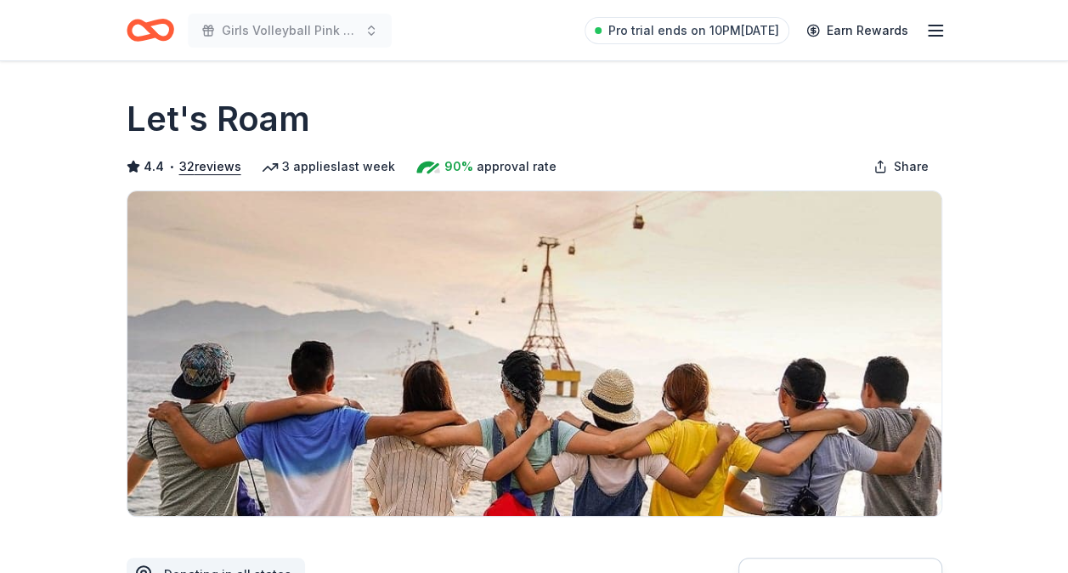
click at [629, 287] on img at bounding box center [534, 353] width 814 height 324
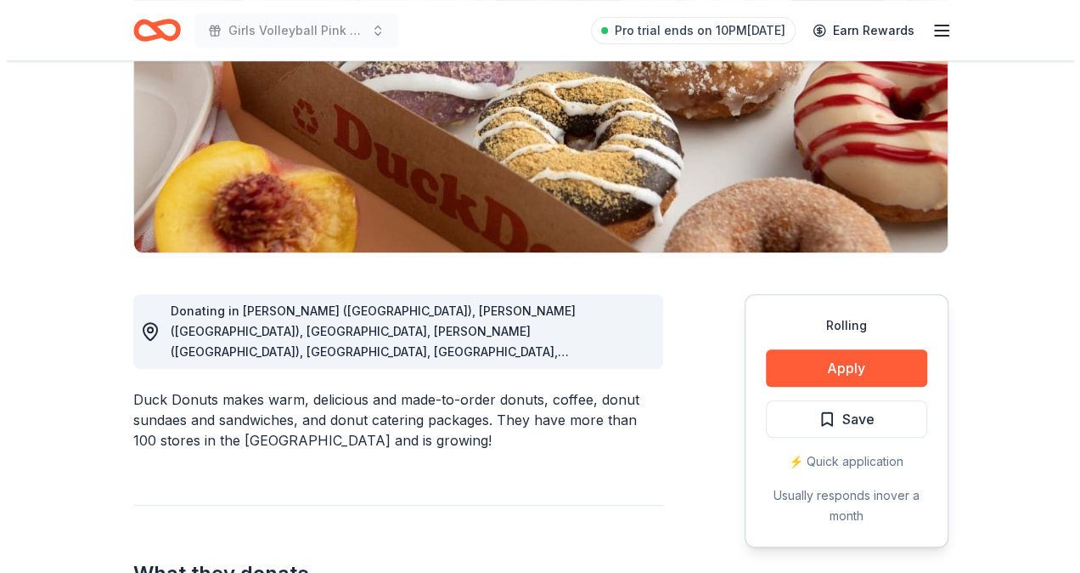
scroll to position [264, 0]
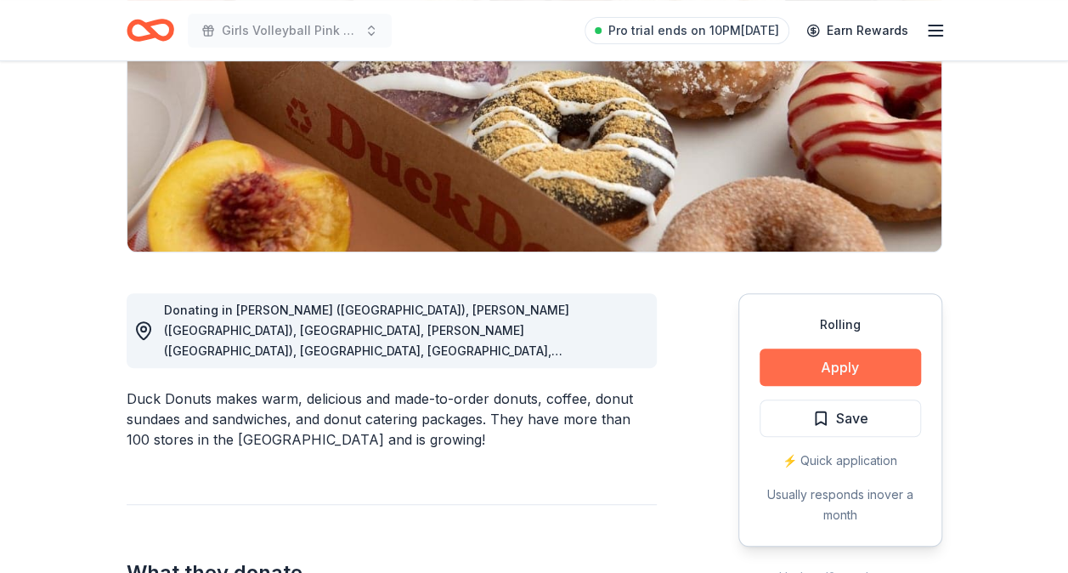
click at [809, 364] on button "Apply" at bounding box center [839, 366] width 161 height 37
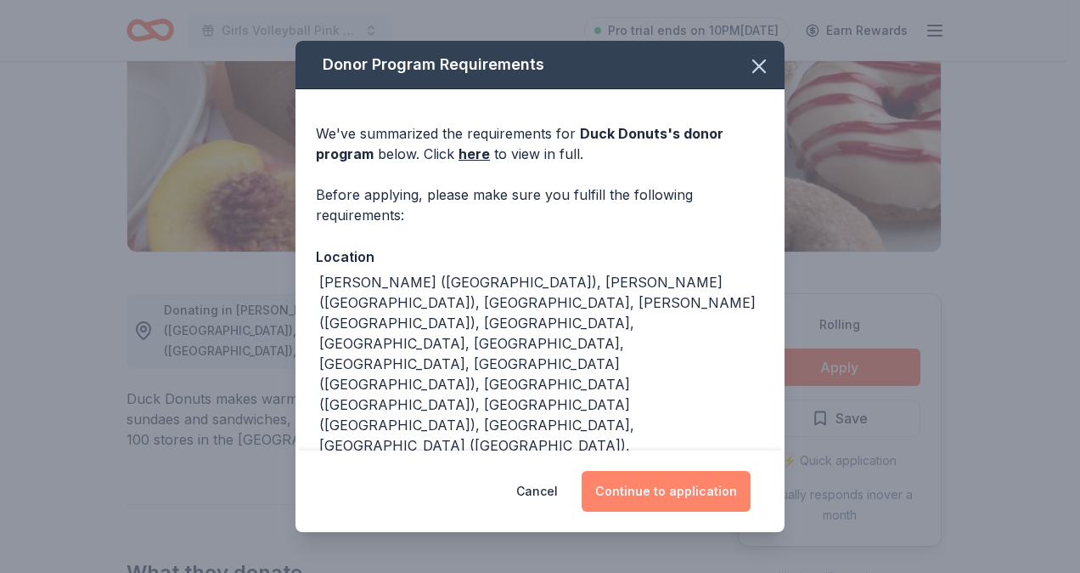
click at [663, 490] on button "Continue to application" at bounding box center [666, 491] width 169 height 41
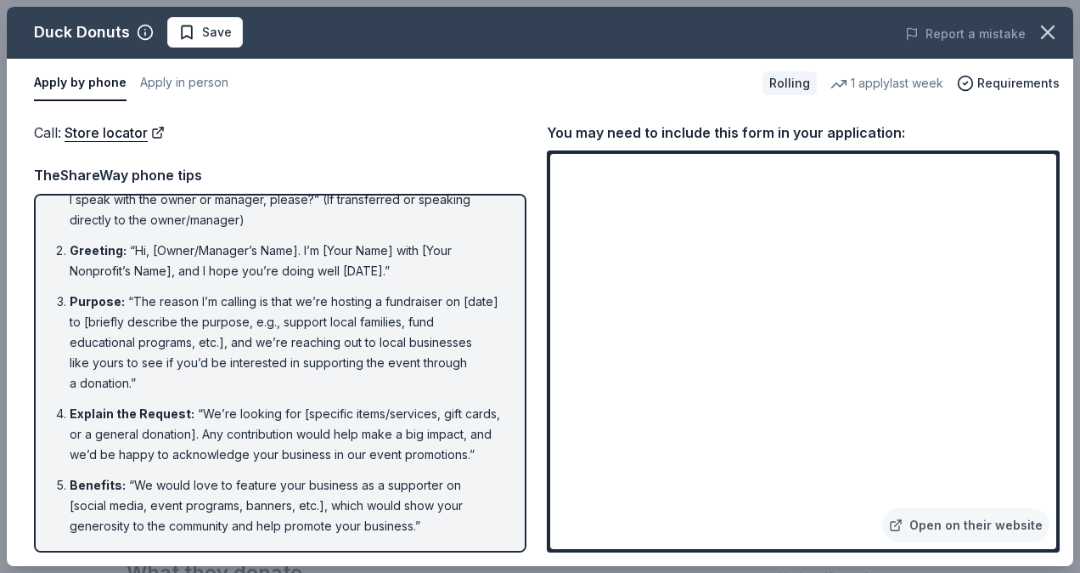
scroll to position [0, 0]
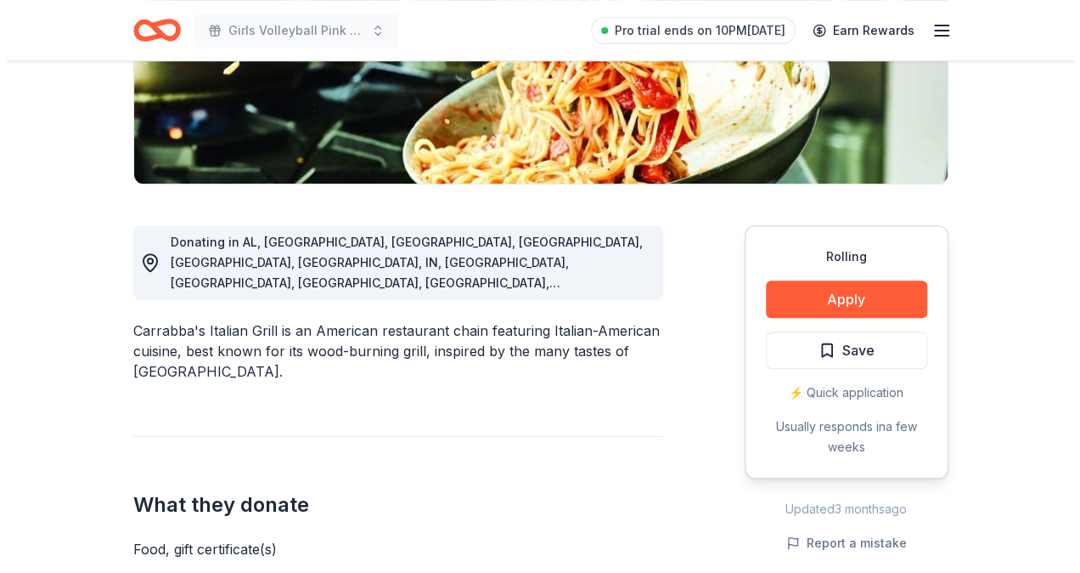
scroll to position [333, 0]
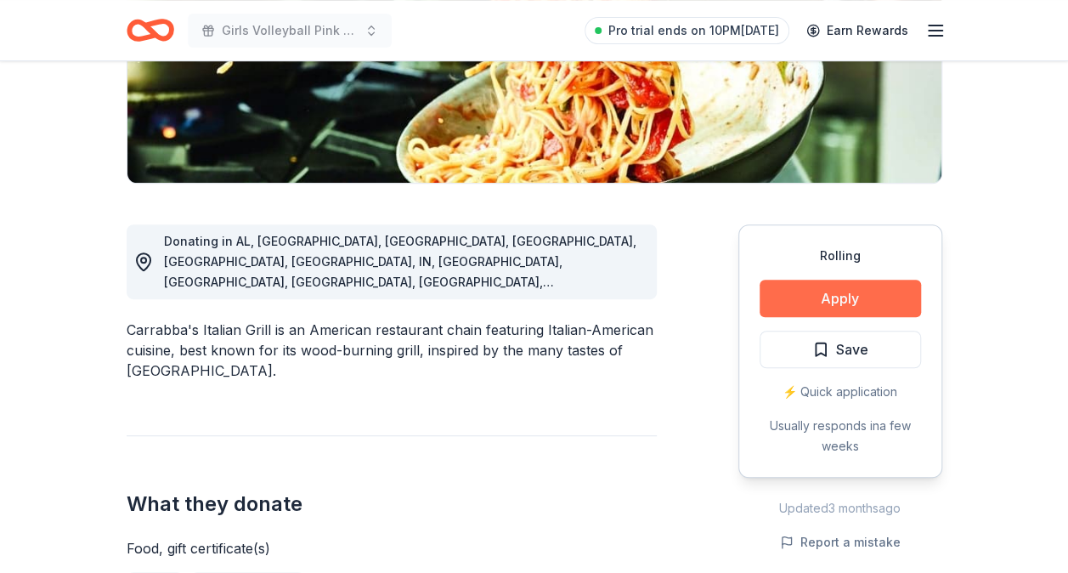
click at [797, 296] on button "Apply" at bounding box center [839, 297] width 161 height 37
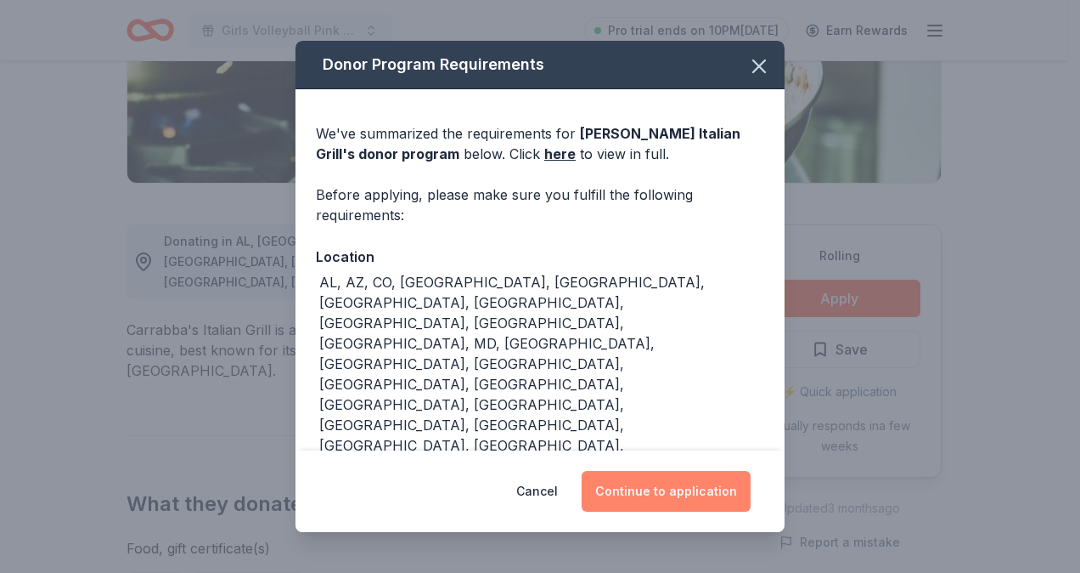
click at [654, 480] on button "Continue to application" at bounding box center [666, 491] width 169 height 41
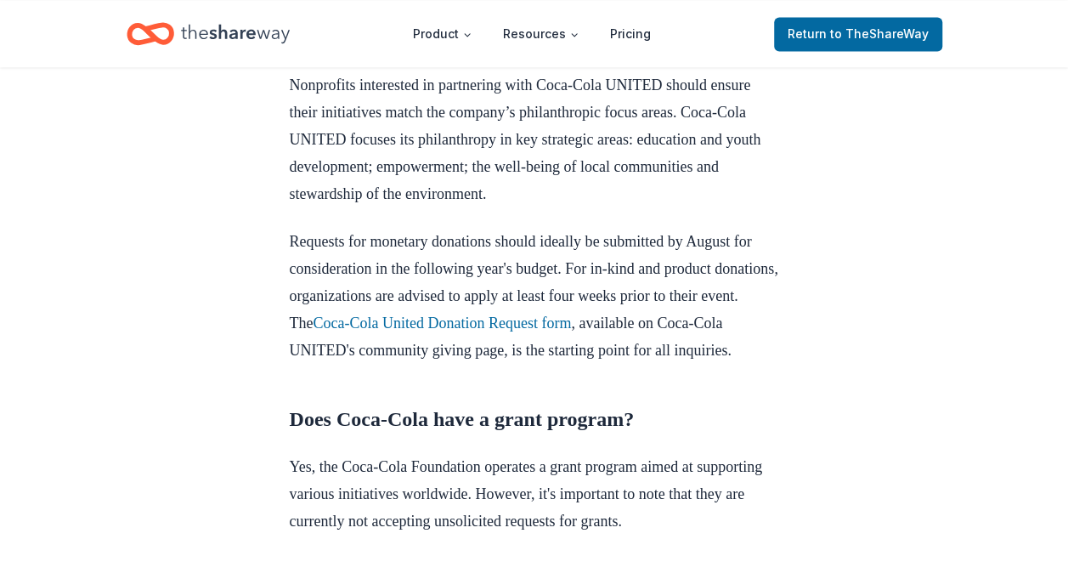
scroll to position [1220, 0]
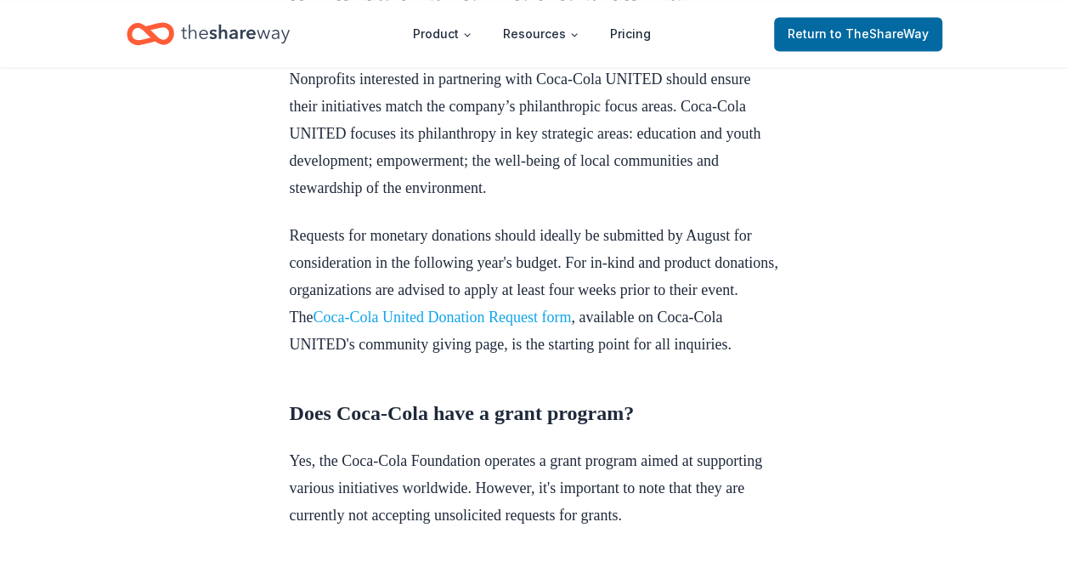
click at [460, 325] on link "Coca-Cola United Donation Request form" at bounding box center [442, 316] width 258 height 17
click at [516, 325] on link "Coca-Cola United Donation Request form" at bounding box center [442, 316] width 258 height 17
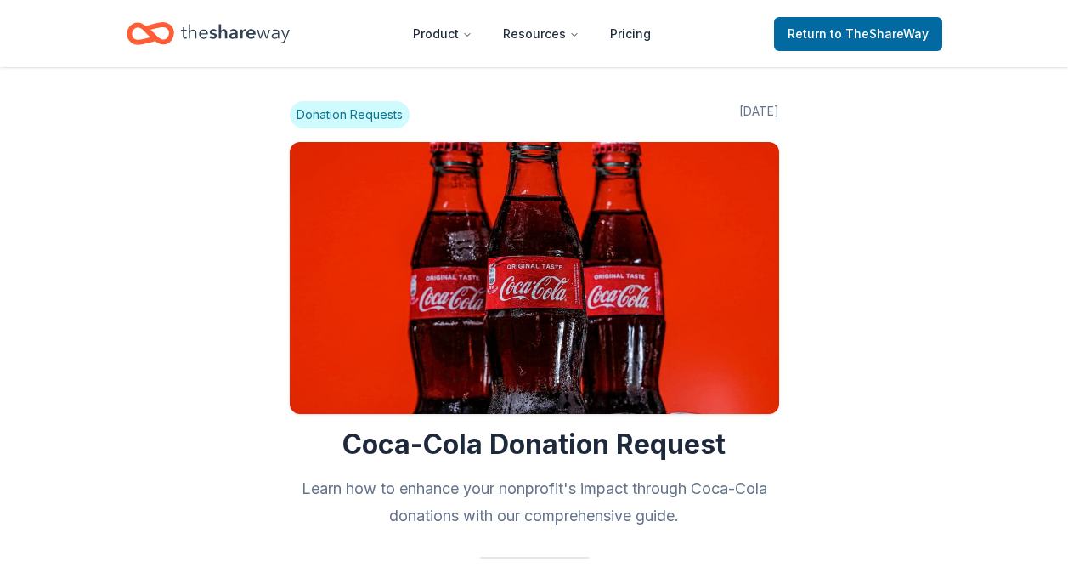
scroll to position [1220, 0]
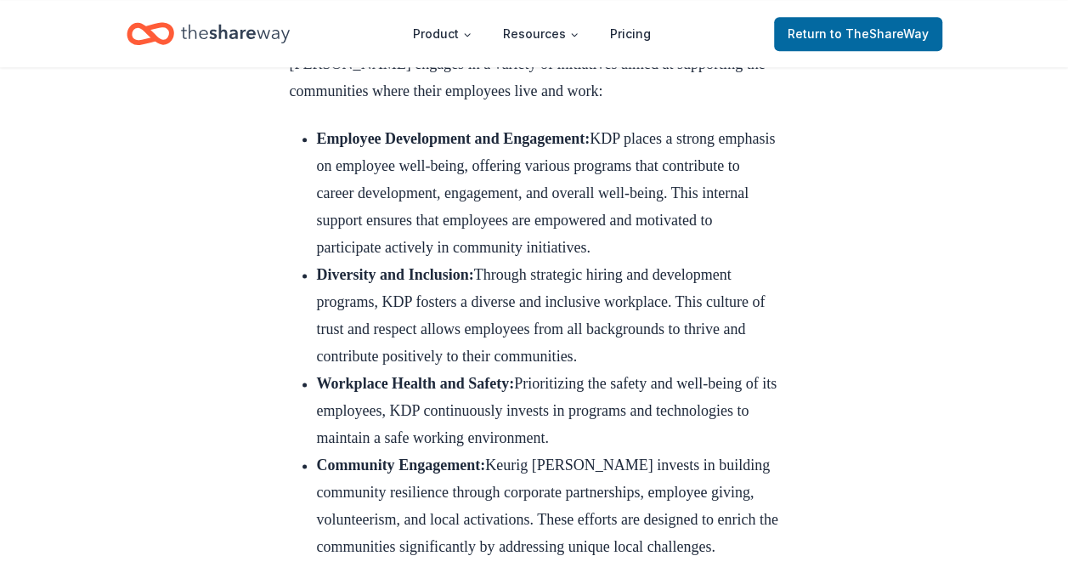
scroll to position [1058, 0]
